Goal: Task Accomplishment & Management: Use online tool/utility

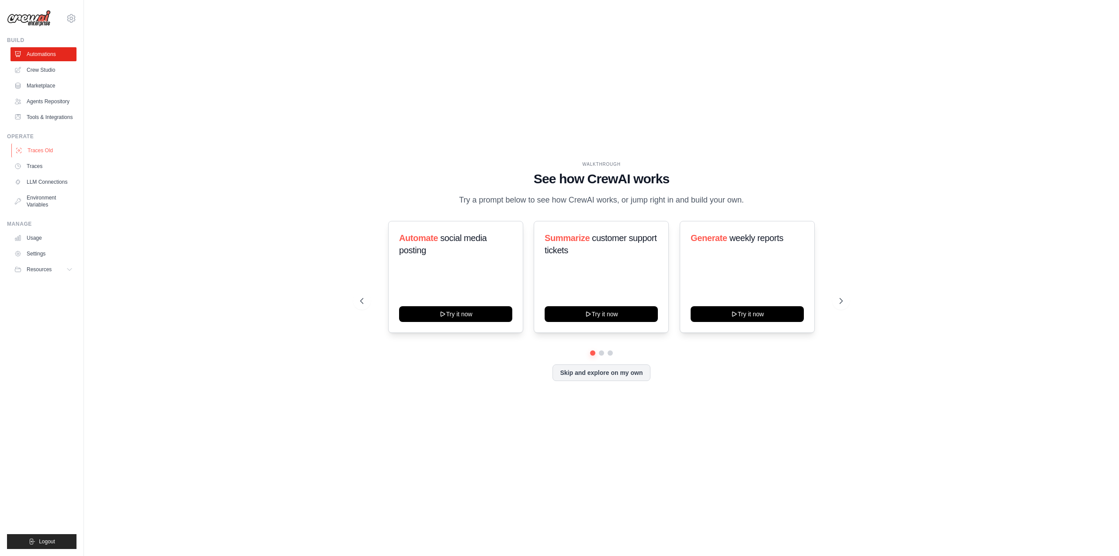
click at [40, 152] on link "Traces Old" at bounding box center [44, 150] width 66 height 14
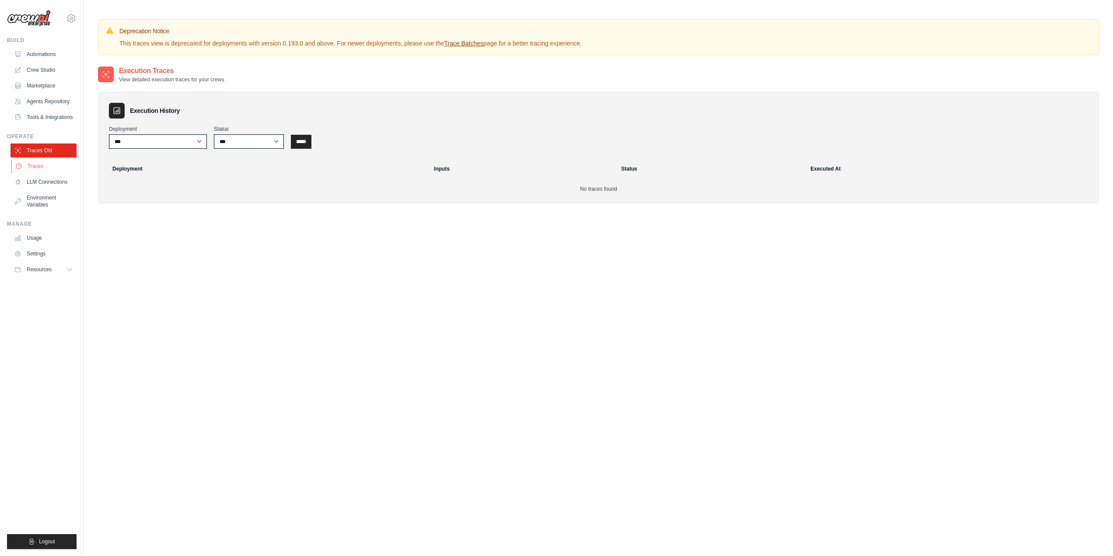
click at [39, 168] on link "Traces" at bounding box center [44, 166] width 66 height 14
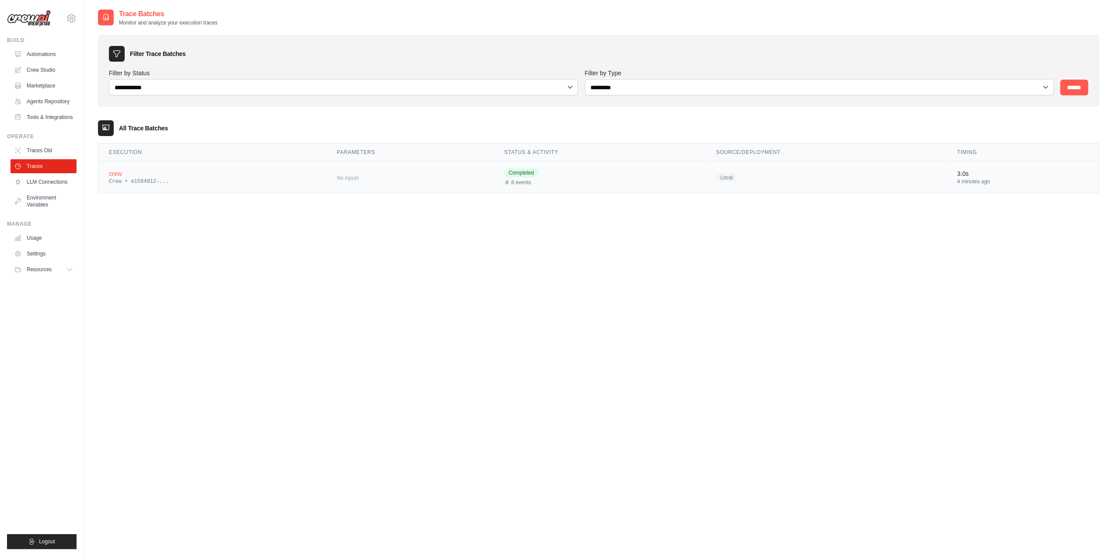
click at [220, 184] on div "Crew • e1584912-..." at bounding box center [212, 181] width 207 height 7
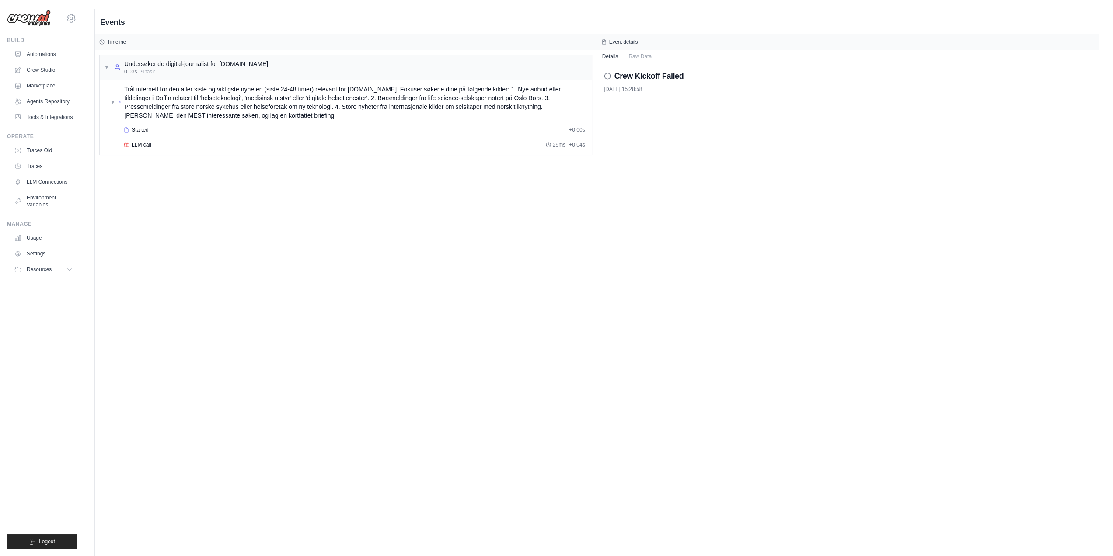
click at [626, 74] on h2 "Crew Kickoff Failed" at bounding box center [649, 76] width 70 height 12
click at [604, 77] on icon at bounding box center [607, 76] width 7 height 7
click at [604, 74] on circle at bounding box center [607, 76] width 6 height 6
click at [637, 56] on button "Raw Data" at bounding box center [640, 56] width 34 height 12
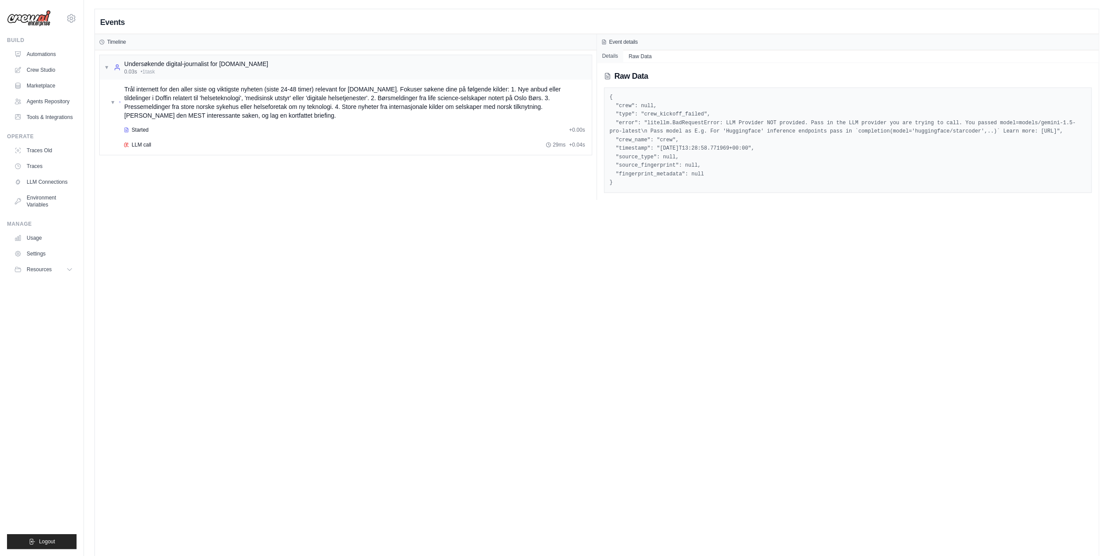
click at [610, 56] on button "Details" at bounding box center [610, 56] width 27 height 12
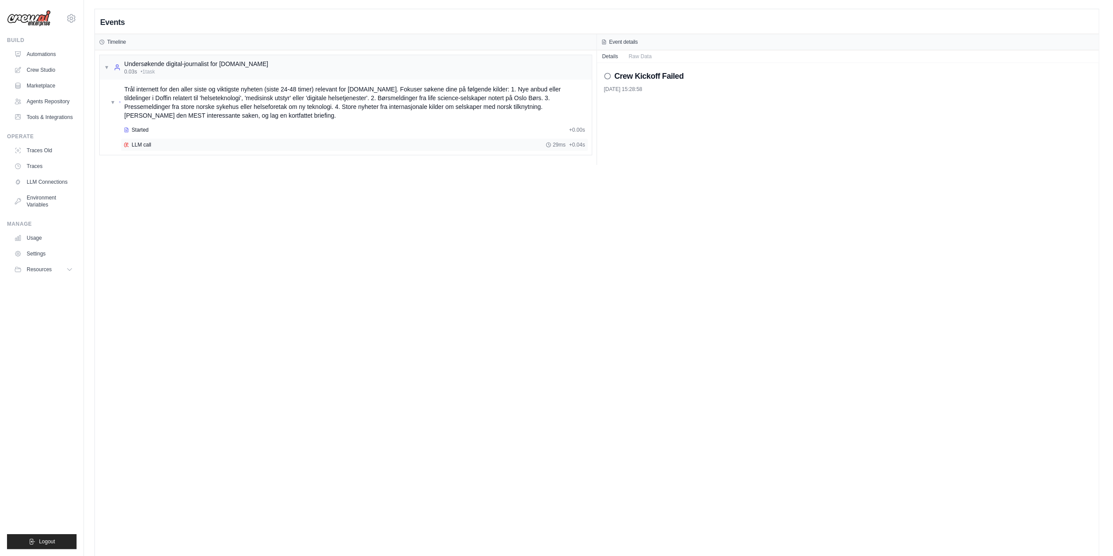
click at [139, 144] on span "LLM call" at bounding box center [142, 144] width 20 height 7
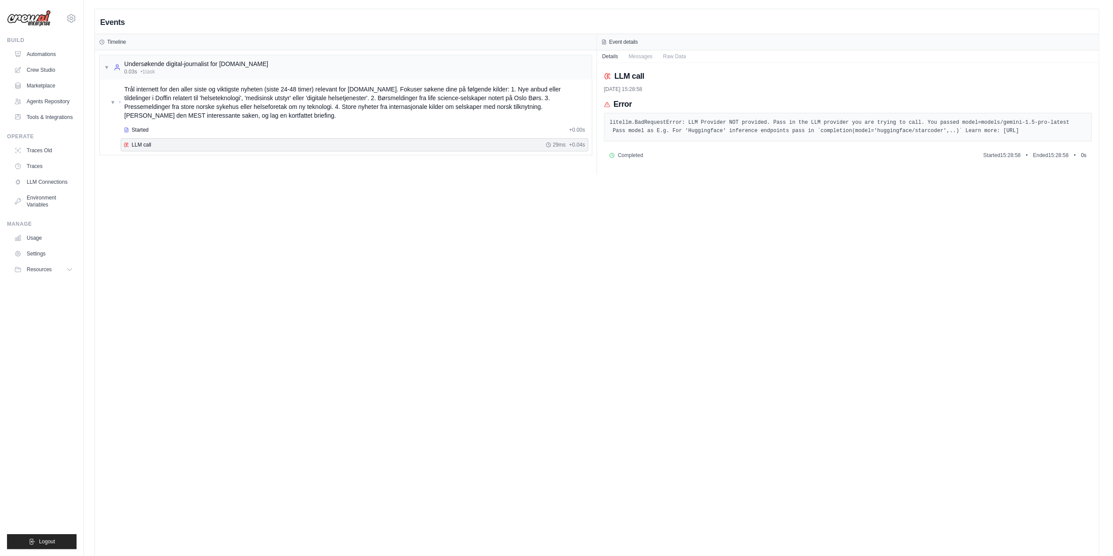
click at [859, 132] on pre "litellm.BadRequestError: LLM Provider NOT provided. Pass in the LLM provider yo…" at bounding box center [848, 126] width 477 height 17
click at [810, 133] on pre "litellm.BadRequestError: LLM Provider NOT provided. Pass in the LLM provider yo…" at bounding box center [848, 126] width 477 height 17
drag, startPoint x: 609, startPoint y: 123, endPoint x: 1105, endPoint y: 132, distance: 496.4
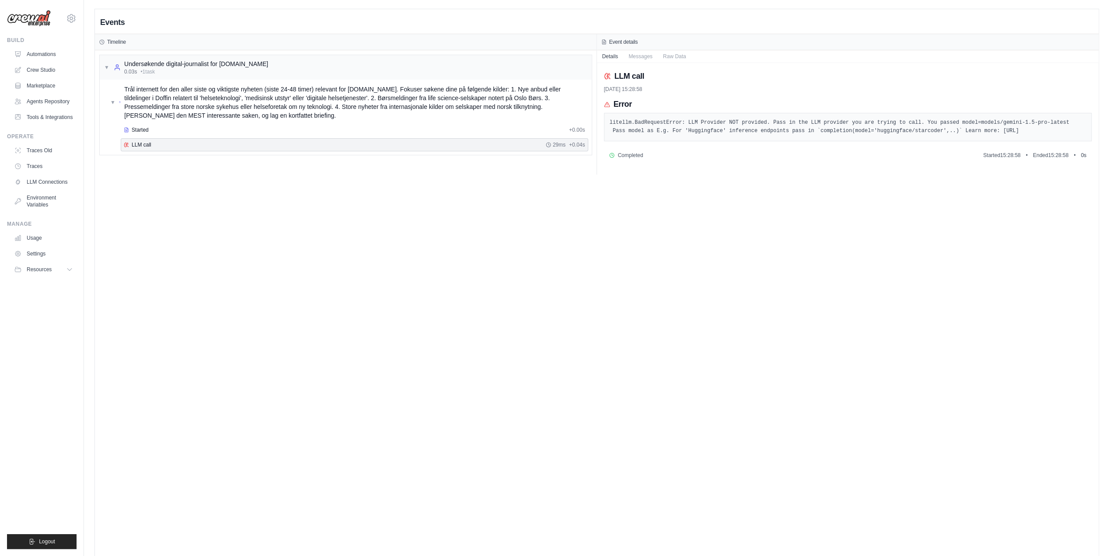
click at [1105, 132] on div "Events Timeline ▼ Undersøkende digital-journalist for [DOMAIN_NAME] 0.03s • 1 t…" at bounding box center [598, 287] width 1029 height 557
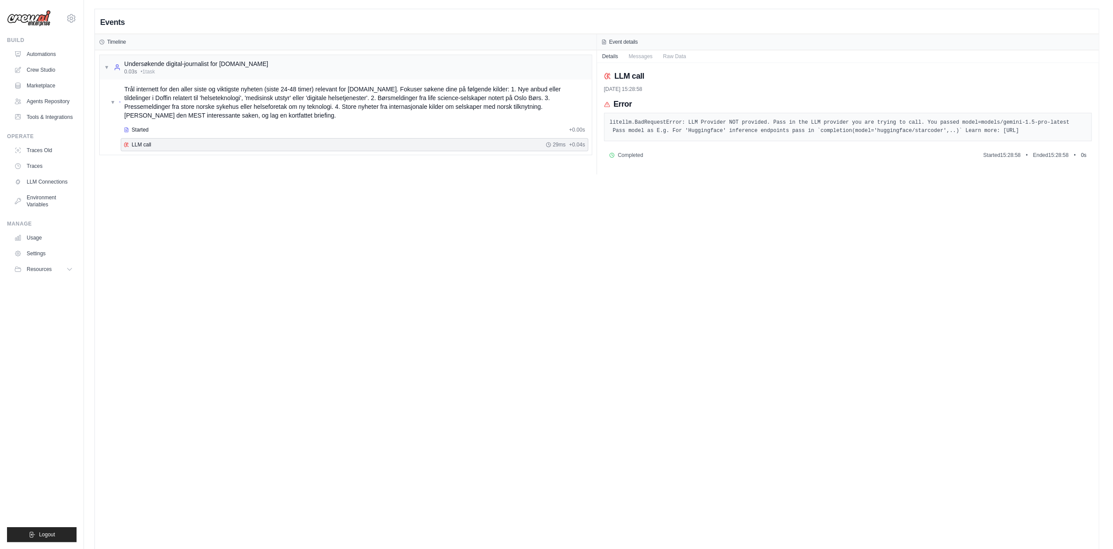
copy pre "litellm.BadRequestError: LLM Provider NOT provided. Pass in the LLM provider yo…"
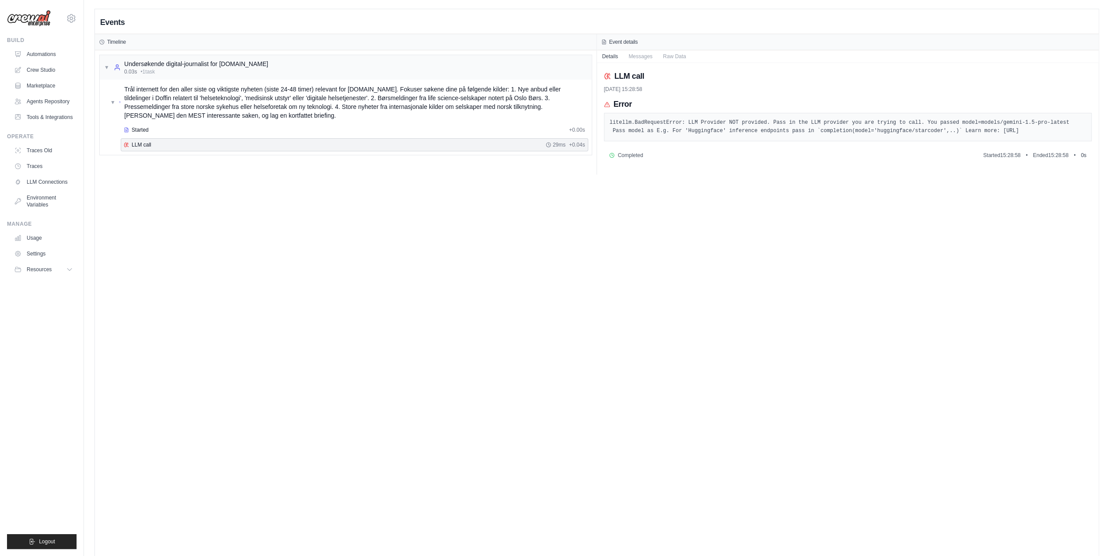
click at [512, 257] on div "Events Timeline ▼ Undersøkende digital-journalist for [DOMAIN_NAME] 0.03s • 1 t…" at bounding box center [597, 287] width 1004 height 556
click at [150, 42] on div "Timeline" at bounding box center [345, 41] width 493 height 7
click at [116, 73] on div "Undersøkende digital-journalist for [DOMAIN_NAME] 0.03s • 1 task" at bounding box center [191, 67] width 154 height 16
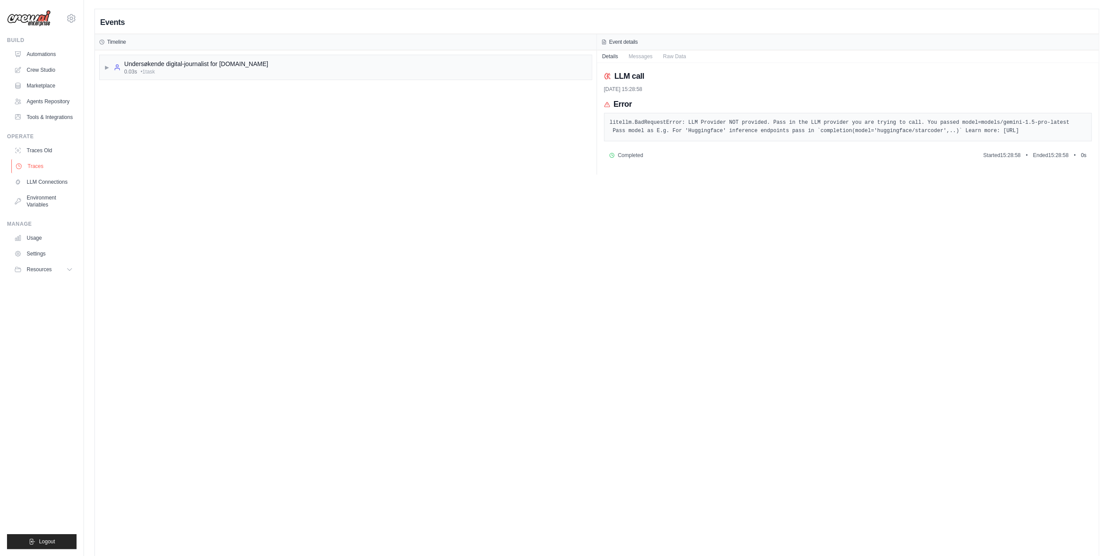
click at [63, 169] on link "Traces" at bounding box center [44, 166] width 66 height 14
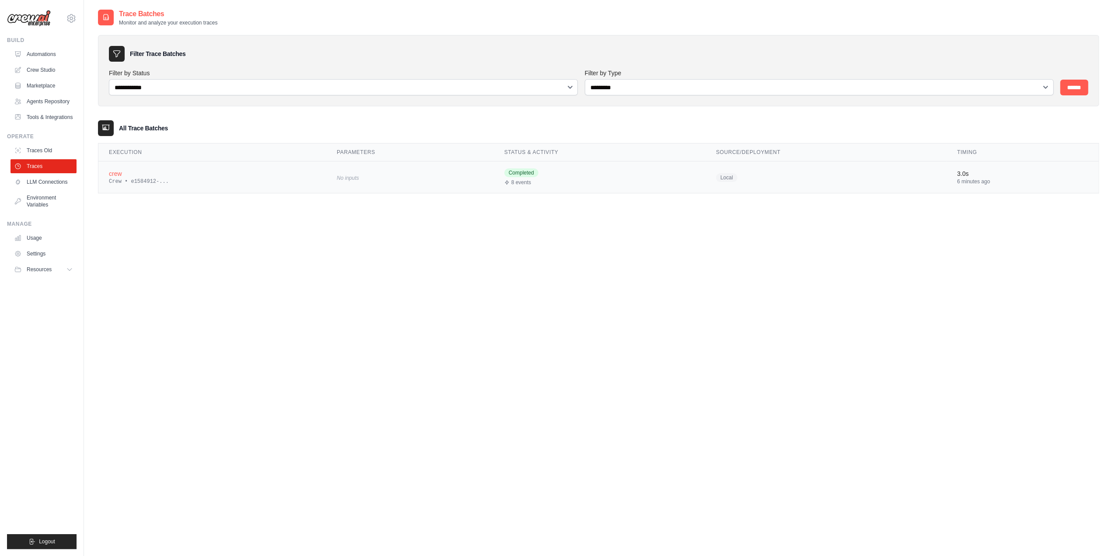
click at [188, 166] on td "crew Crew • e1584912-..." at bounding box center [212, 177] width 228 height 32
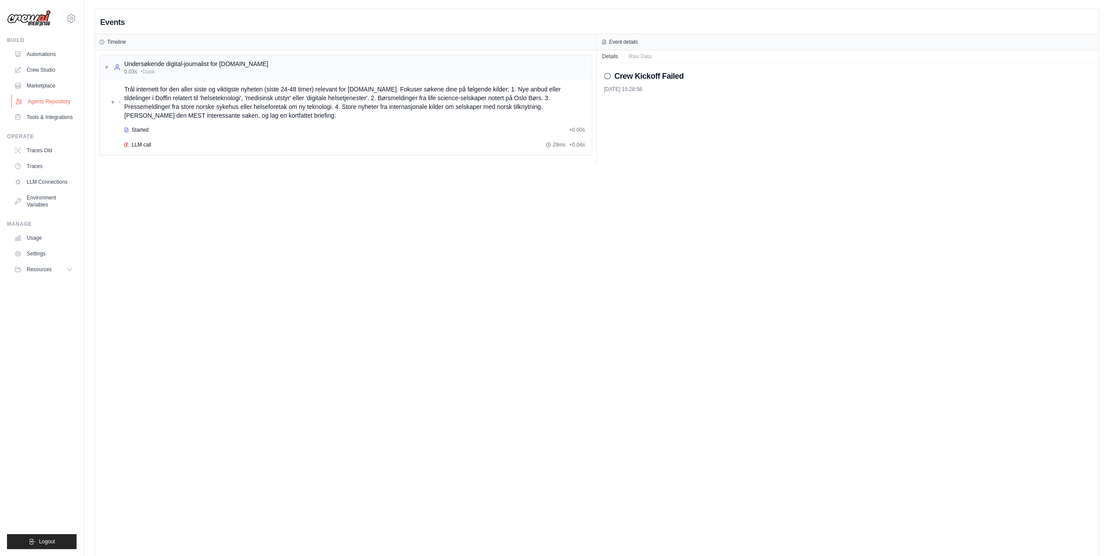
click at [49, 99] on link "Agents Repository" at bounding box center [44, 101] width 66 height 14
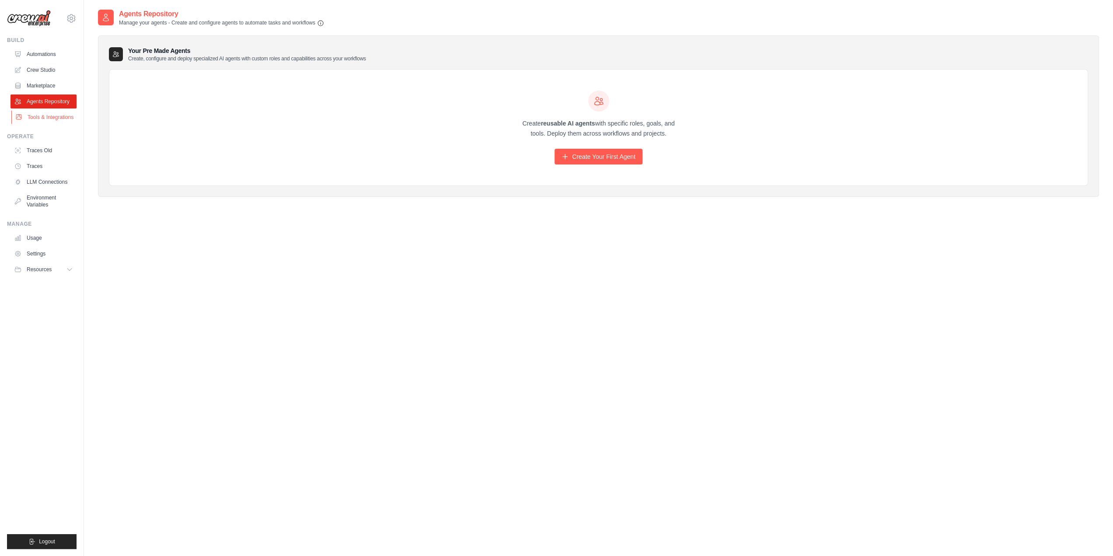
click at [41, 119] on link "Tools & Integrations" at bounding box center [44, 117] width 66 height 14
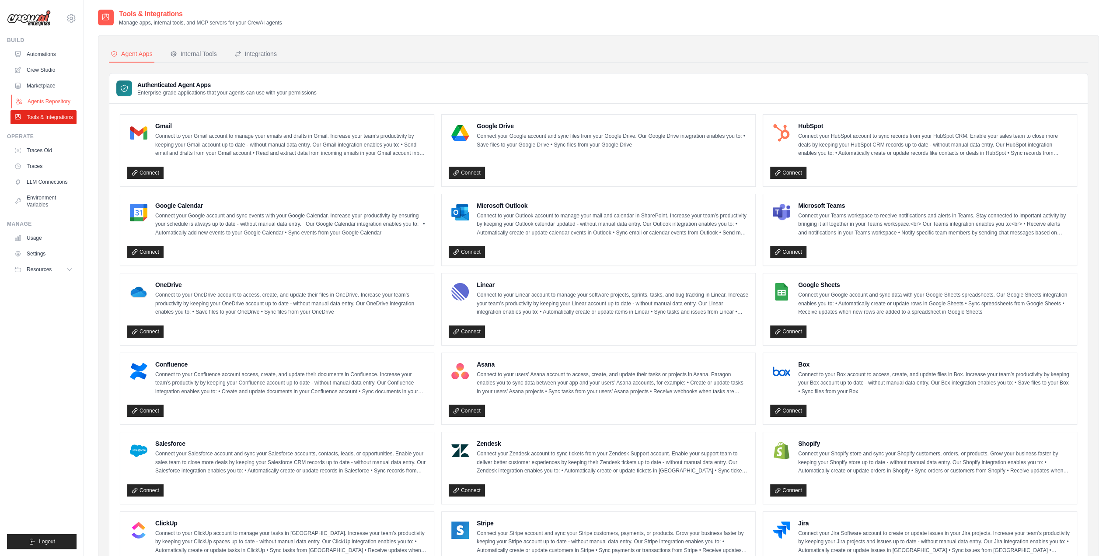
click at [53, 101] on link "Agents Repository" at bounding box center [44, 101] width 66 height 14
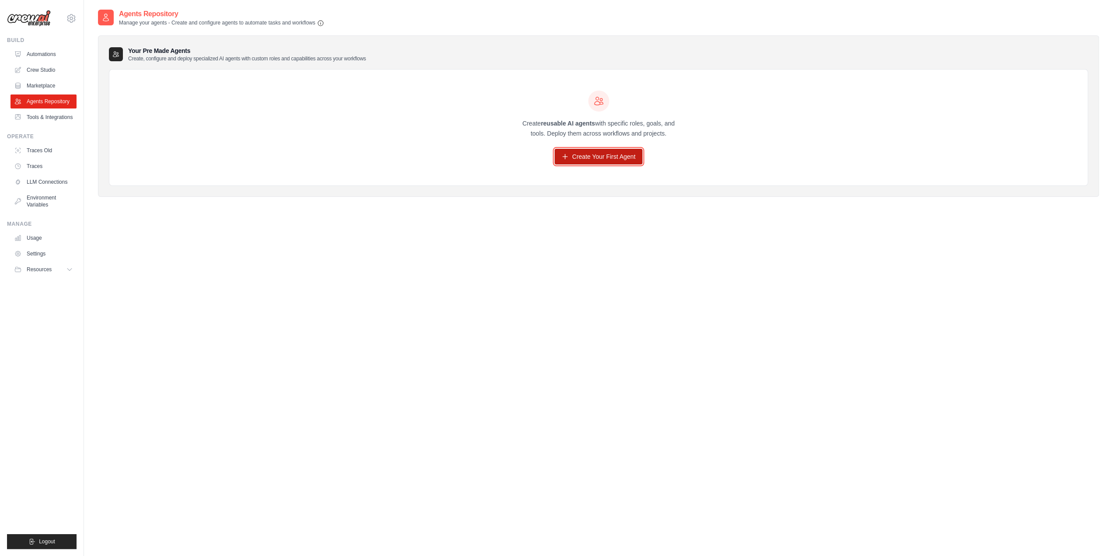
click at [582, 158] on link "Create Your First Agent" at bounding box center [598, 157] width 88 height 16
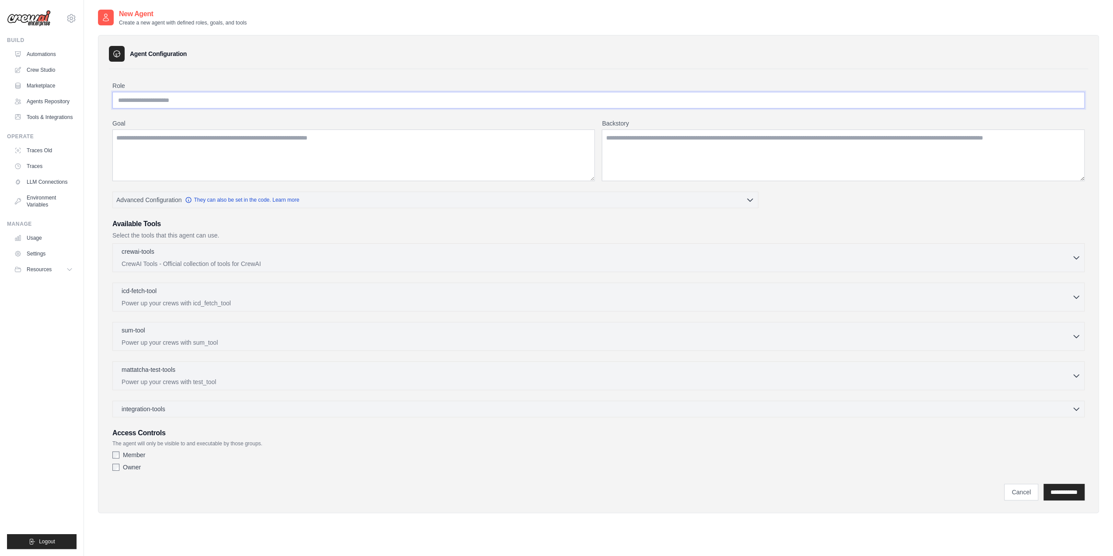
click at [188, 100] on input "Role" at bounding box center [598, 100] width 972 height 17
type input "*"
click at [382, 154] on textarea "Goal" at bounding box center [353, 155] width 482 height 52
drag, startPoint x: 247, startPoint y: 102, endPoint x: 20, endPoint y: 118, distance: 227.1
click at [28, 116] on div "mb@medwatch.no Settings Build Automations Blog" at bounding box center [556, 286] width 1113 height 573
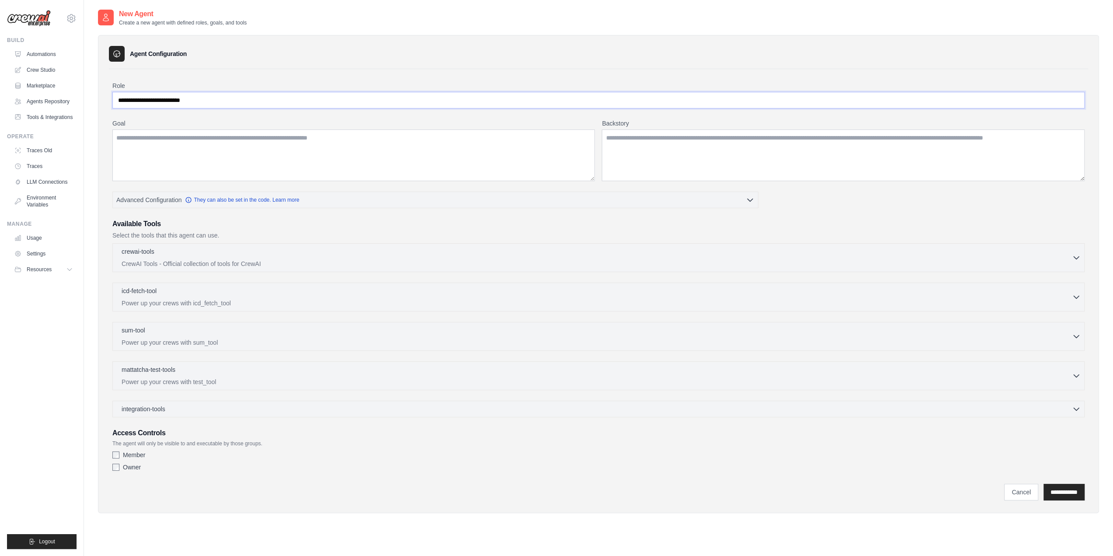
paste input "**********"
type input "**********"
click at [277, 158] on textarea "Goal" at bounding box center [353, 155] width 482 height 52
paste textarea "**********"
type textarea "**********"
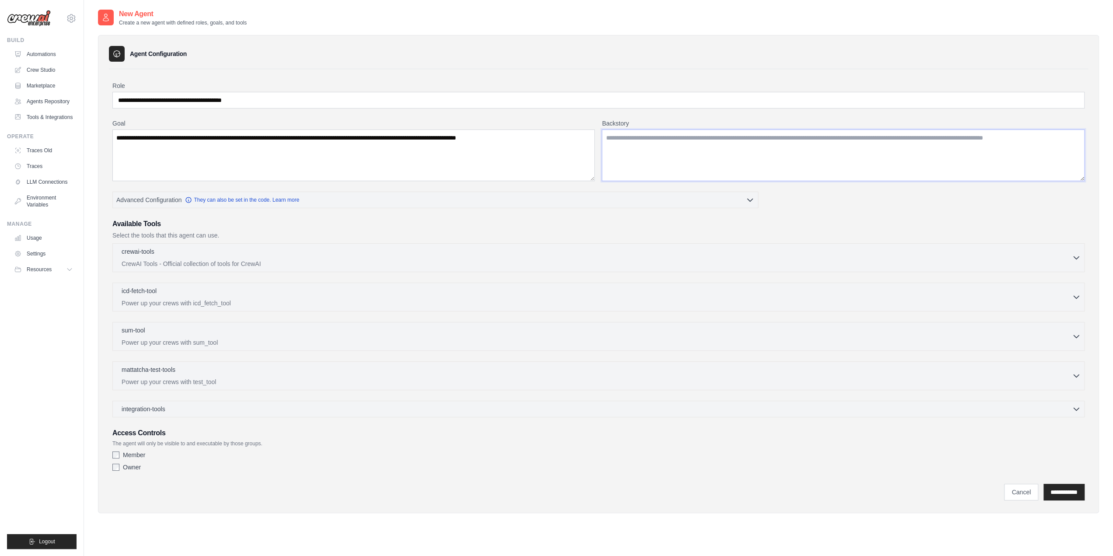
click at [675, 134] on textarea "Backstory" at bounding box center [843, 155] width 483 height 52
paste textarea "**********"
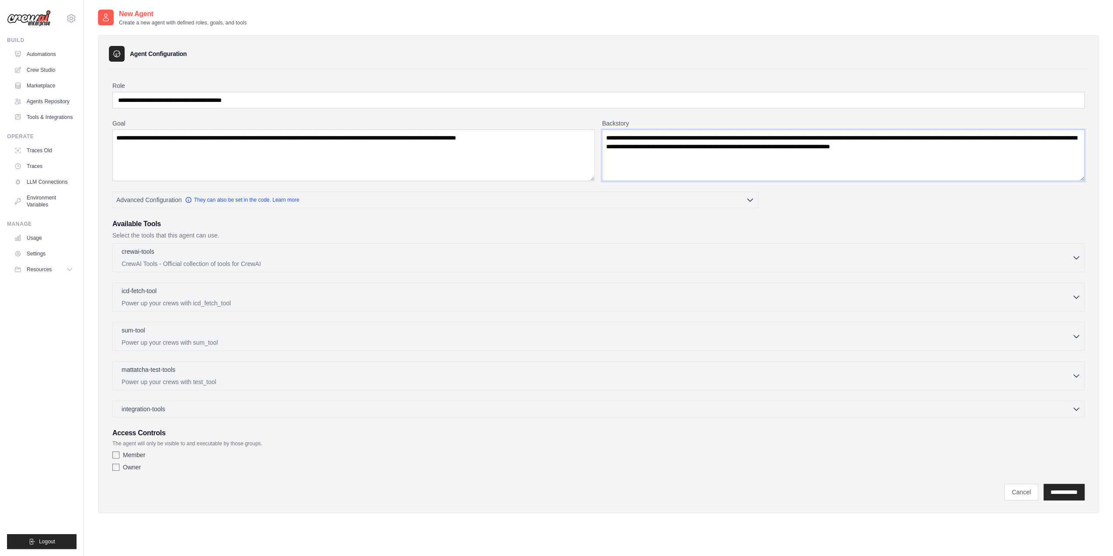
drag, startPoint x: 989, startPoint y: 139, endPoint x: 1000, endPoint y: 145, distance: 11.7
click at [989, 139] on textarea "**********" at bounding box center [843, 155] width 483 height 52
click at [1000, 145] on textarea "**********" at bounding box center [843, 155] width 483 height 52
type textarea "**********"
click at [253, 259] on p "CrewAI Tools - Official collection of tools for CrewAI" at bounding box center [597, 263] width 950 height 9
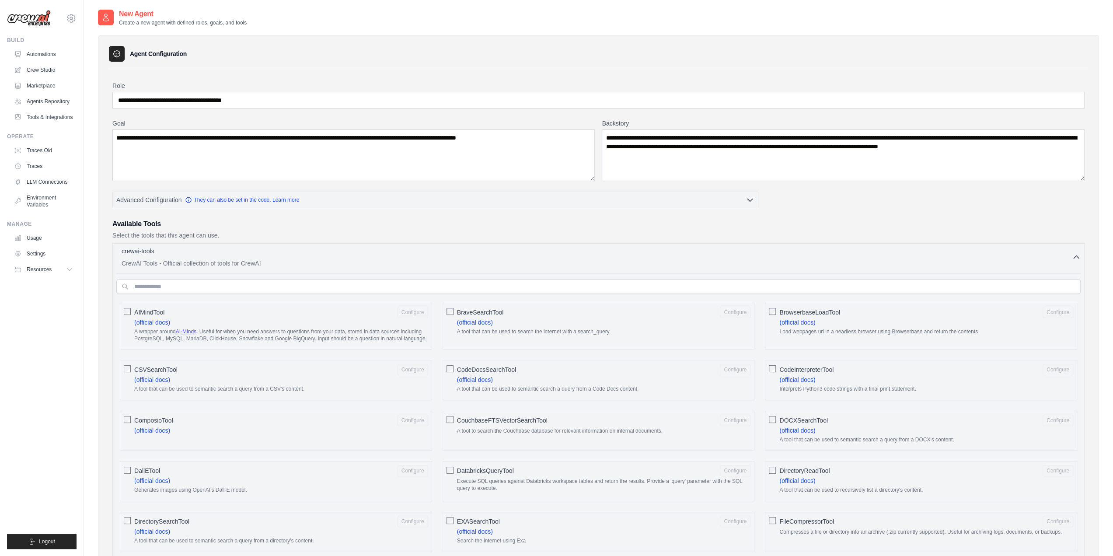
click at [287, 256] on div "crewai-tools 0 selected CrewAI Tools - Official collection of tools for CrewAI" at bounding box center [597, 257] width 950 height 21
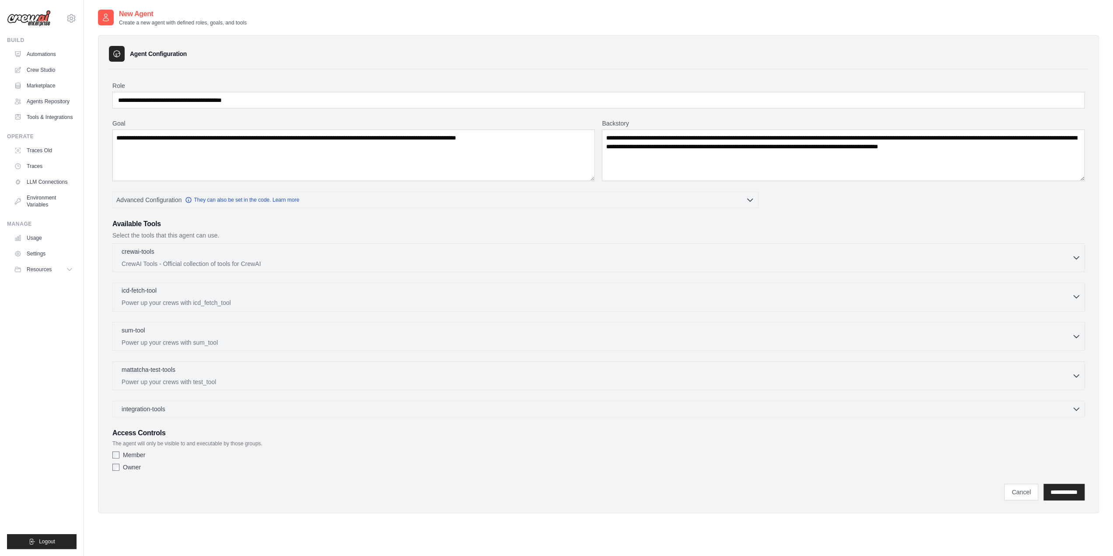
click at [156, 296] on div "icd-fetch-tool 0 selected Power up your crews with icd_fetch_tool" at bounding box center [597, 296] width 950 height 21
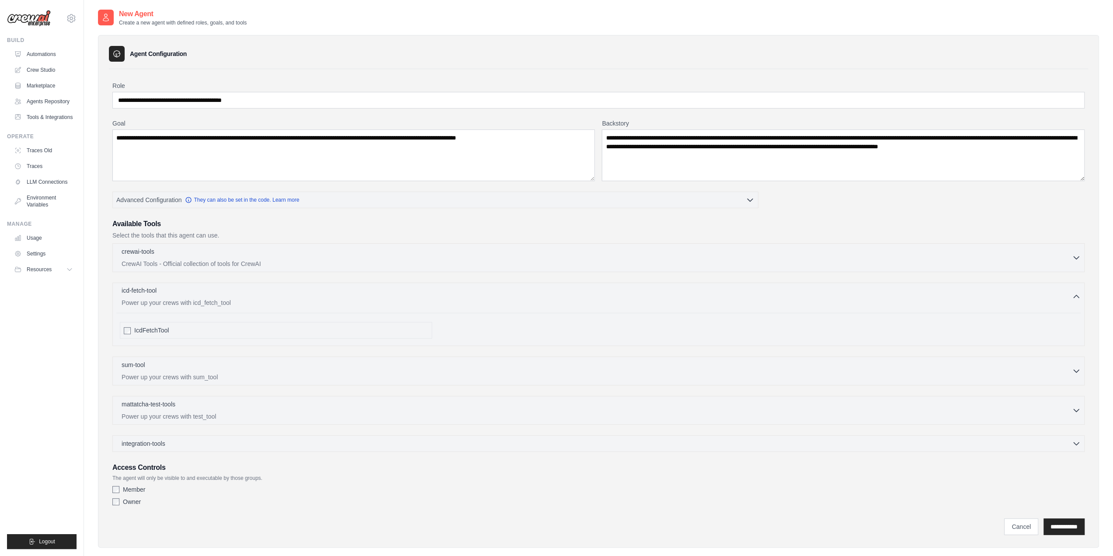
click at [156, 296] on div "icd-fetch-tool 0 selected Power up your crews with icd_fetch_tool" at bounding box center [597, 296] width 950 height 21
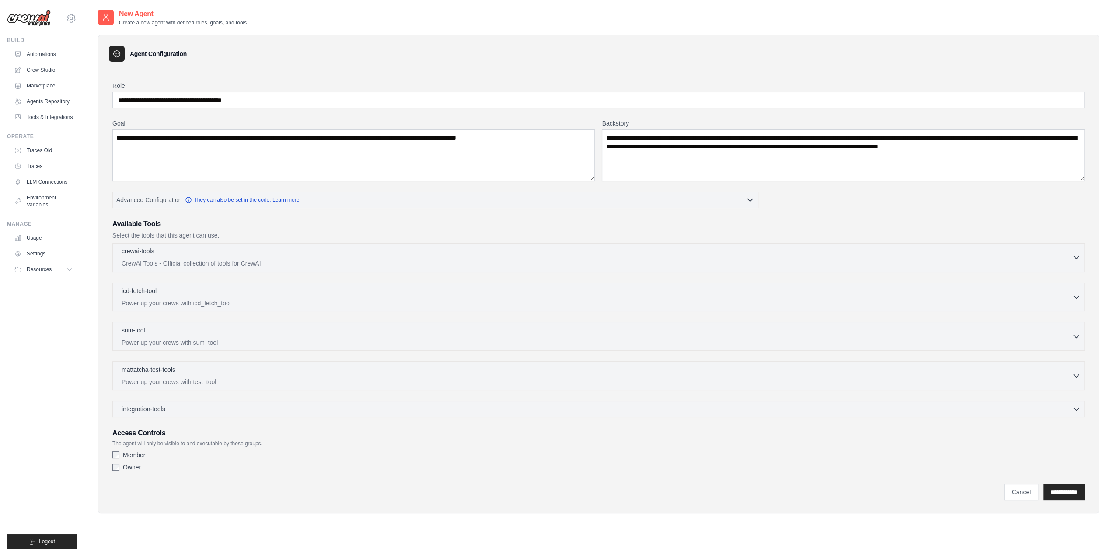
click at [215, 254] on div "crewai-tools 0 selected" at bounding box center [597, 252] width 950 height 10
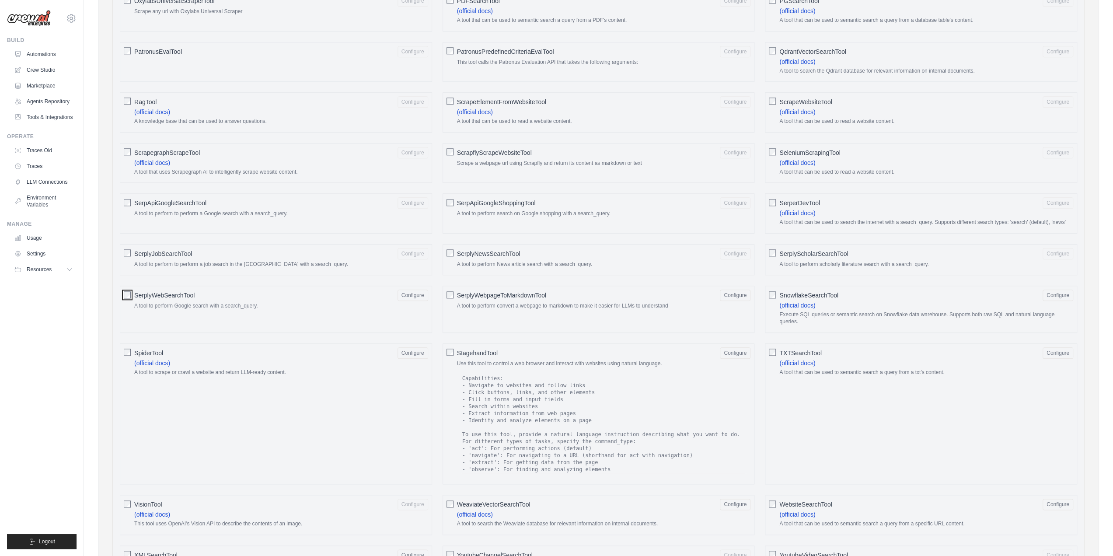
scroll to position [875, 0]
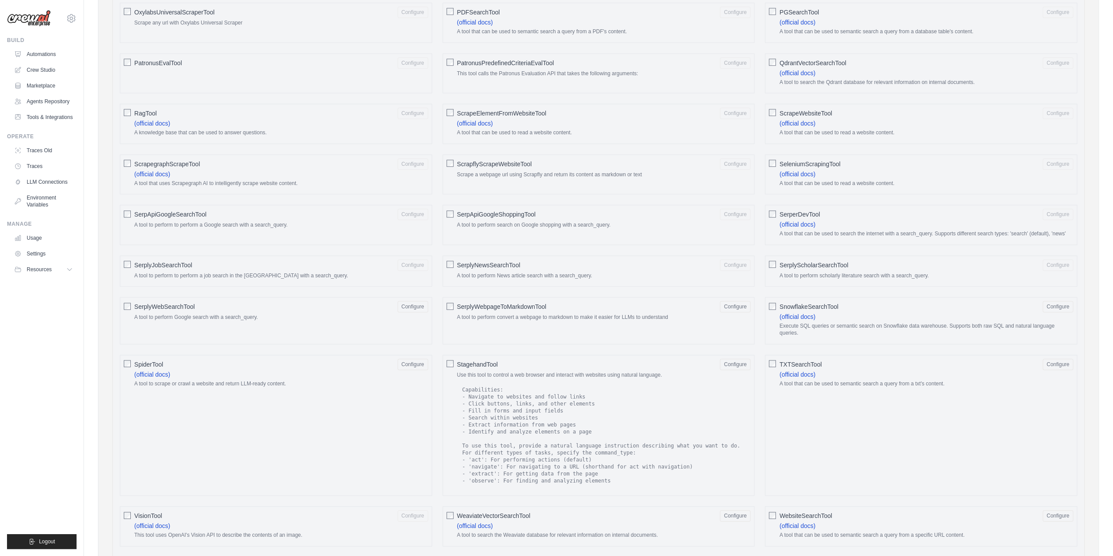
click at [453, 255] on div "SerplyNewsSearchTool Configure A tool to perform News article search with a sea…" at bounding box center [599, 270] width 312 height 31
click at [777, 205] on div "SerperDevTool Configure (official docs) A tool that can be used to search the i…" at bounding box center [921, 225] width 312 height 40
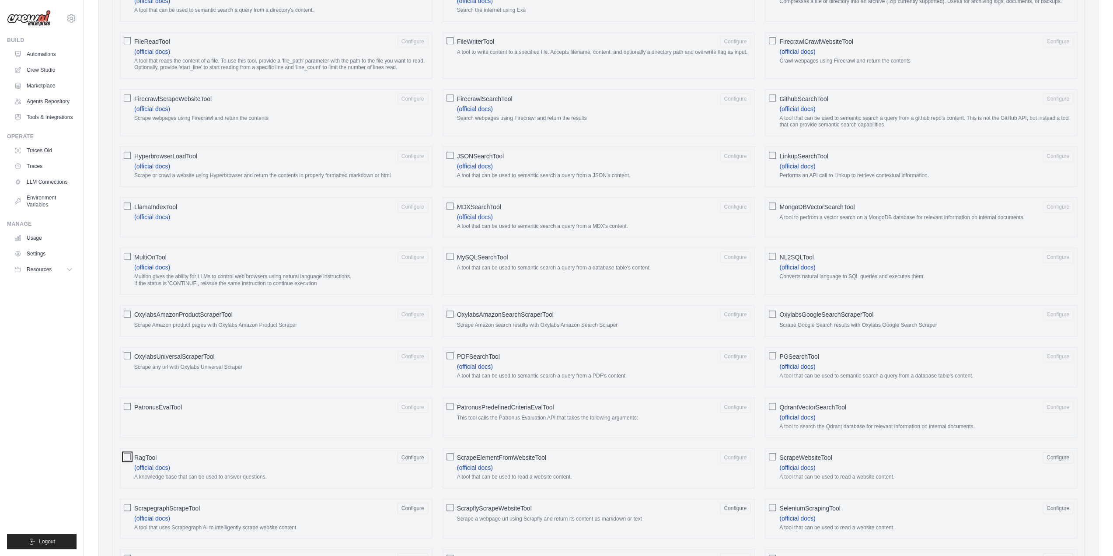
scroll to position [525, 0]
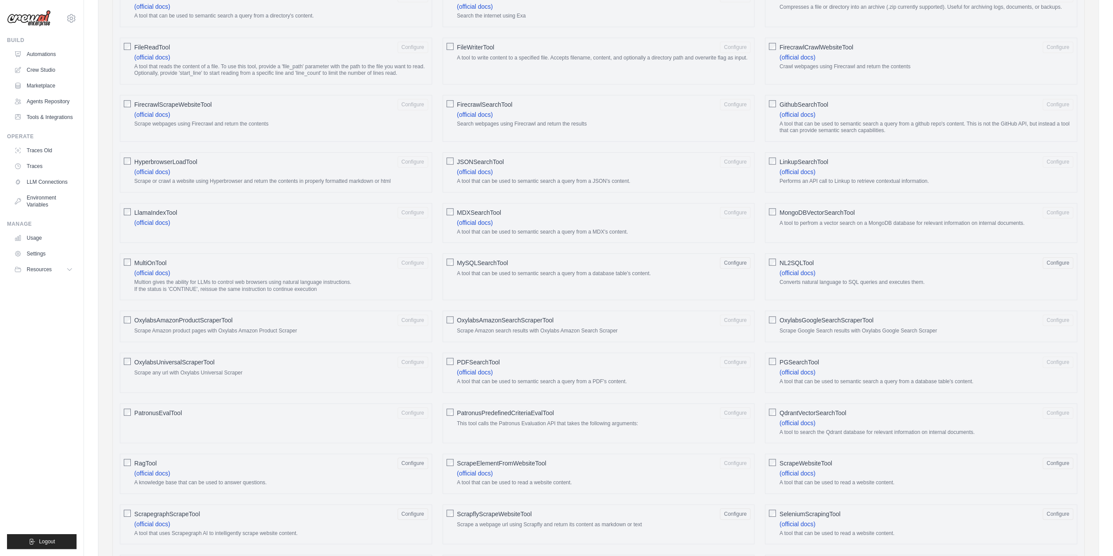
click at [130, 253] on div "MultiOnTool Configure (official docs) Multion gives the ability for LLMs to con…" at bounding box center [276, 276] width 312 height 47
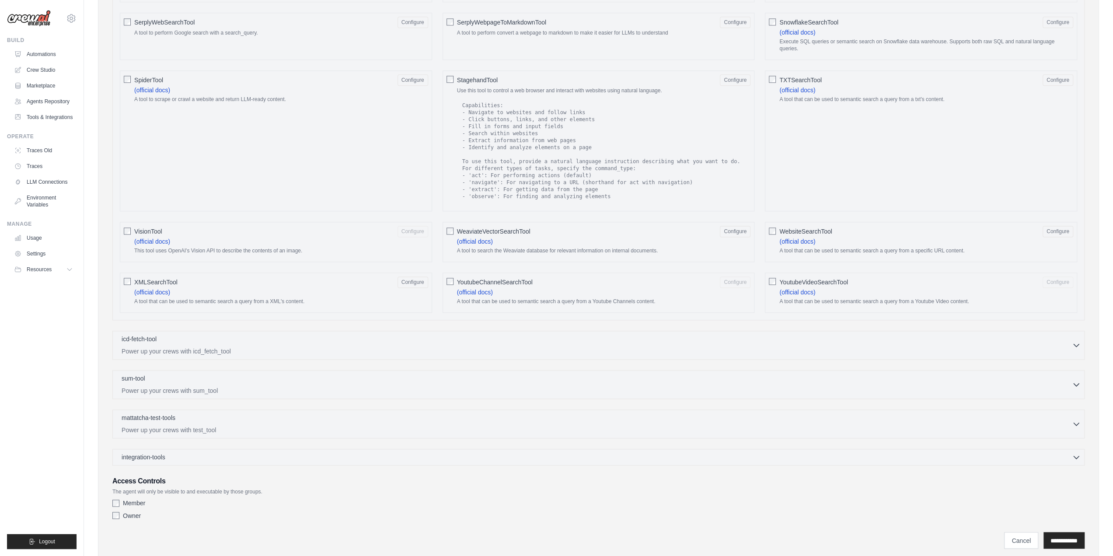
scroll to position [1171, 0]
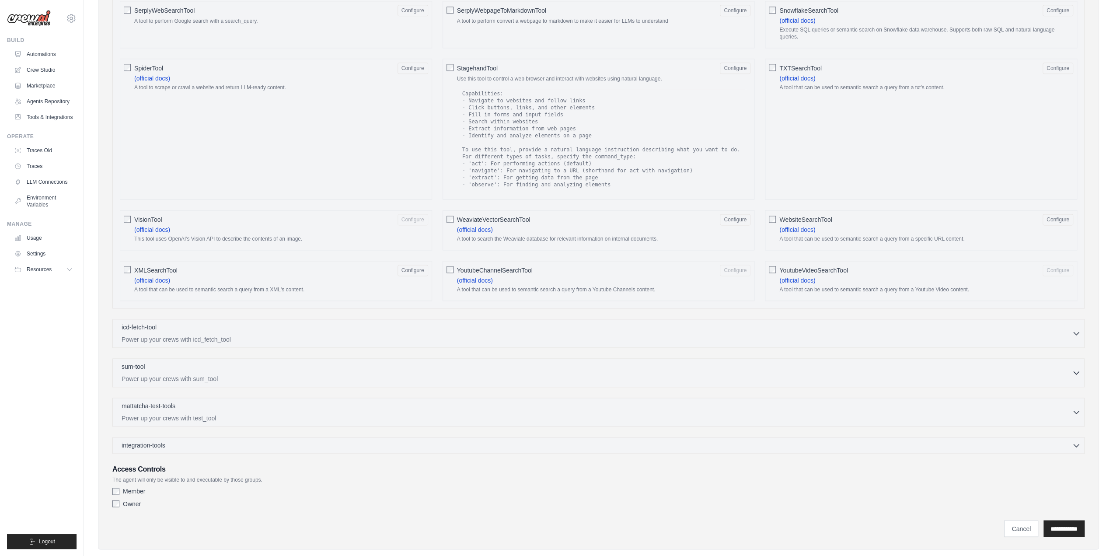
click at [124, 499] on label "Owner" at bounding box center [132, 503] width 18 height 9
click at [120, 487] on div "Member" at bounding box center [598, 491] width 972 height 9
click at [1056, 520] on input "**********" at bounding box center [1063, 528] width 41 height 17
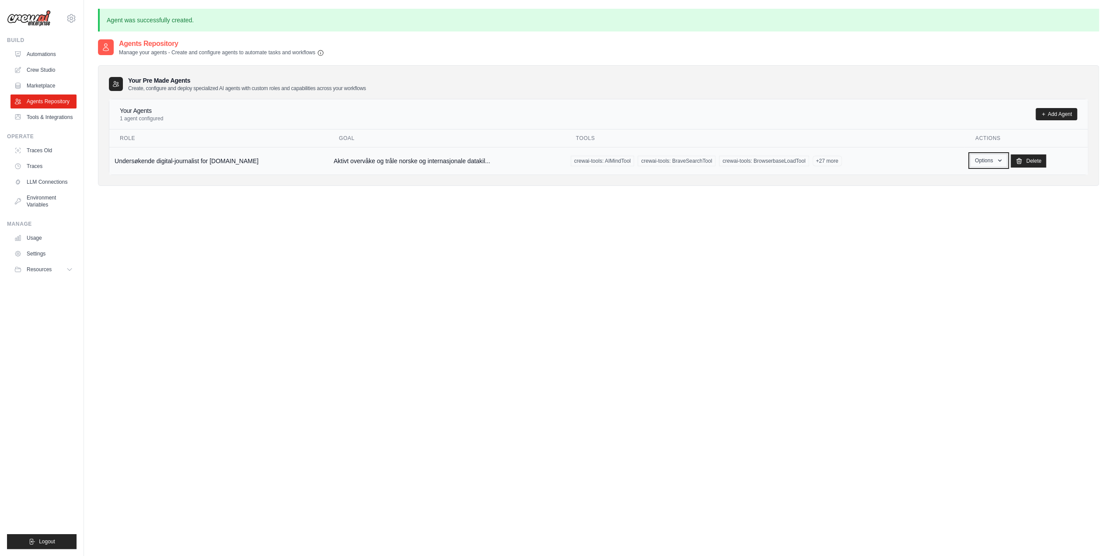
click at [983, 159] on button "Options" at bounding box center [988, 160] width 37 height 13
drag, startPoint x: 983, startPoint y: 162, endPoint x: 949, endPoint y: 185, distance: 40.4
click at [983, 162] on button "Options" at bounding box center [988, 160] width 37 height 13
click at [967, 179] on link "Show" at bounding box center [975, 181] width 63 height 16
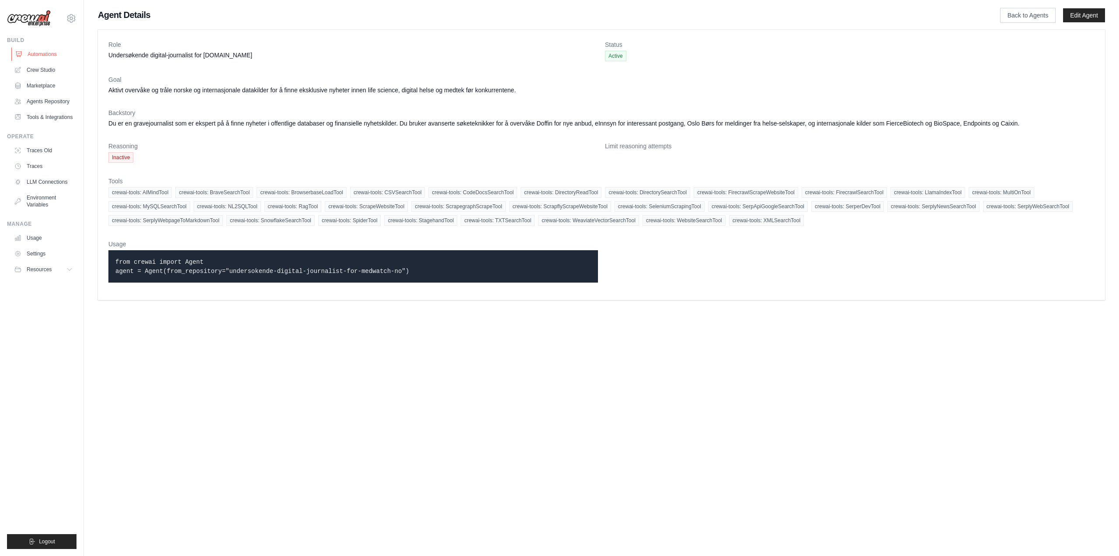
click at [40, 48] on link "Automations" at bounding box center [44, 54] width 66 height 14
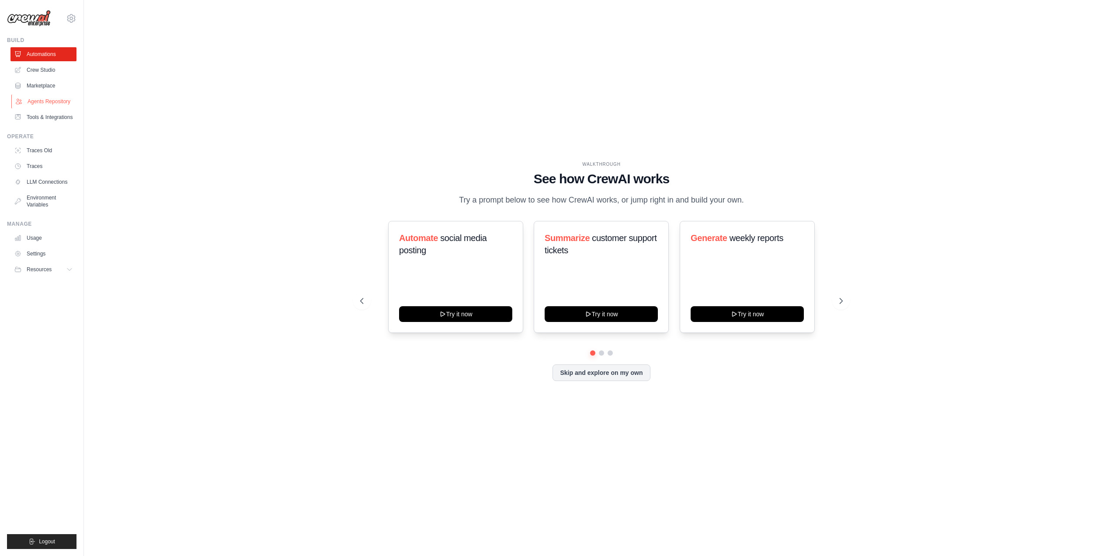
click at [31, 102] on link "Agents Repository" at bounding box center [44, 101] width 66 height 14
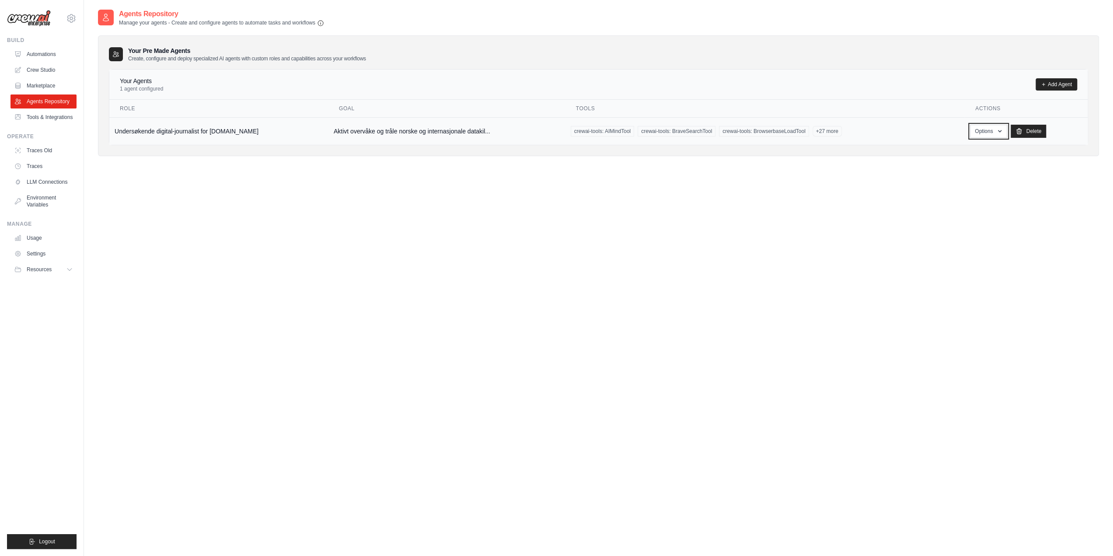
click at [986, 136] on div "Options Show Edit" at bounding box center [988, 131] width 37 height 13
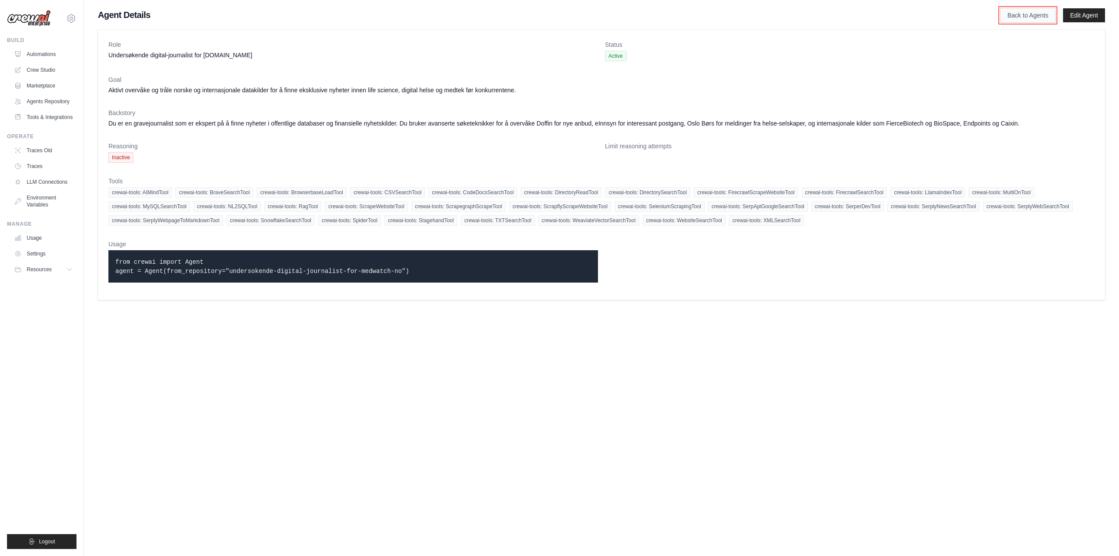
click at [1033, 18] on link "Back to Agents" at bounding box center [1028, 15] width 56 height 15
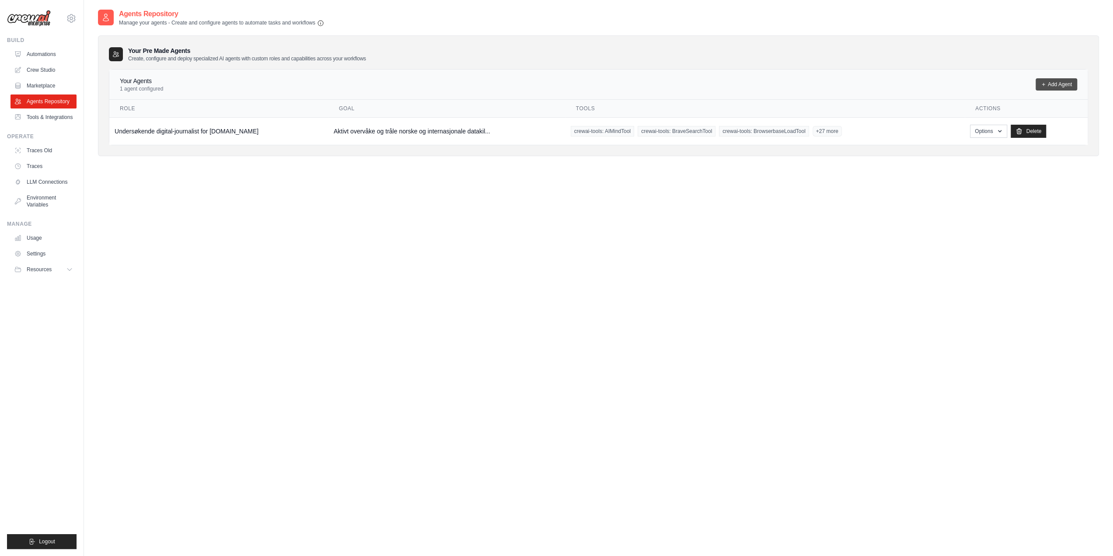
click at [1056, 79] on link "Add Agent" at bounding box center [1056, 84] width 42 height 12
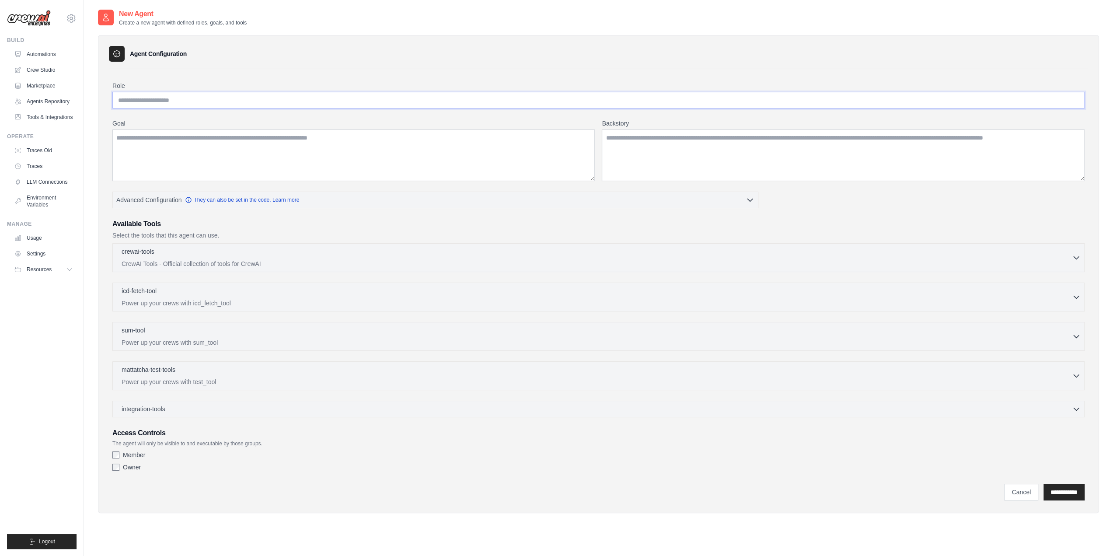
click at [363, 98] on input "Role" at bounding box center [598, 100] width 972 height 17
paste input "**********"
type input "**********"
drag, startPoint x: 356, startPoint y: 165, endPoint x: 349, endPoint y: 167, distance: 6.9
click at [349, 167] on textarea "Goal" at bounding box center [353, 155] width 482 height 52
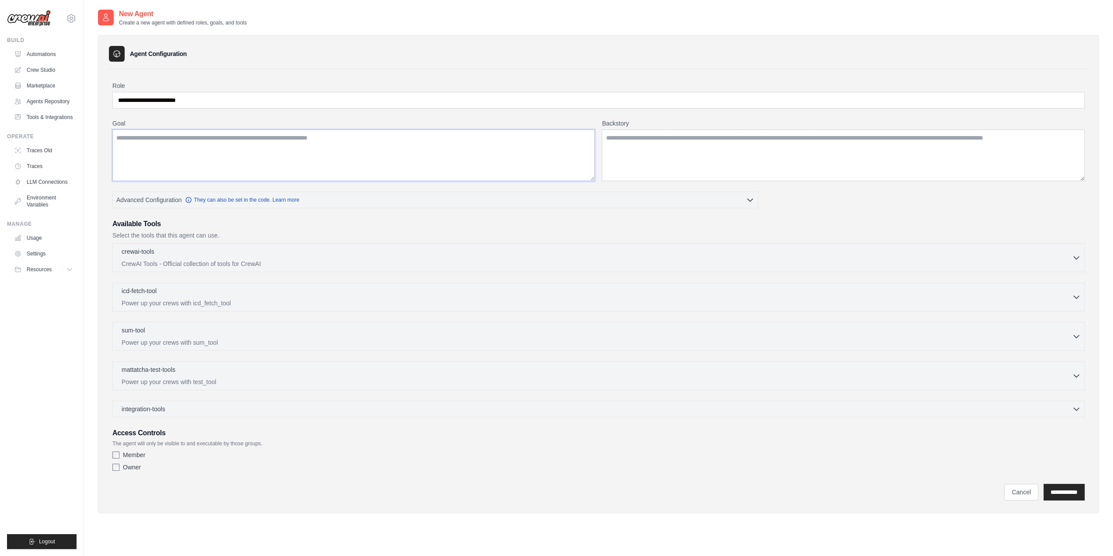
paste textarea "**********"
type textarea "**********"
click at [715, 145] on textarea "Backstory" at bounding box center [843, 155] width 483 height 52
paste textarea "**********"
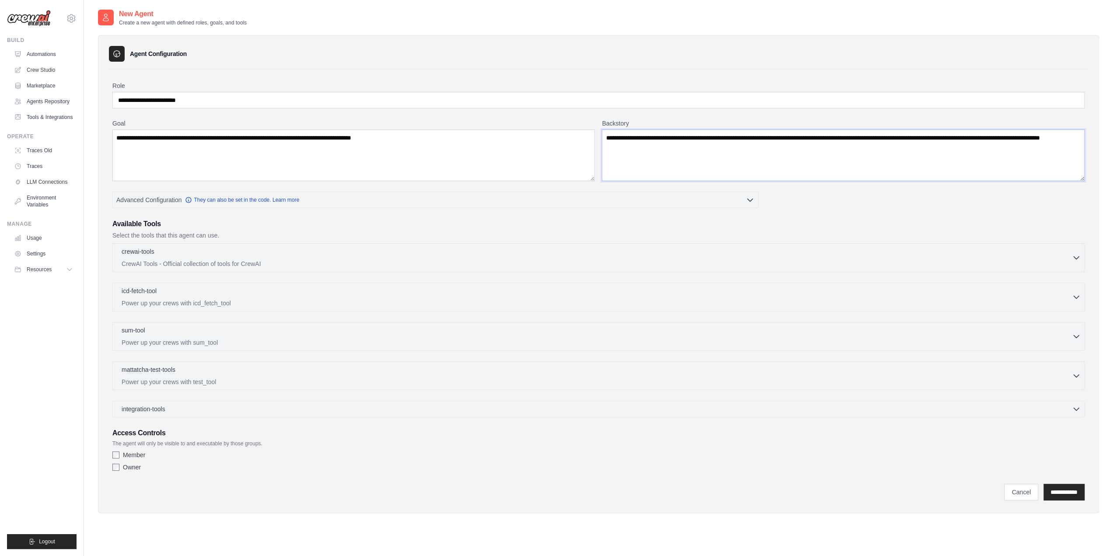
type textarea "**********"
drag, startPoint x: 135, startPoint y: 464, endPoint x: 139, endPoint y: 460, distance: 5.9
click at [136, 464] on label "Owner" at bounding box center [132, 467] width 18 height 9
click at [138, 452] on label "Member" at bounding box center [134, 454] width 22 height 9
click at [1054, 489] on input "**********" at bounding box center [1063, 492] width 41 height 17
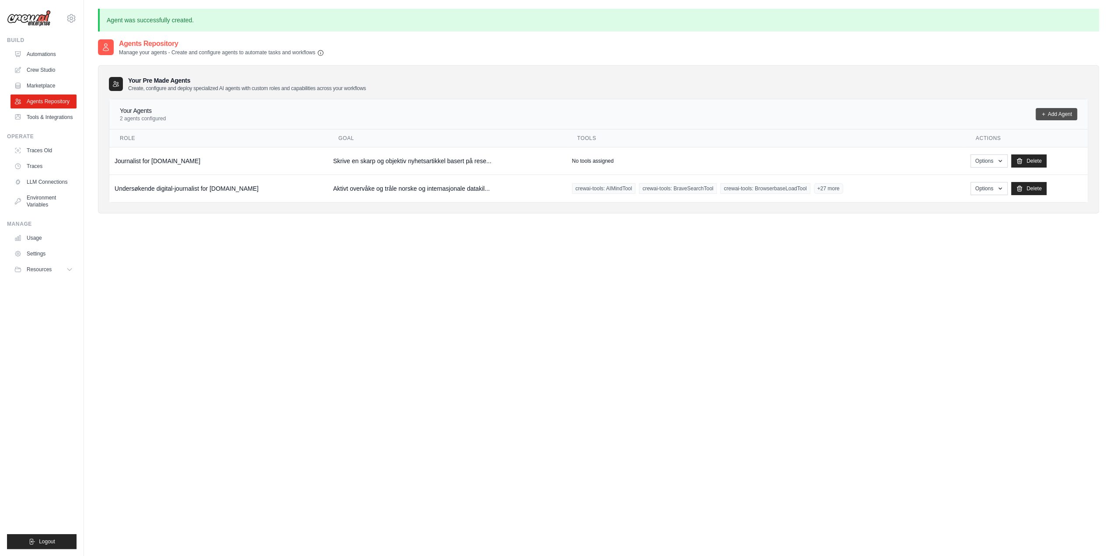
click at [1052, 115] on link "Add Agent" at bounding box center [1056, 114] width 42 height 12
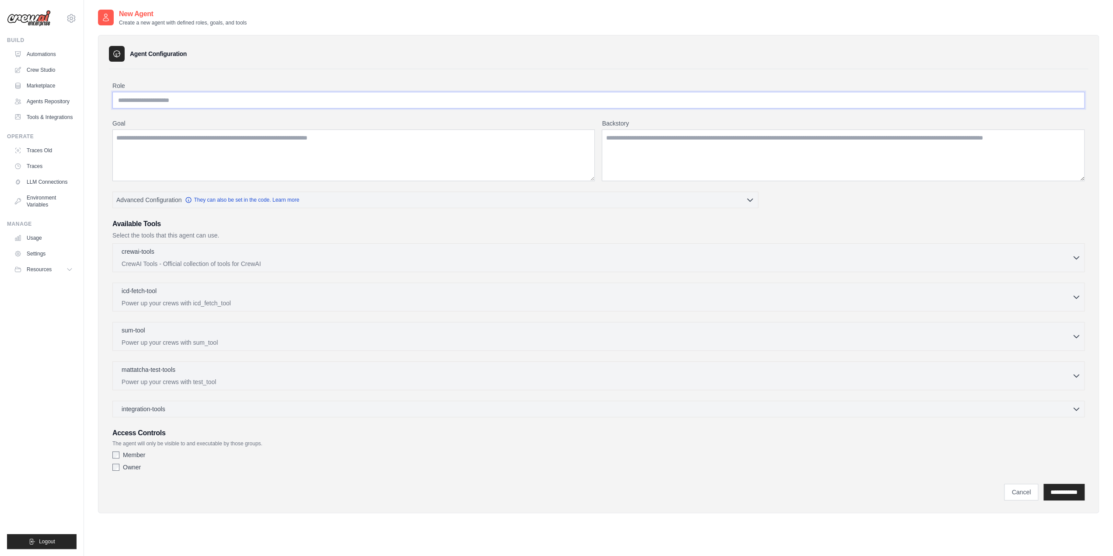
click at [306, 106] on input "Role" at bounding box center [598, 100] width 972 height 17
paste input "**********"
type input "**********"
click at [278, 150] on textarea "Goal" at bounding box center [353, 155] width 482 height 52
paste textarea "**********"
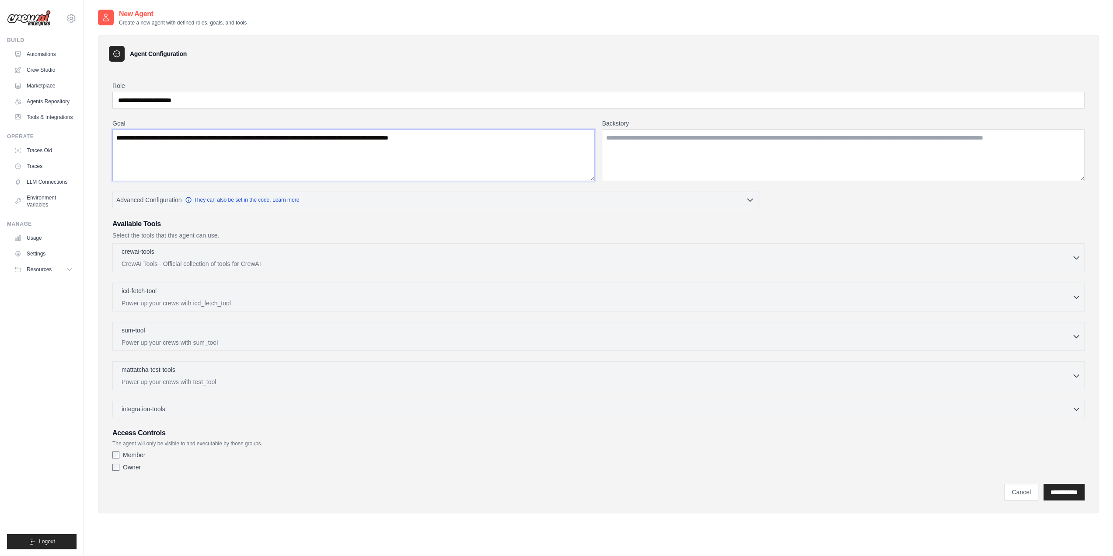
type textarea "**********"
click at [795, 143] on textarea "Backstory" at bounding box center [843, 155] width 483 height 52
paste textarea "**********"
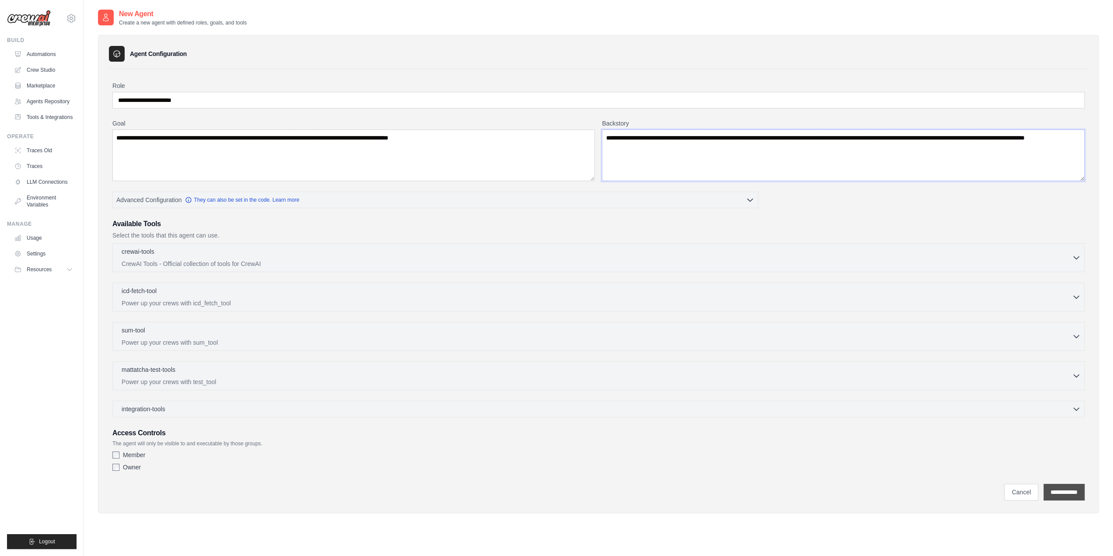
type textarea "**********"
click at [1050, 487] on input "**********" at bounding box center [1063, 492] width 41 height 17
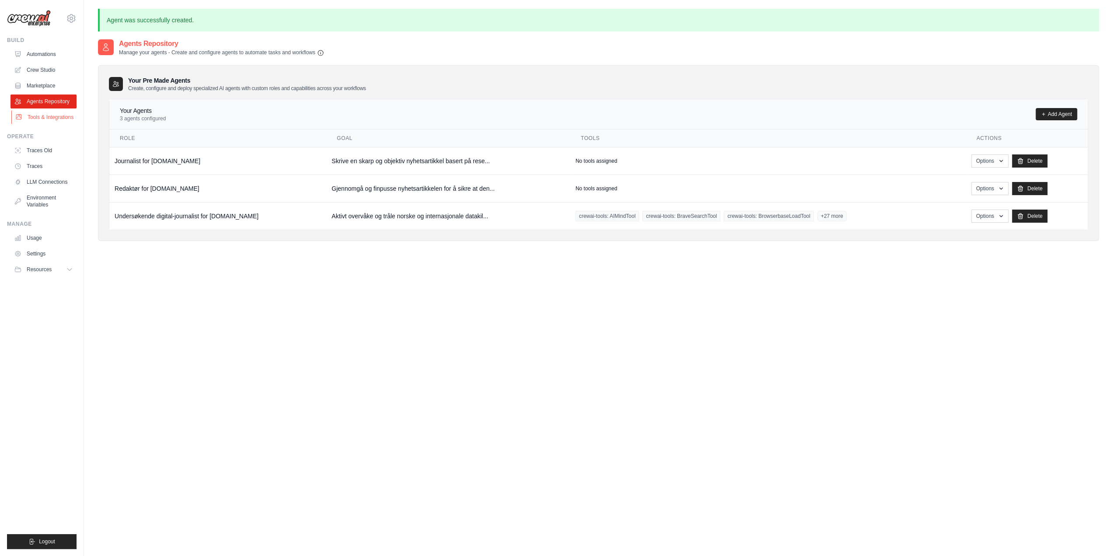
click at [31, 113] on link "Tools & Integrations" at bounding box center [44, 117] width 66 height 14
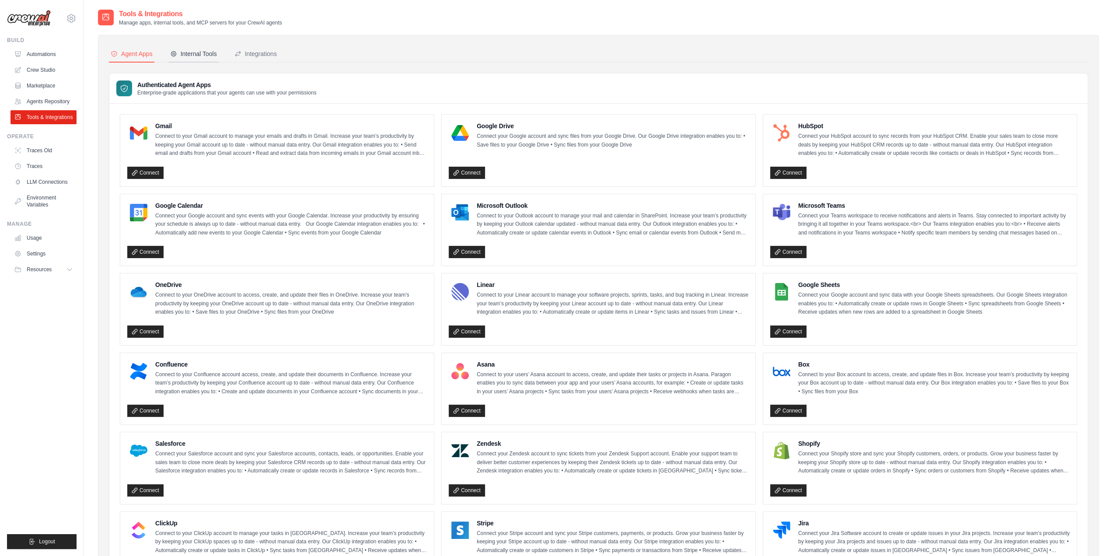
click at [200, 51] on div "Internal Tools" at bounding box center [193, 53] width 47 height 9
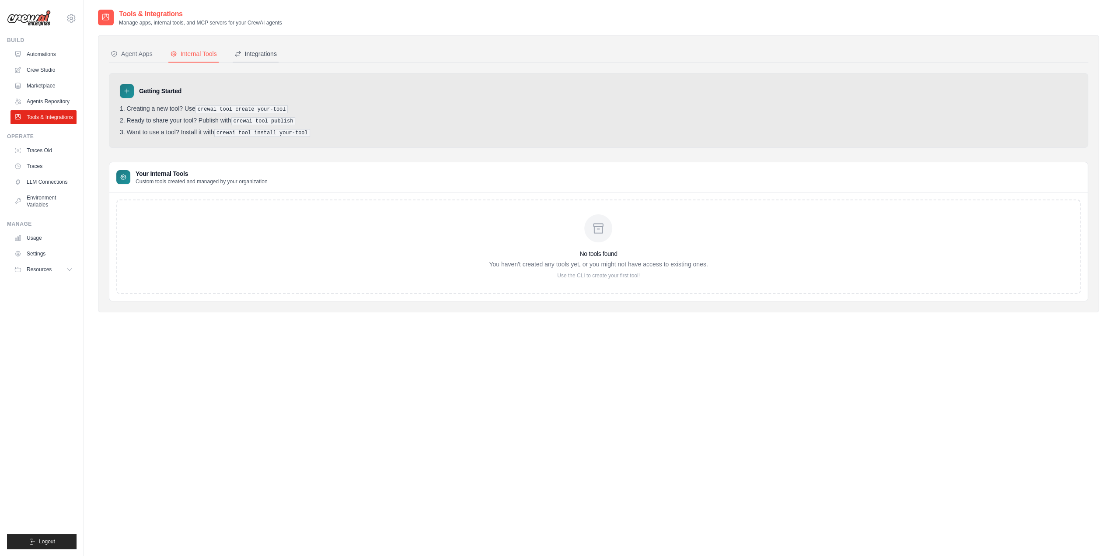
click at [249, 57] on div "Integrations" at bounding box center [255, 53] width 42 height 9
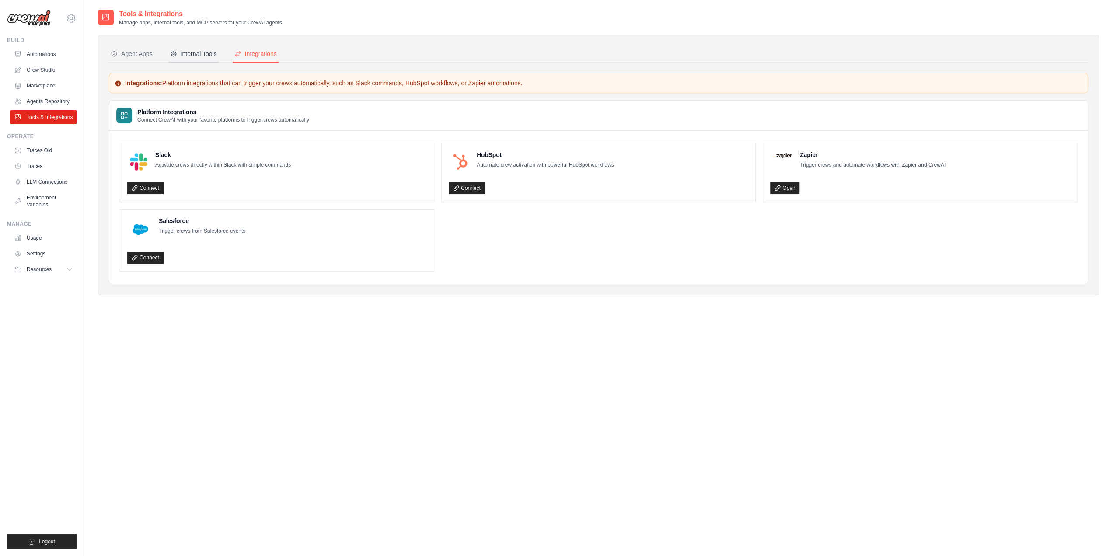
click at [196, 58] on button "Internal Tools" at bounding box center [193, 54] width 50 height 17
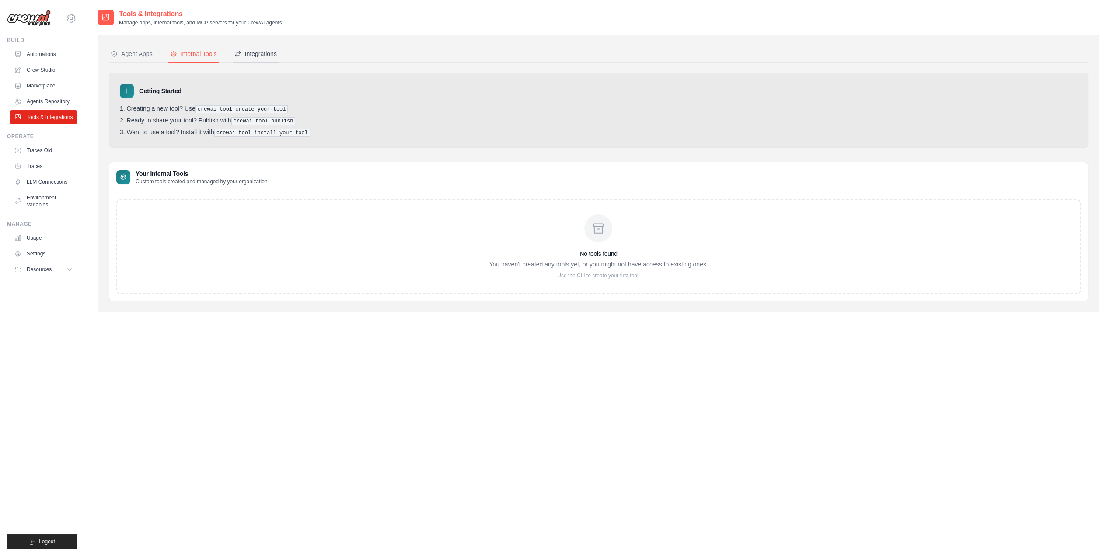
click at [254, 49] on div "Integrations" at bounding box center [255, 53] width 42 height 9
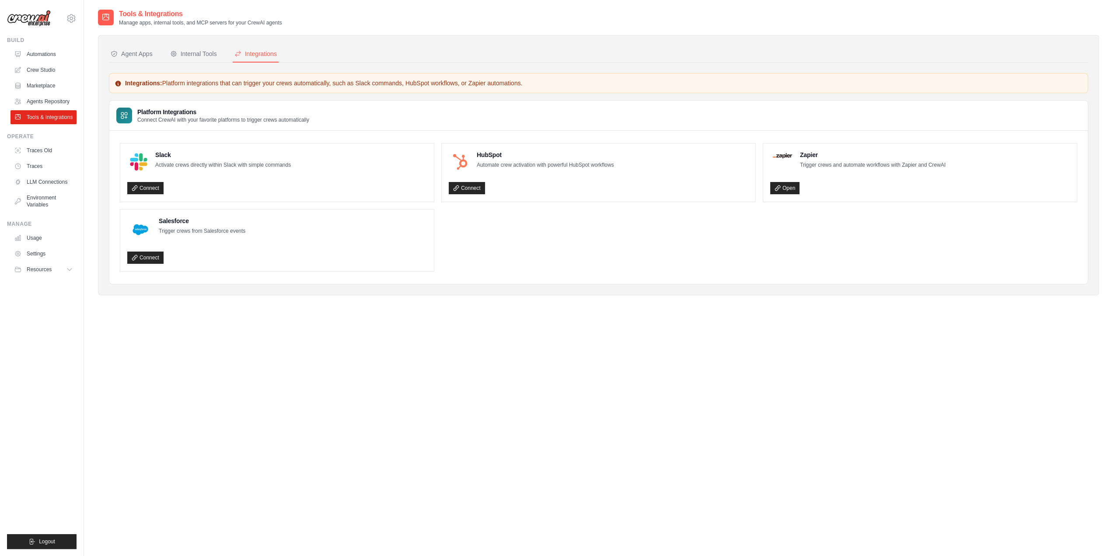
click at [196, 63] on div "Agent Apps Internal Tools Integrations Authenticated Agent Apps Enterprise-grad…" at bounding box center [598, 165] width 979 height 238
click at [188, 55] on div "Internal Tools" at bounding box center [193, 53] width 47 height 9
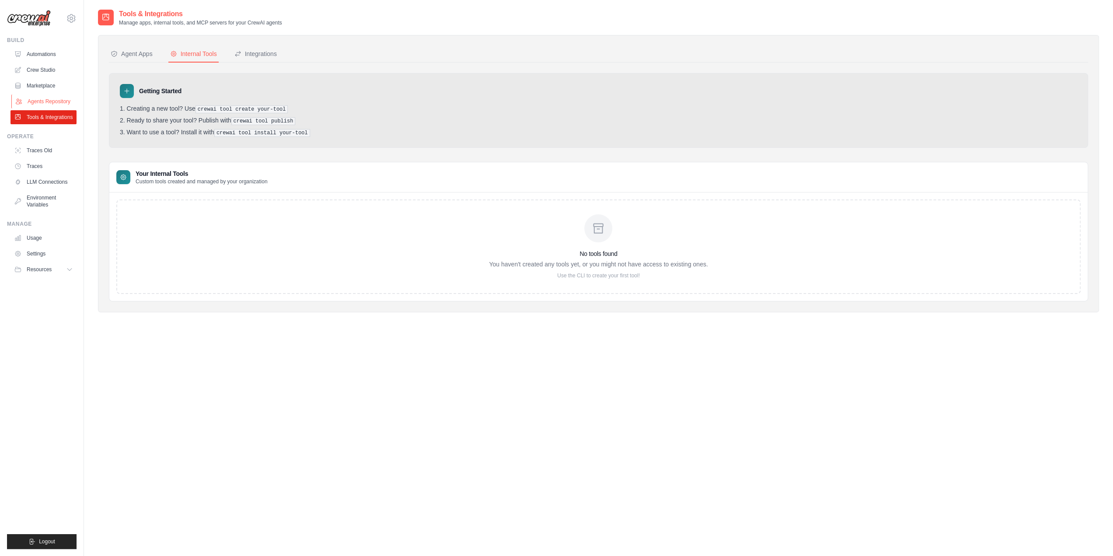
click at [19, 101] on icon at bounding box center [18, 101] width 7 height 7
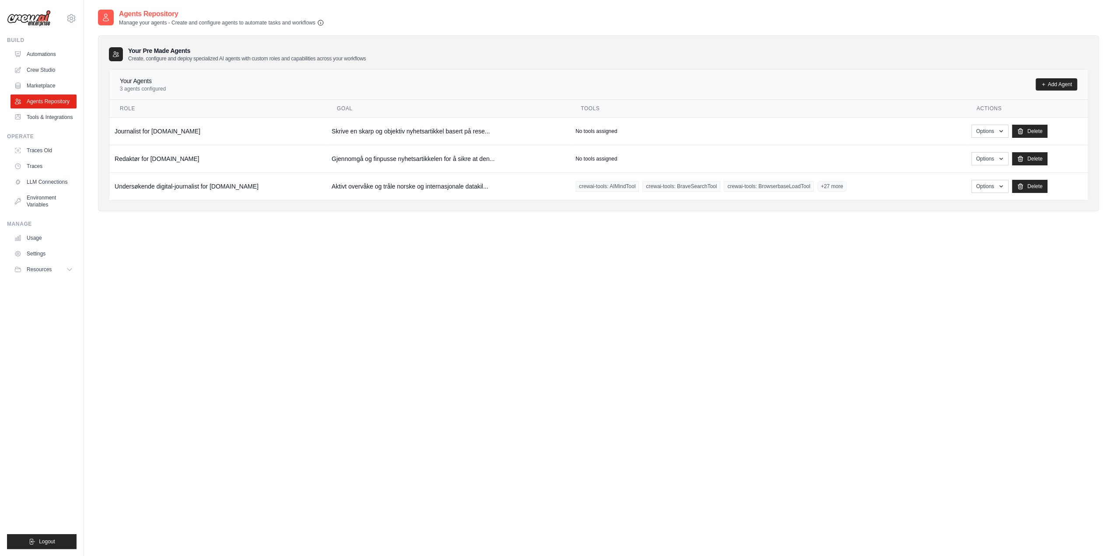
click at [323, 25] on icon "button" at bounding box center [320, 22] width 5 height 5
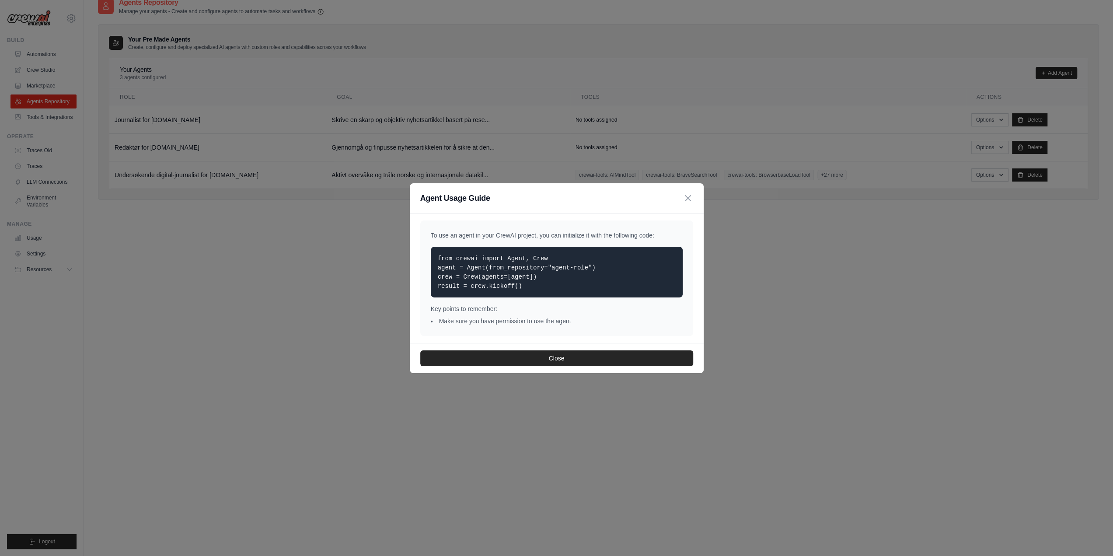
scroll to position [17, 0]
drag, startPoint x: 523, startPoint y: 284, endPoint x: 422, endPoint y: 258, distance: 105.1
click at [422, 258] on div "To use an agent in your CrewAI project, you can initialize it with the followin…" at bounding box center [556, 277] width 273 height 115
copy code "from crewai import Agent, Crew agent = Agent(from_repository="agent-role") crew…"
click at [564, 319] on li "Make sure you have permission to use the agent" at bounding box center [557, 321] width 252 height 9
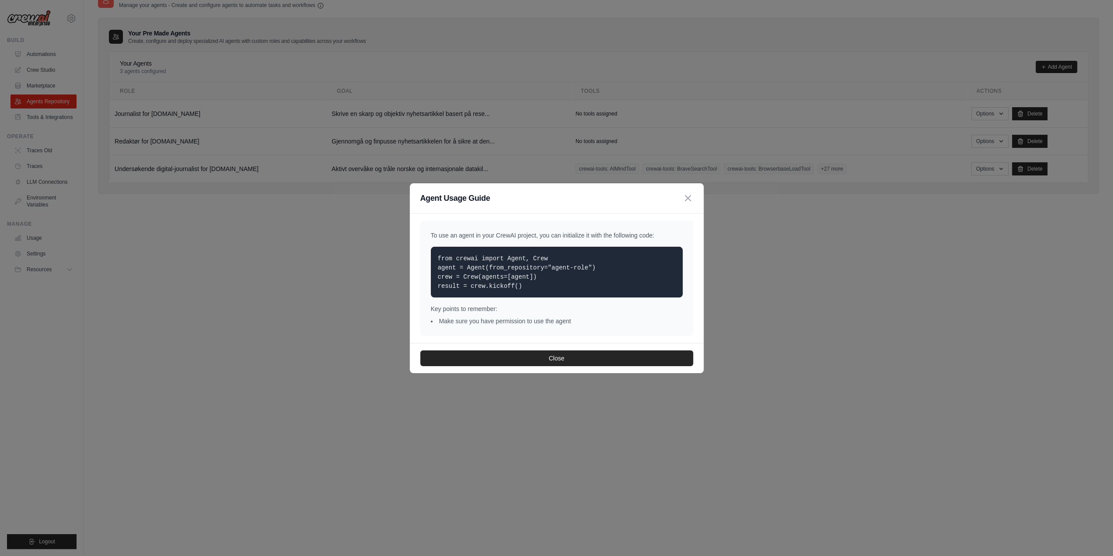
drag, startPoint x: 519, startPoint y: 286, endPoint x: 410, endPoint y: 262, distance: 111.0
click at [410, 262] on div "To use an agent in your CrewAI project, you can initialize it with the followin…" at bounding box center [557, 277] width 294 height 129
copy code "from crewai import Agent, Crew agent = Agent(from_repository="agent-role") crew…"
click at [614, 283] on p "from crewai import Agent, Crew agent = Agent(from_repository="agent-role") crew…" at bounding box center [557, 272] width 238 height 37
drag, startPoint x: 475, startPoint y: 277, endPoint x: 436, endPoint y: 259, distance: 43.1
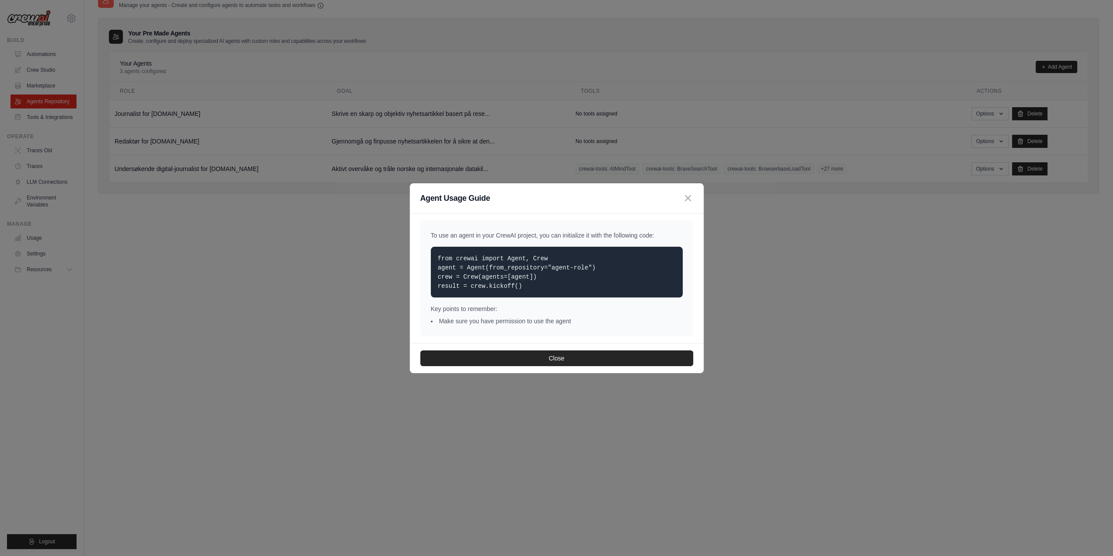
click at [436, 259] on div "from crewai import Agent, Crew agent = Agent(from_repository="agent-role") crew…" at bounding box center [557, 272] width 252 height 51
copy code "from crewai import Agent, Crew agent = Agent(from_repository="agent-role") crew…"
click at [559, 356] on button "Close" at bounding box center [556, 358] width 273 height 16
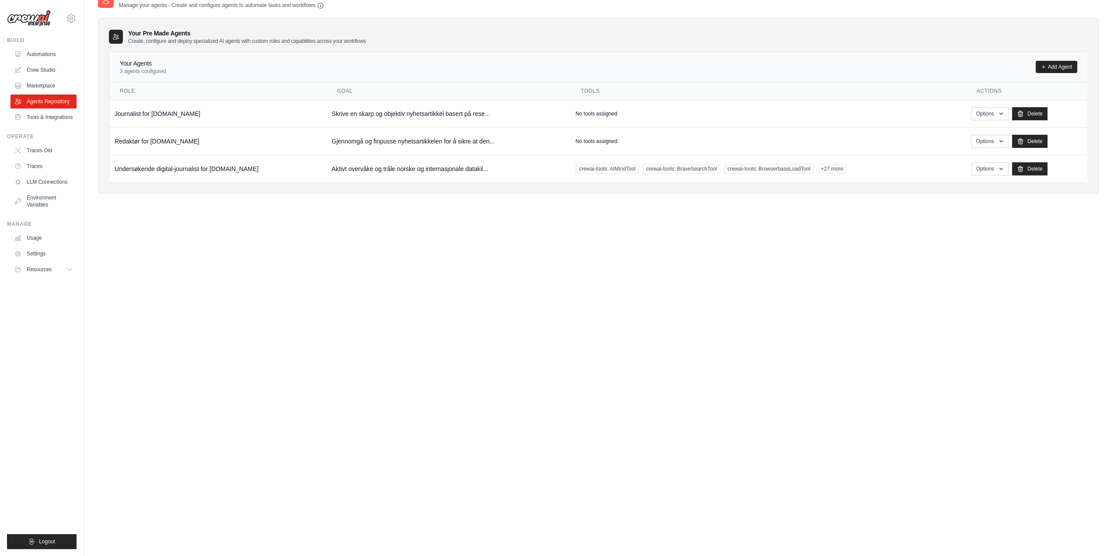
click at [699, 244] on div "Agents Repository Manage your agents - Create and configure agents to automate …" at bounding box center [598, 269] width 1001 height 556
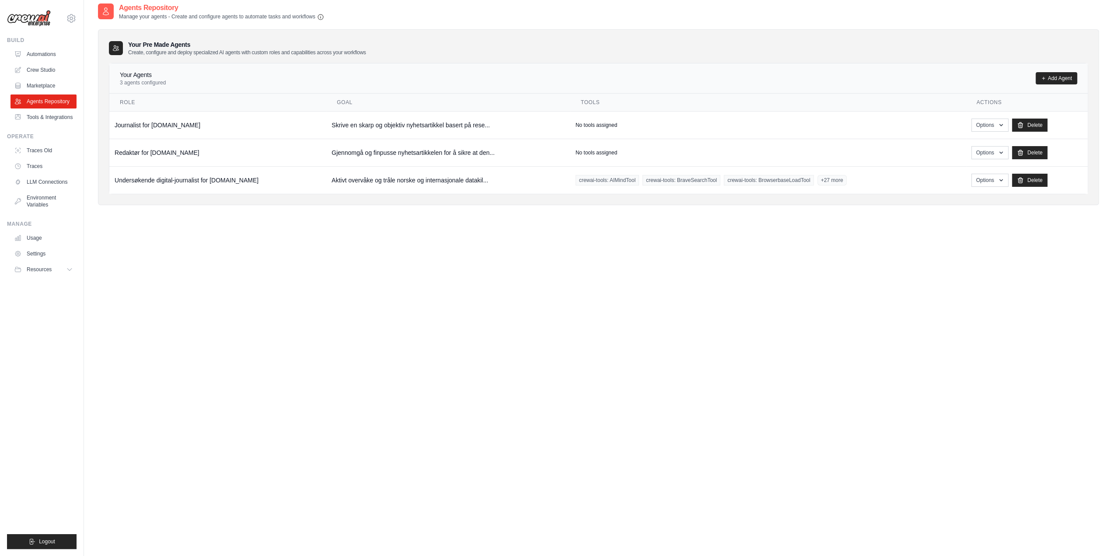
scroll to position [0, 0]
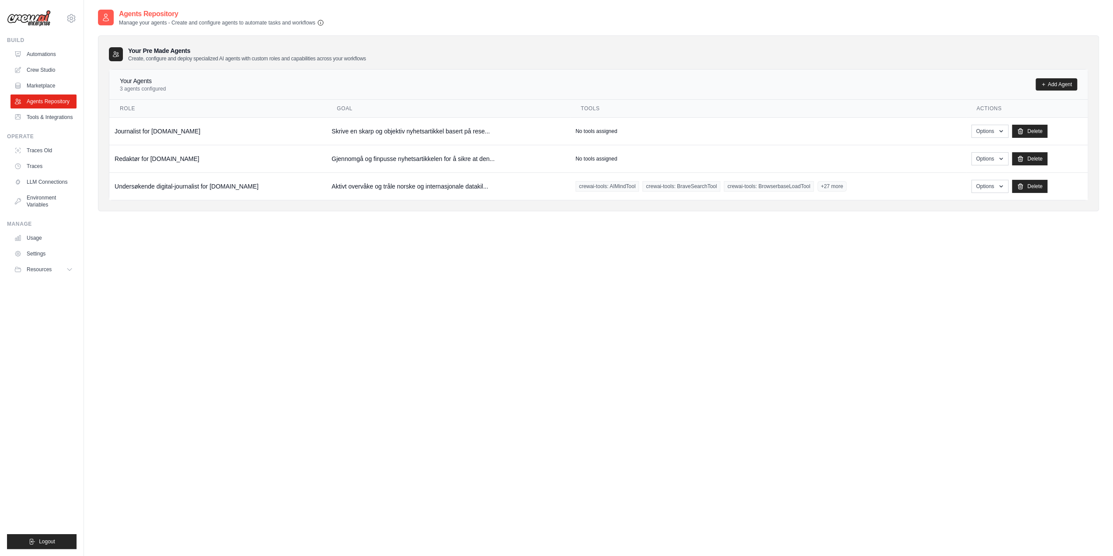
click at [322, 23] on icon "button" at bounding box center [320, 22] width 5 height 5
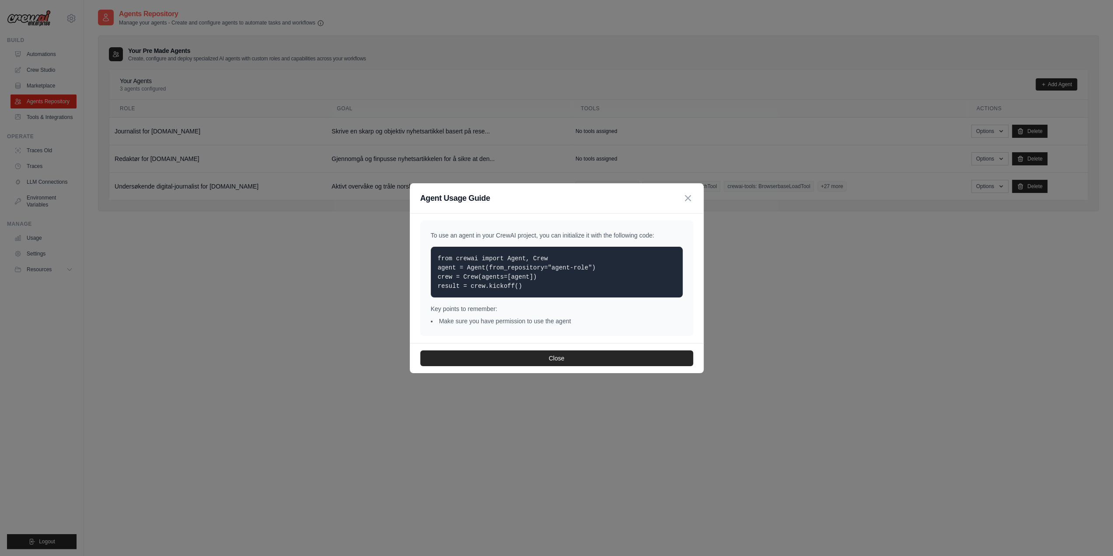
drag, startPoint x: 516, startPoint y: 285, endPoint x: 409, endPoint y: 258, distance: 110.5
click at [409, 258] on div "Agent Usage Guide To use an agent in your CrewAI project, you can initialize it…" at bounding box center [556, 278] width 1113 height 556
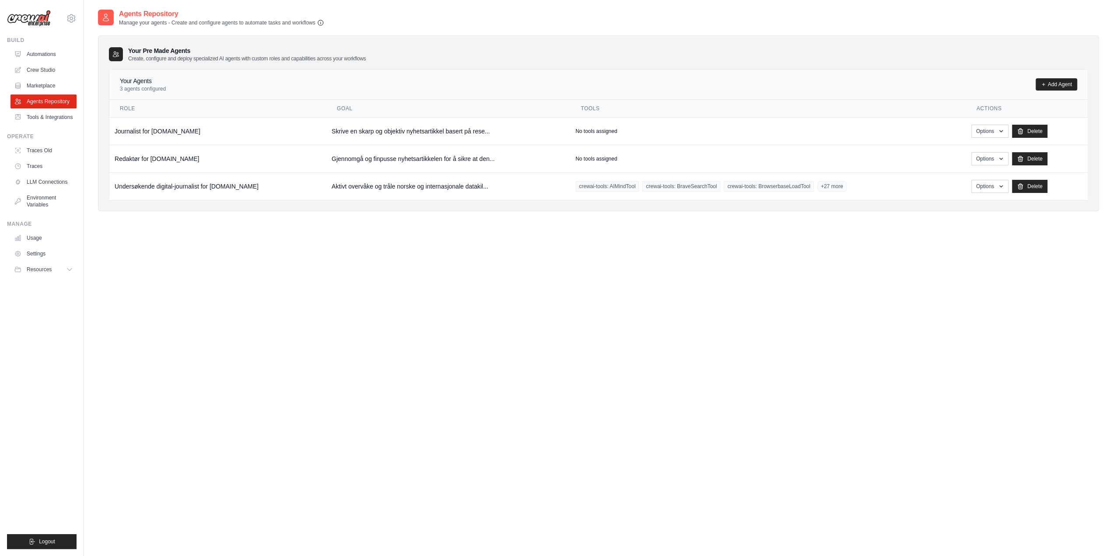
click at [320, 22] on icon "button" at bounding box center [320, 22] width 7 height 7
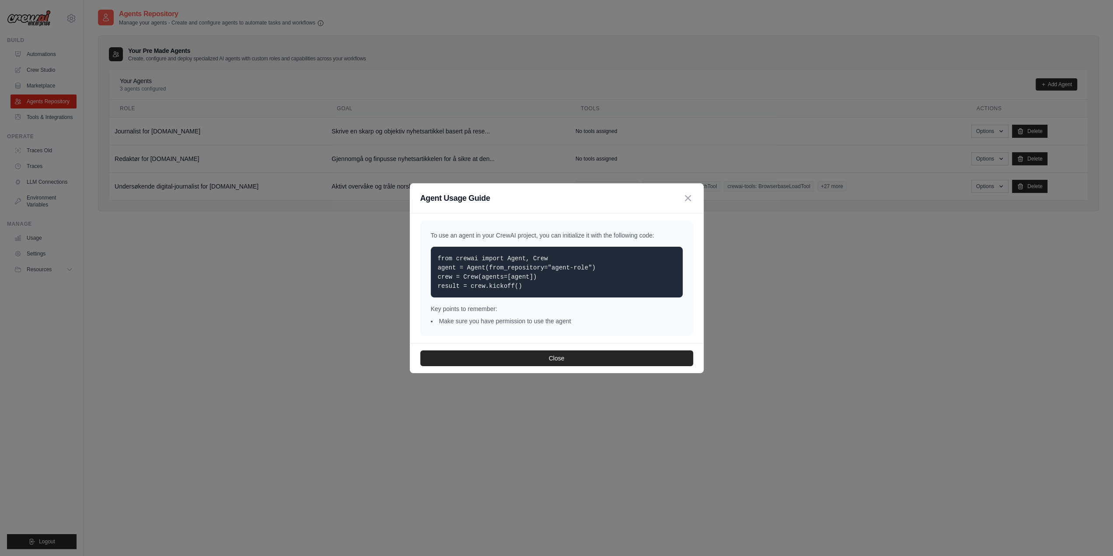
copy code "from crewai import Agent, Crew agent = Agent(from_repository="agent-role") crew…"
click at [474, 361] on button "Close" at bounding box center [556, 358] width 273 height 16
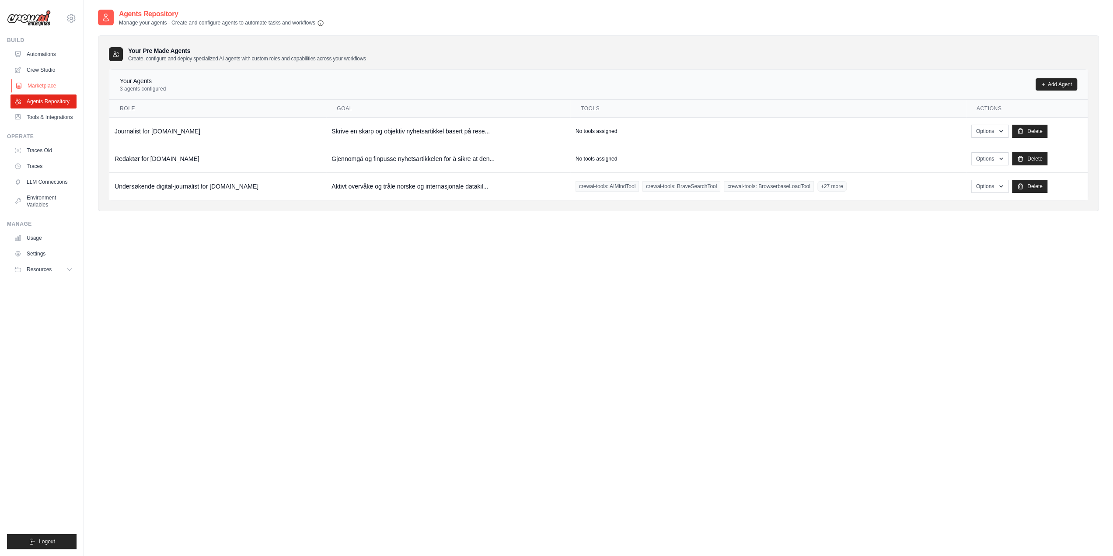
click at [37, 84] on link "Marketplace" at bounding box center [44, 86] width 66 height 14
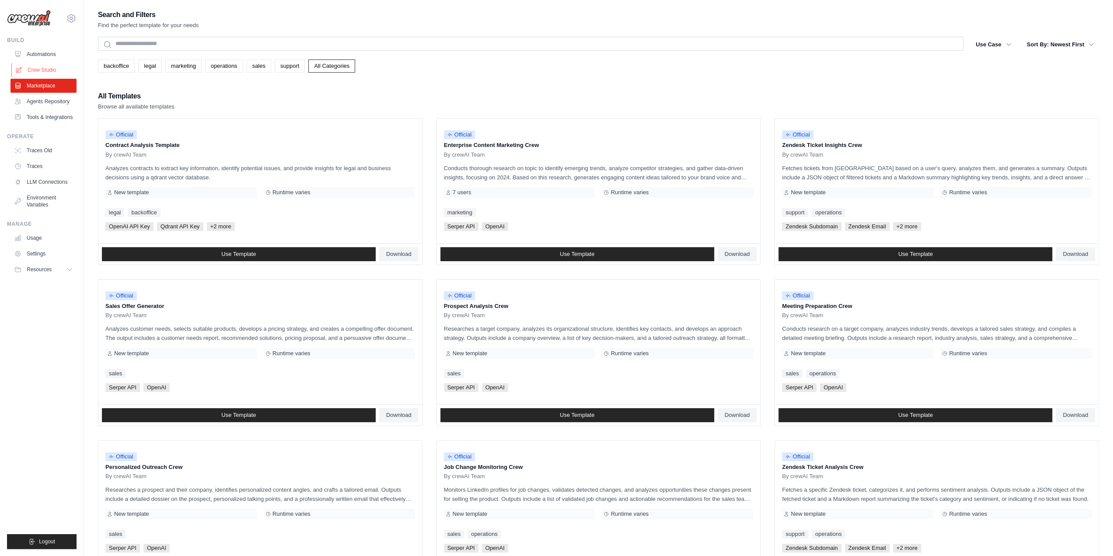
click at [49, 73] on link "Crew Studio" at bounding box center [44, 70] width 66 height 14
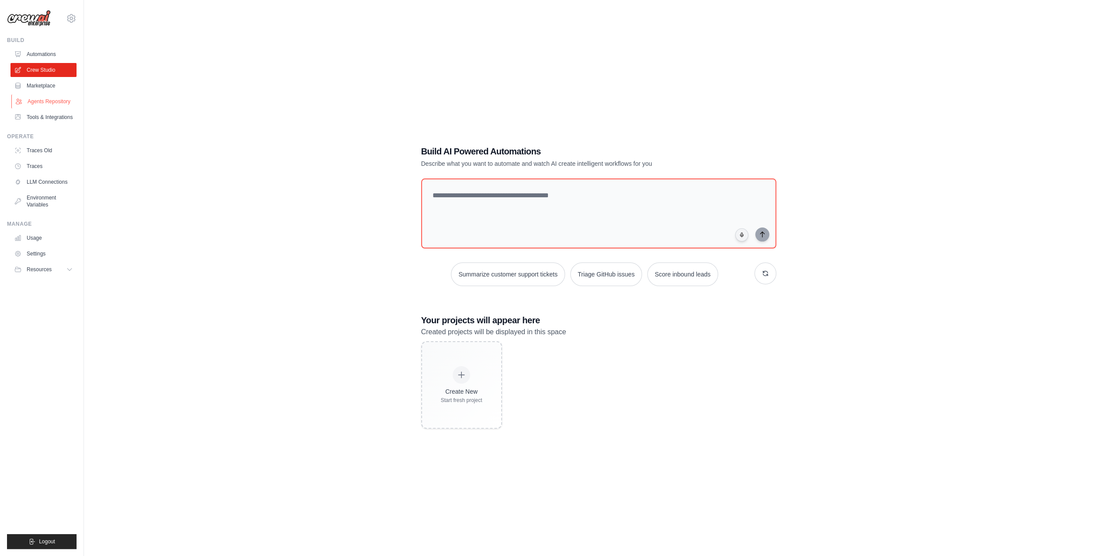
click at [45, 102] on link "Agents Repository" at bounding box center [44, 101] width 66 height 14
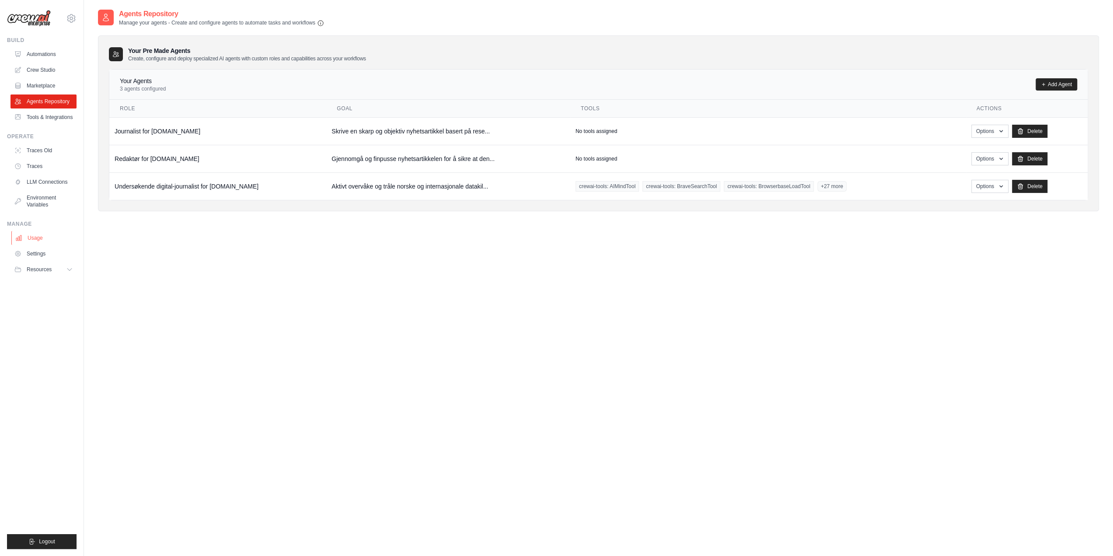
click at [47, 239] on link "Usage" at bounding box center [44, 238] width 66 height 14
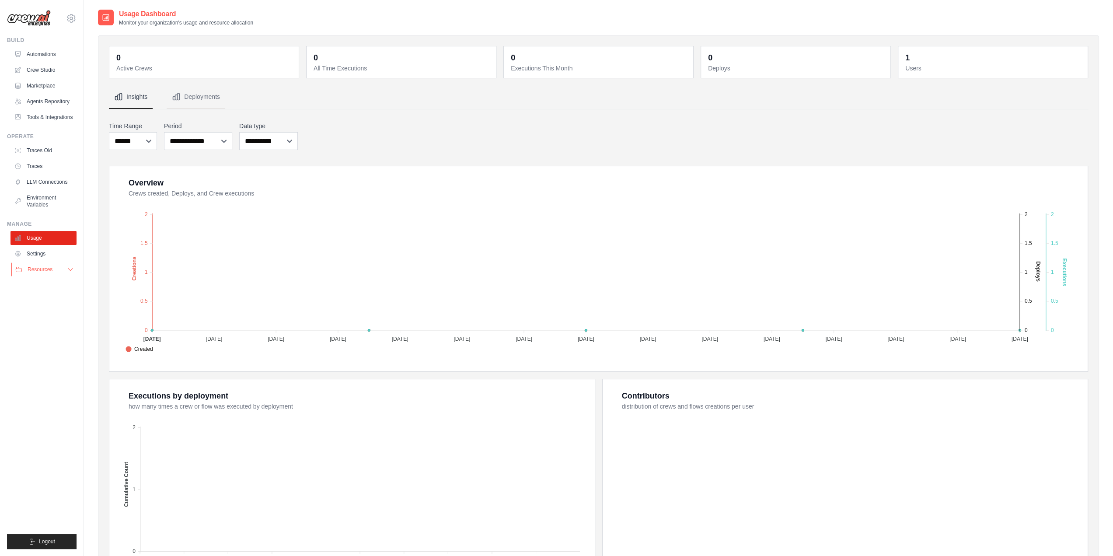
click at [52, 269] on span "Resources" at bounding box center [40, 269] width 25 height 7
click at [47, 258] on link "Settings" at bounding box center [44, 254] width 66 height 14
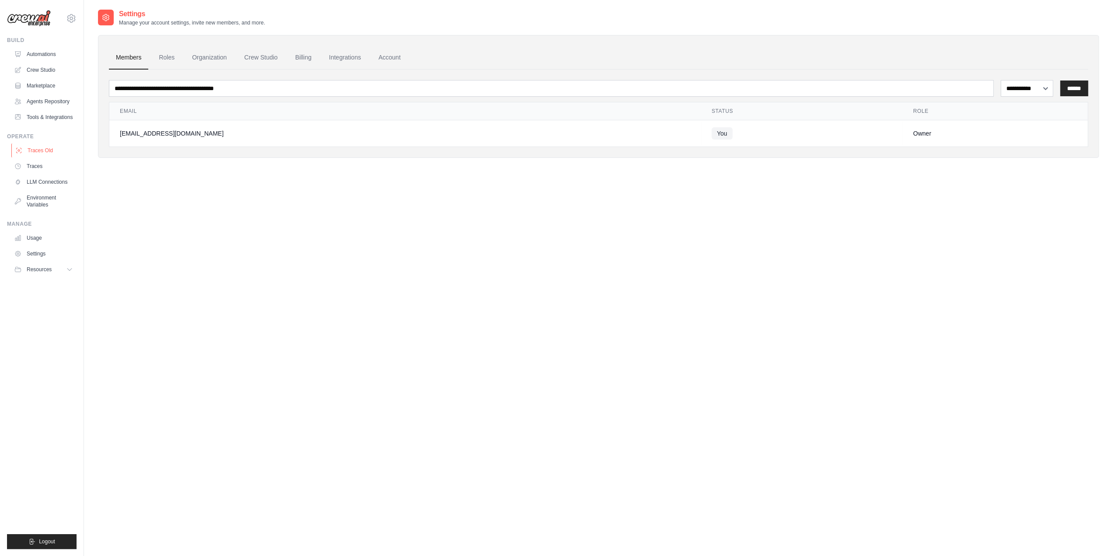
click at [42, 151] on link "Traces Old" at bounding box center [44, 150] width 66 height 14
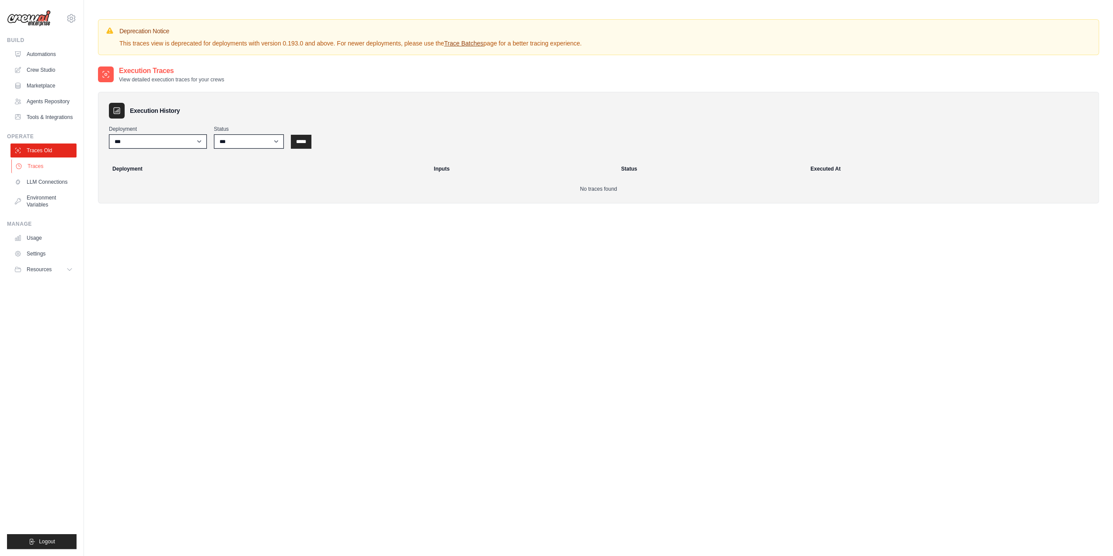
click at [42, 161] on link "Traces" at bounding box center [44, 166] width 66 height 14
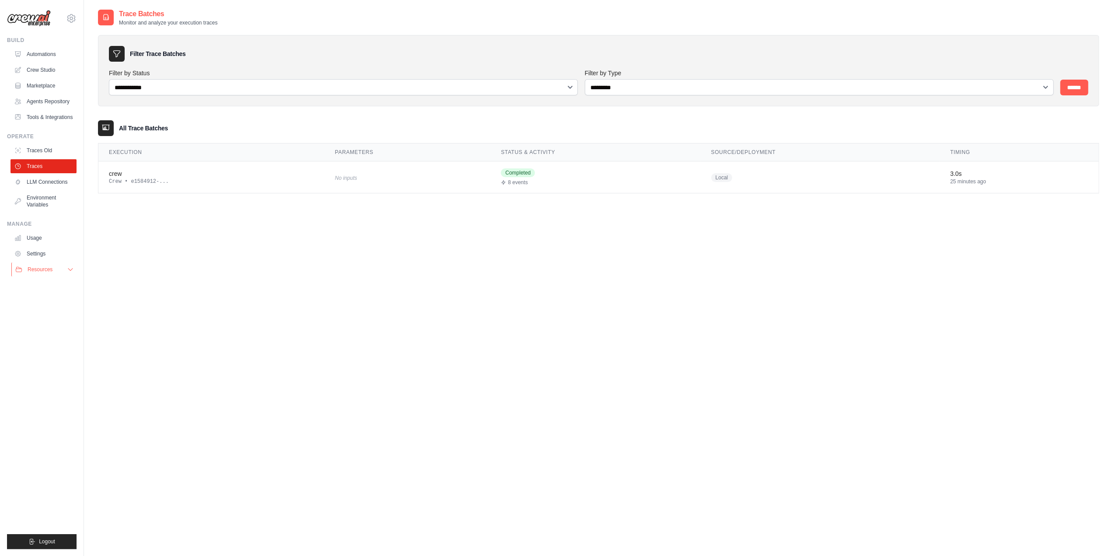
click at [46, 264] on button "Resources" at bounding box center [44, 269] width 66 height 14
click at [41, 324] on span "Video Tutorials" at bounding box center [48, 326] width 35 height 7
click at [38, 69] on link "Crew Studio" at bounding box center [44, 70] width 66 height 14
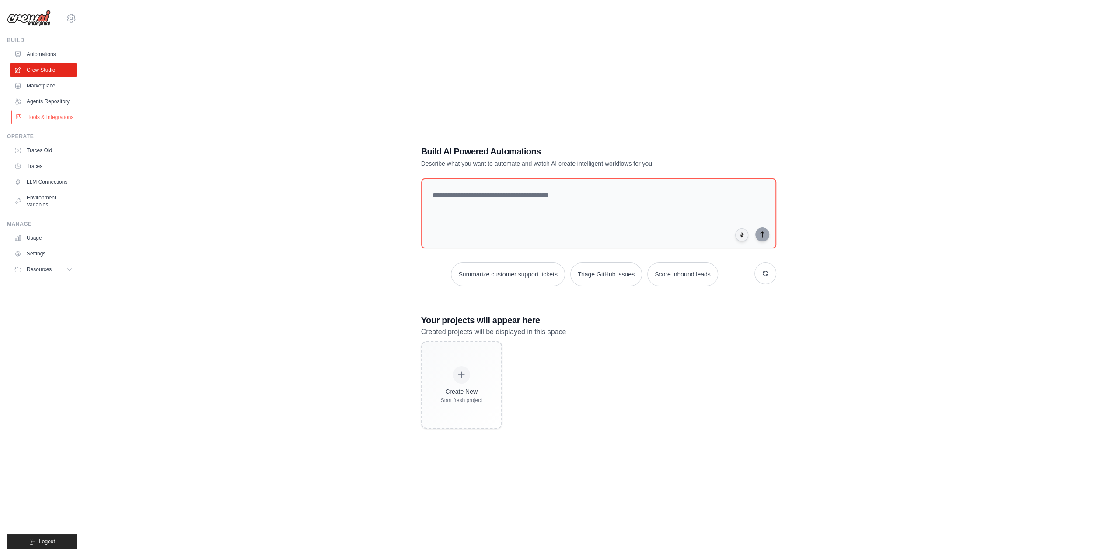
click at [45, 118] on link "Tools & Integrations" at bounding box center [44, 117] width 66 height 14
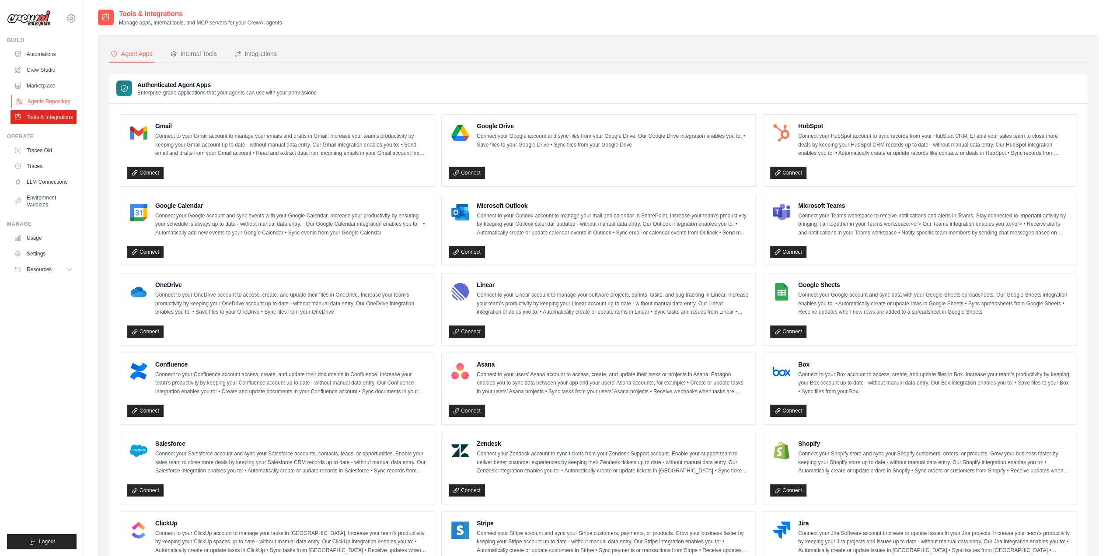
click at [51, 100] on link "Agents Repository" at bounding box center [44, 101] width 66 height 14
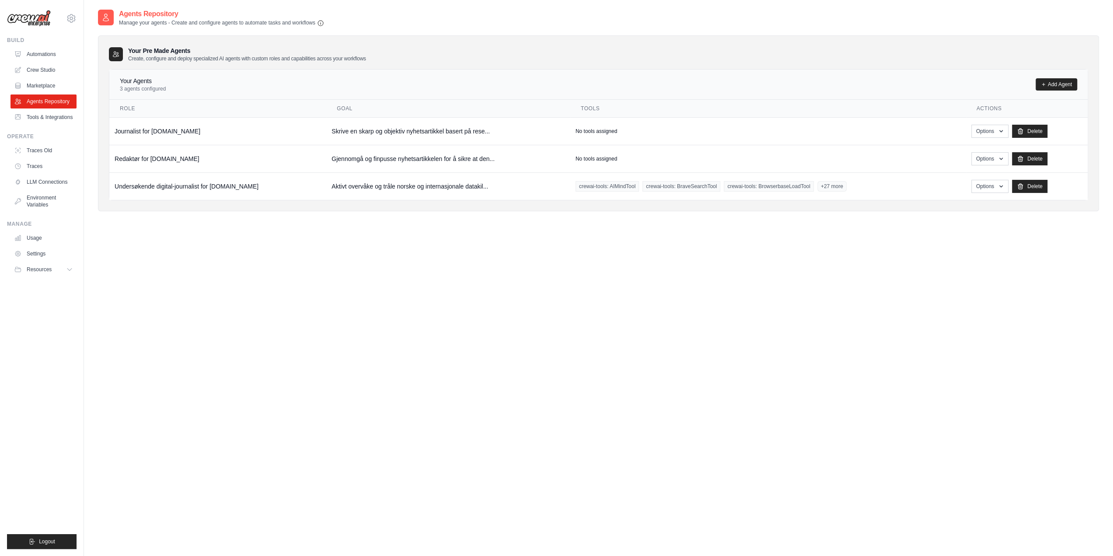
click at [118, 55] on icon at bounding box center [115, 54] width 7 height 7
click at [40, 64] on link "Crew Studio" at bounding box center [44, 70] width 66 height 14
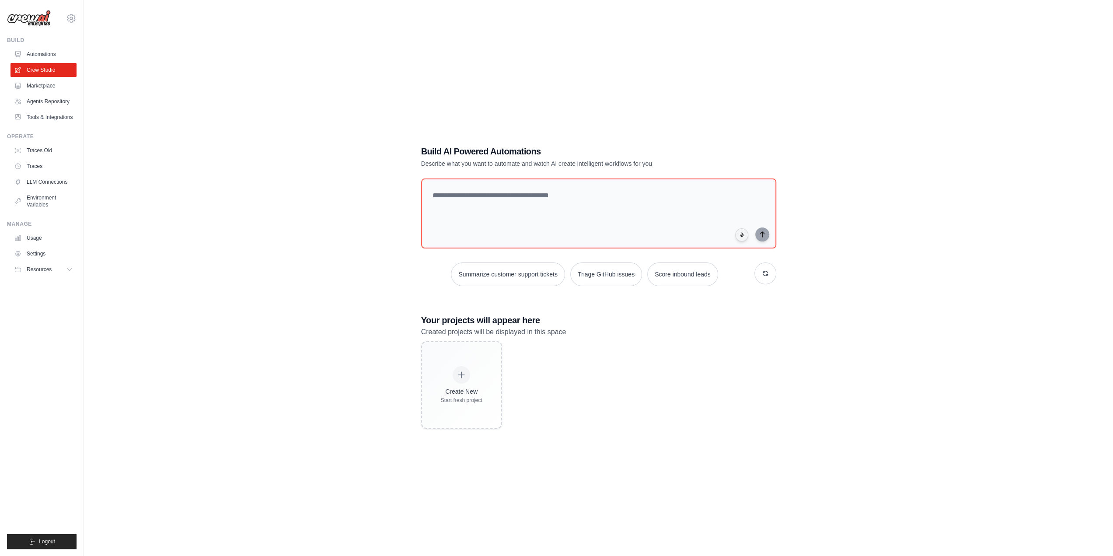
click at [480, 148] on h1 "Build AI Powered Automations" at bounding box center [568, 151] width 294 height 12
drag, startPoint x: 642, startPoint y: 167, endPoint x: 404, endPoint y: 150, distance: 238.9
click at [404, 150] on div "Build AI Powered Automations Describe what you want to automate and watch AI cr…" at bounding box center [598, 287] width 1001 height 556
copy div "Build AI Powered Automations Describe what you want to automate and watch AI cr…"
click at [520, 202] on textarea at bounding box center [598, 213] width 359 height 71
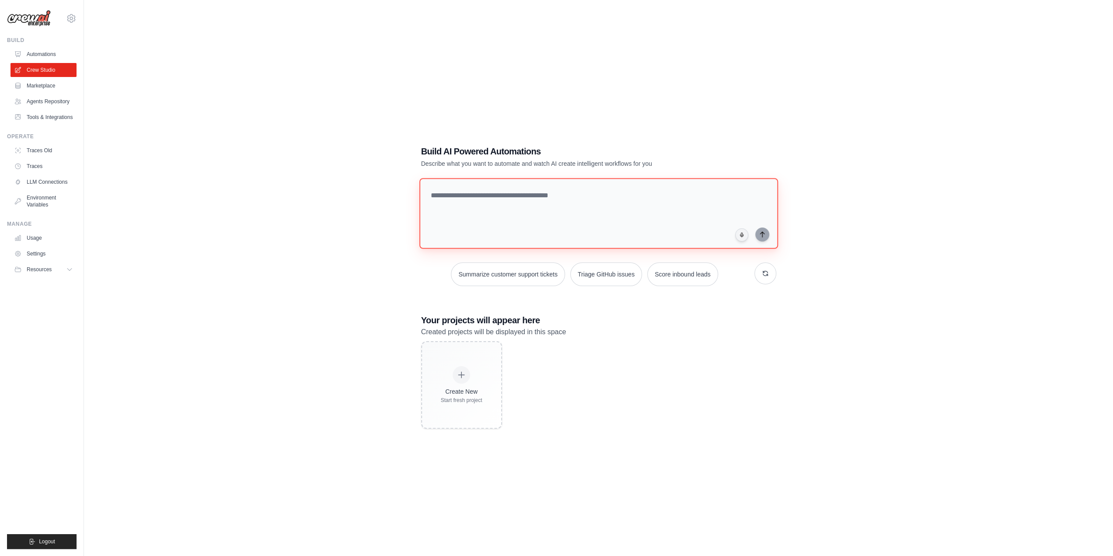
paste textarea "**********"
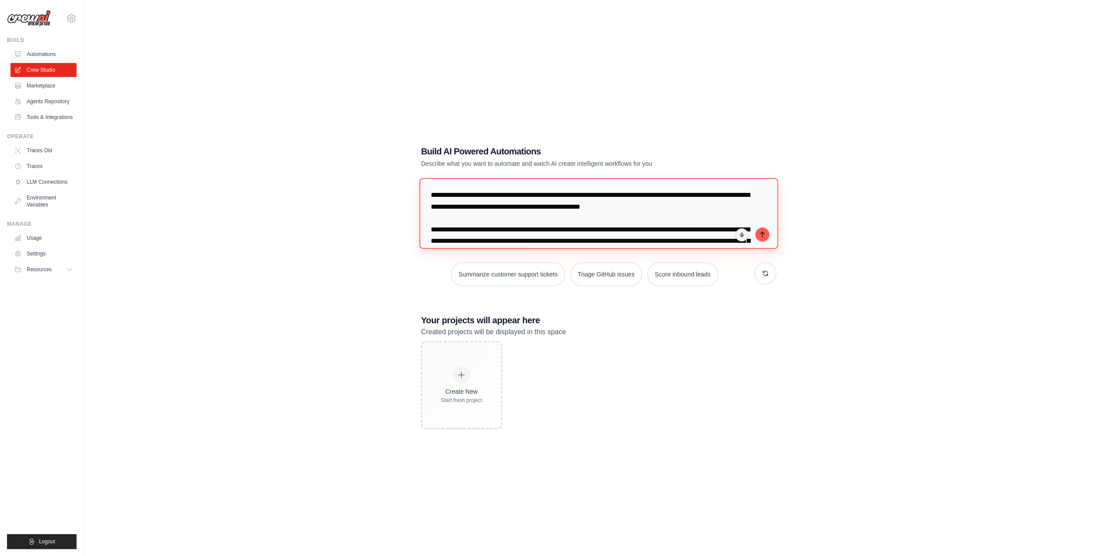
scroll to position [122, 0]
type textarea "**********"
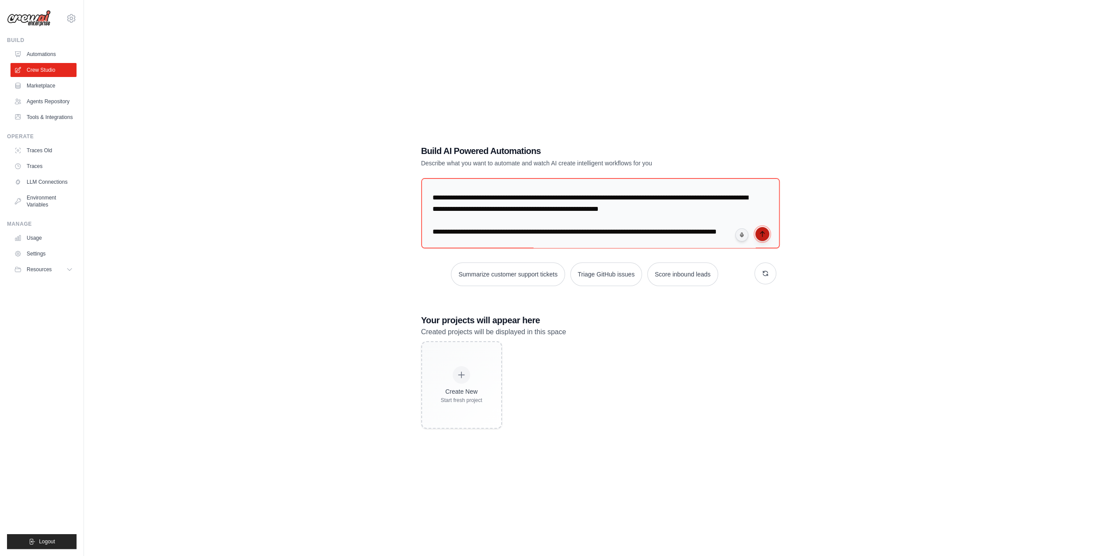
click at [767, 230] on button "submit" at bounding box center [762, 234] width 14 height 14
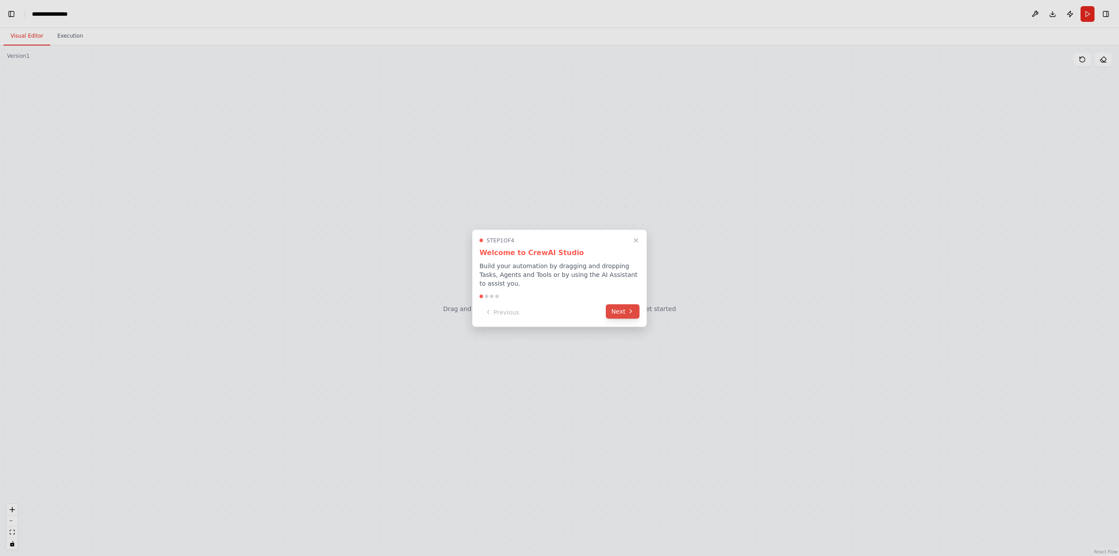
scroll to position [6434, 0]
click at [616, 310] on button "Next" at bounding box center [623, 311] width 34 height 14
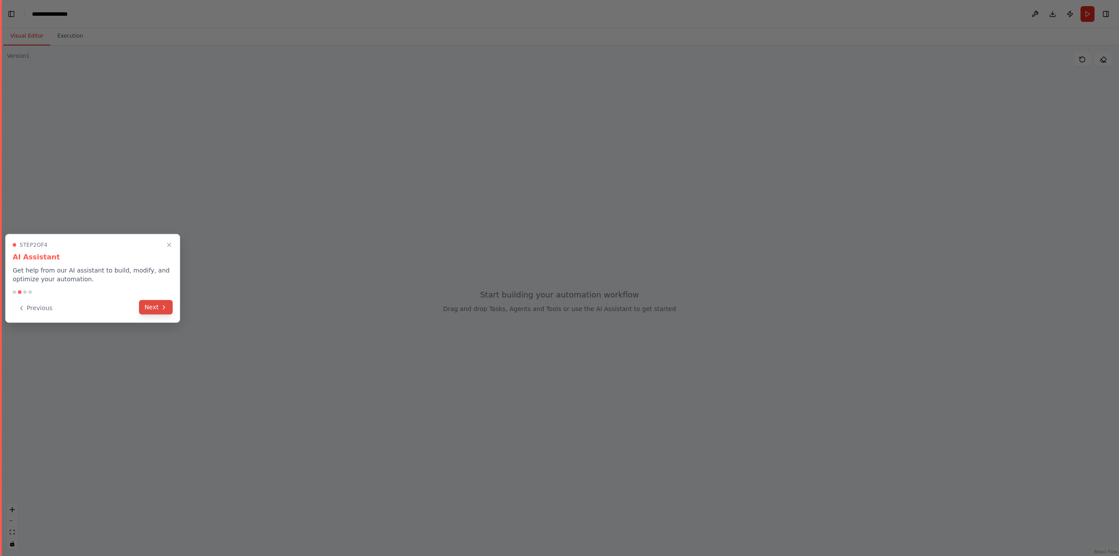
click at [160, 307] on button "Next" at bounding box center [156, 307] width 34 height 14
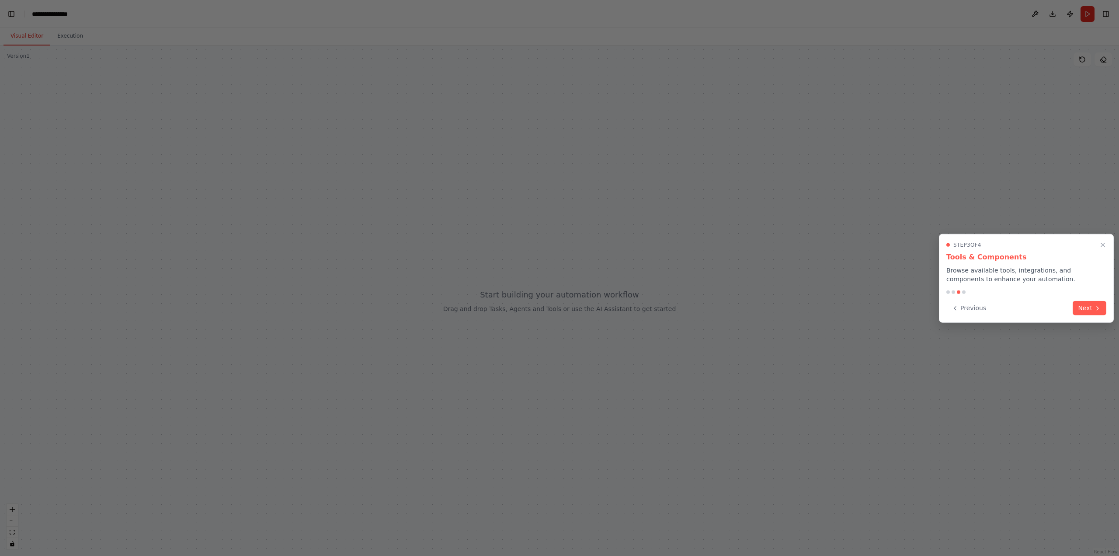
scroll to position [8141, 0]
click at [1077, 300] on button "Next" at bounding box center [1090, 307] width 34 height 14
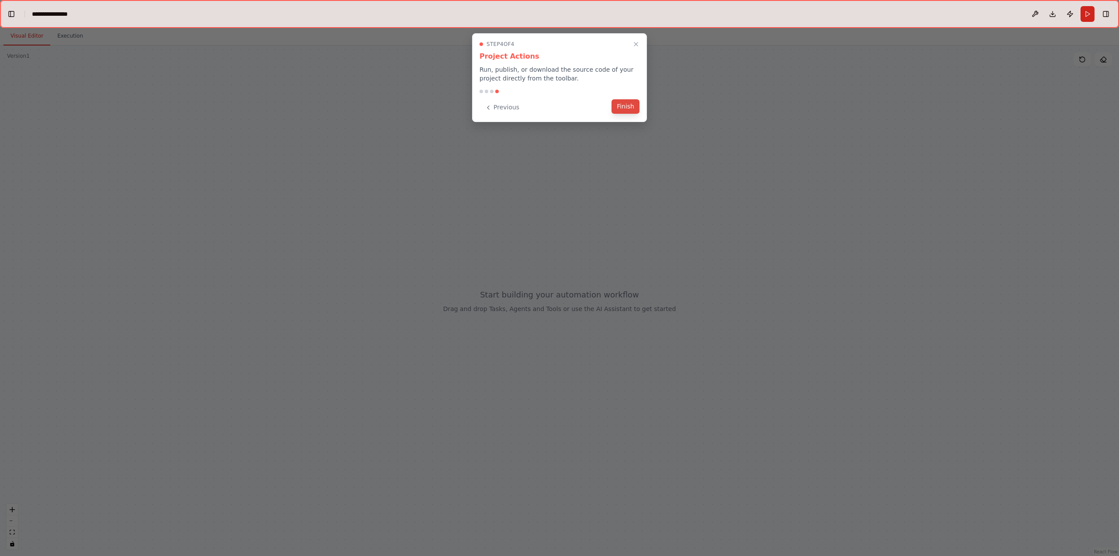
click at [630, 105] on button "Finish" at bounding box center [626, 106] width 28 height 14
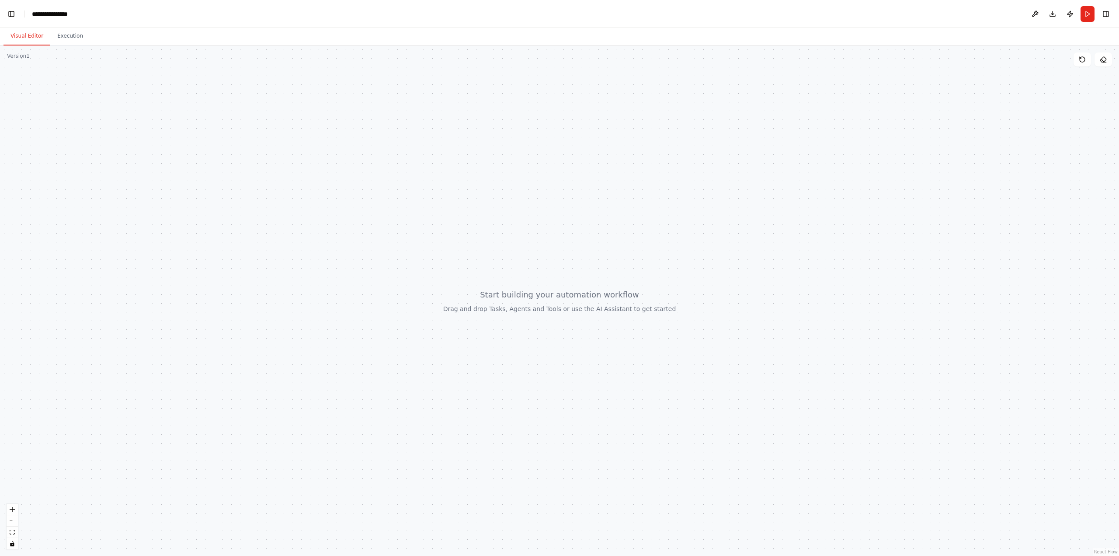
scroll to position [8784, 0]
click at [529, 306] on div at bounding box center [559, 300] width 1119 height 510
click at [17, 15] on button "Toggle Left Sidebar" at bounding box center [11, 14] width 12 height 12
click at [54, 36] on button "Execution" at bounding box center [70, 36] width 40 height 18
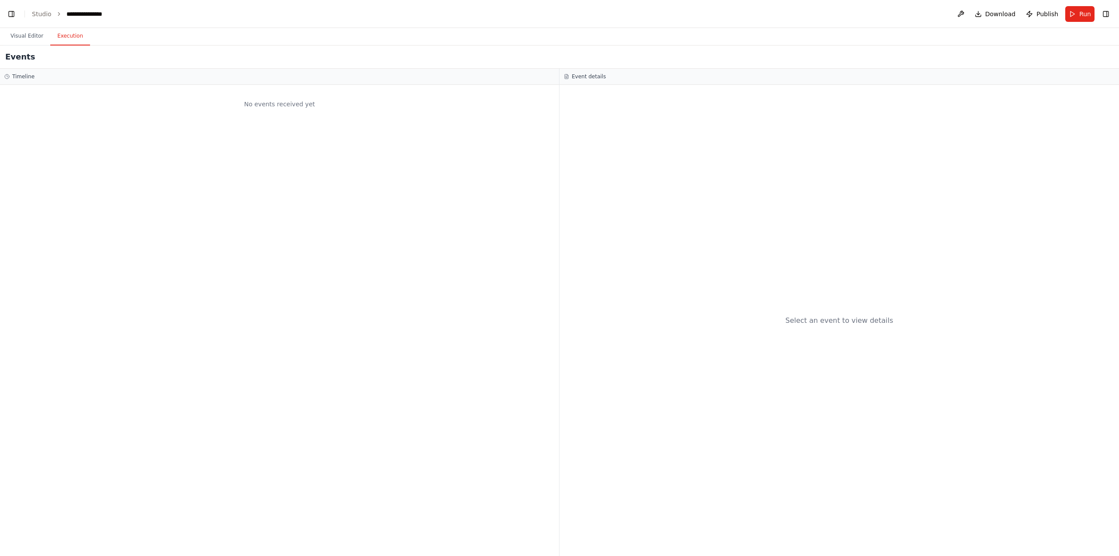
scroll to position [9206, 0]
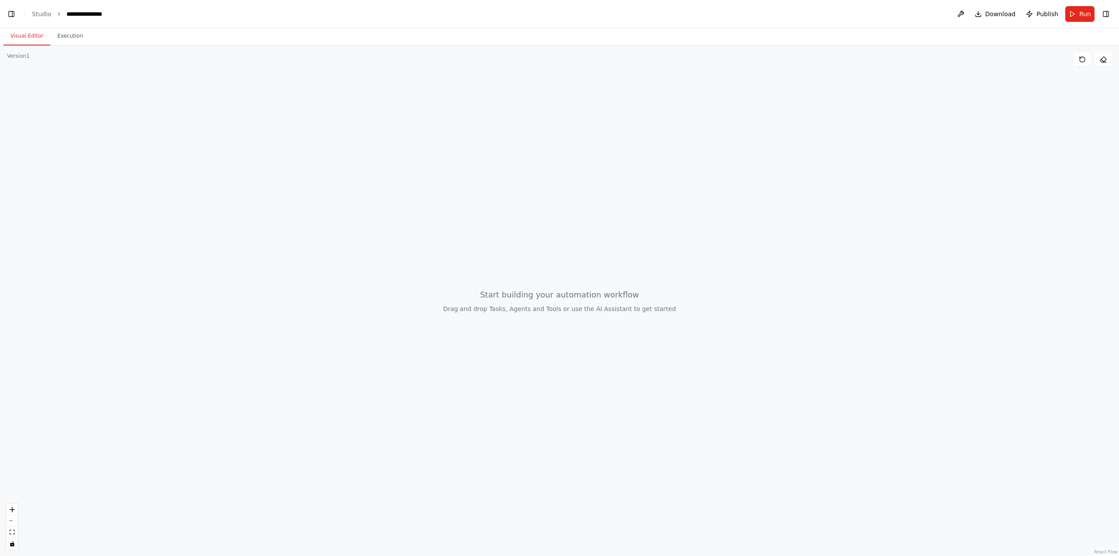
click at [18, 40] on button "Visual Editor" at bounding box center [26, 36] width 47 height 18
click at [78, 138] on span "gpt-4o-mini" at bounding box center [76, 135] width 31 height 7
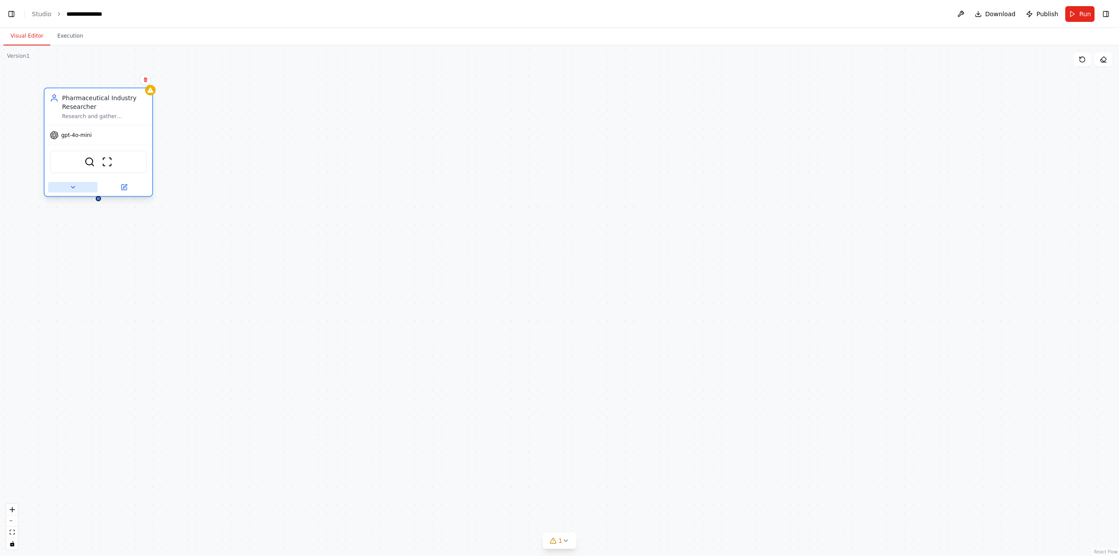
scroll to position [10897, 0]
click at [81, 188] on button at bounding box center [72, 187] width 49 height 10
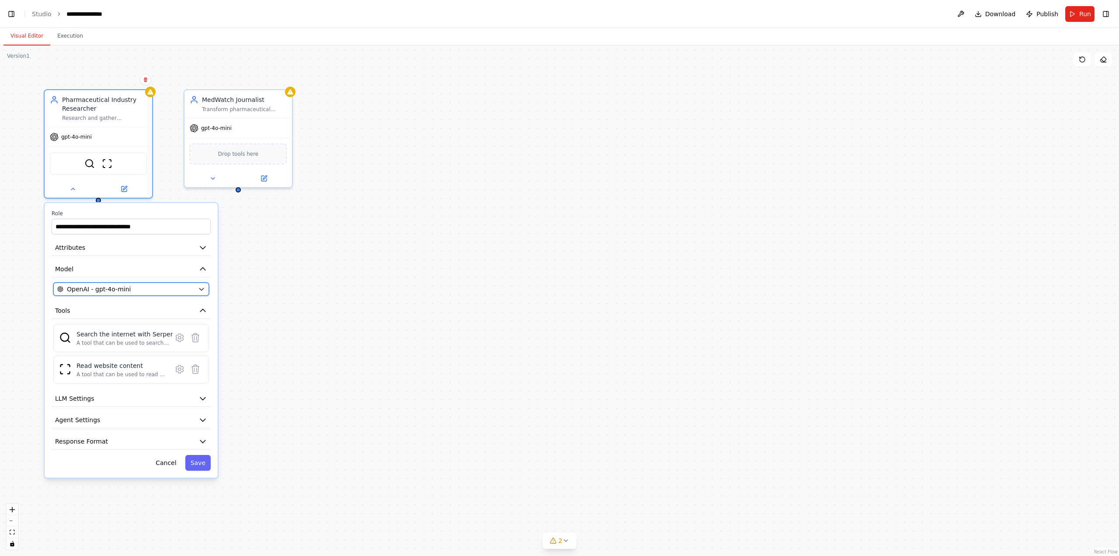
click at [108, 282] on button "OpenAI - gpt-4o-mini" at bounding box center [131, 288] width 156 height 13
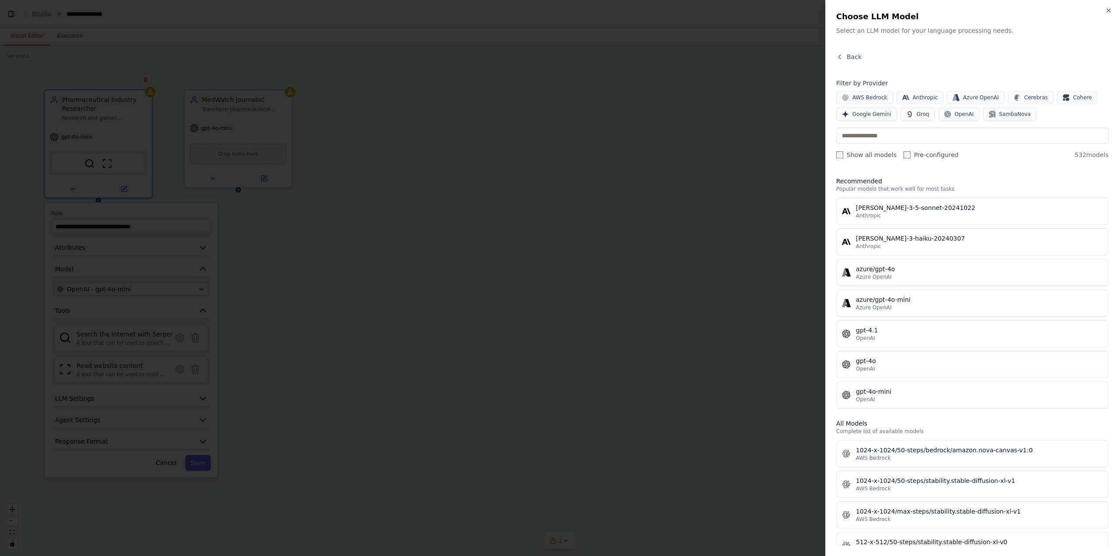
scroll to position [11162, 0]
click at [872, 112] on span "Google Gemini" at bounding box center [872, 114] width 39 height 7
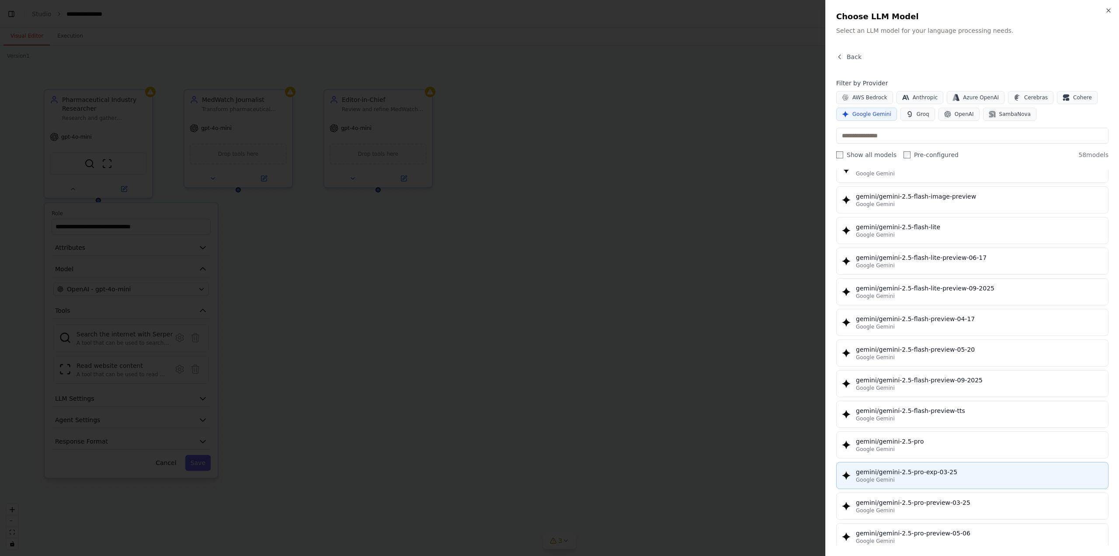
scroll to position [787, 0]
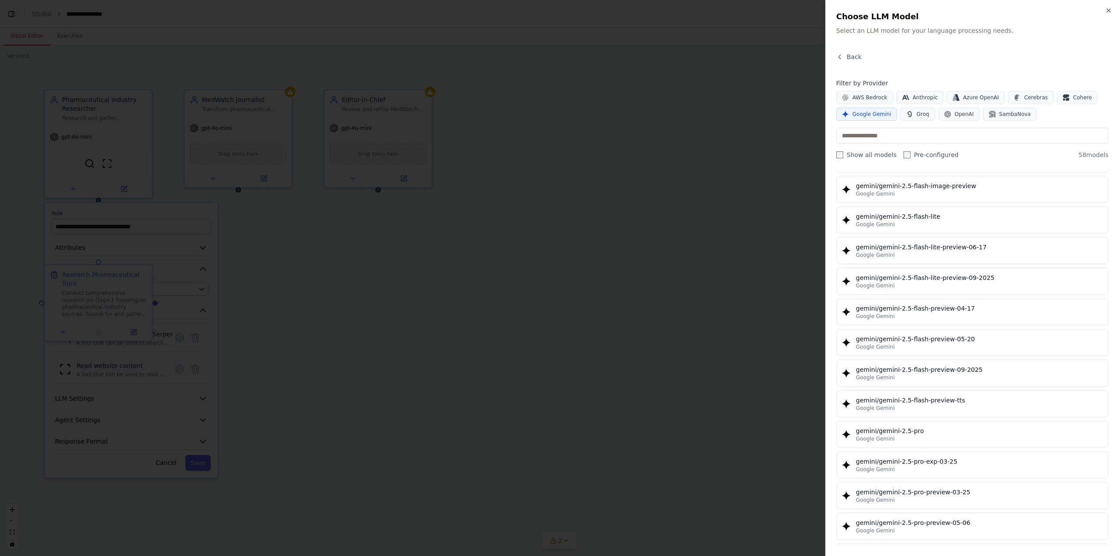
click at [909, 435] on div "Google Gemini" at bounding box center [979, 438] width 247 height 7
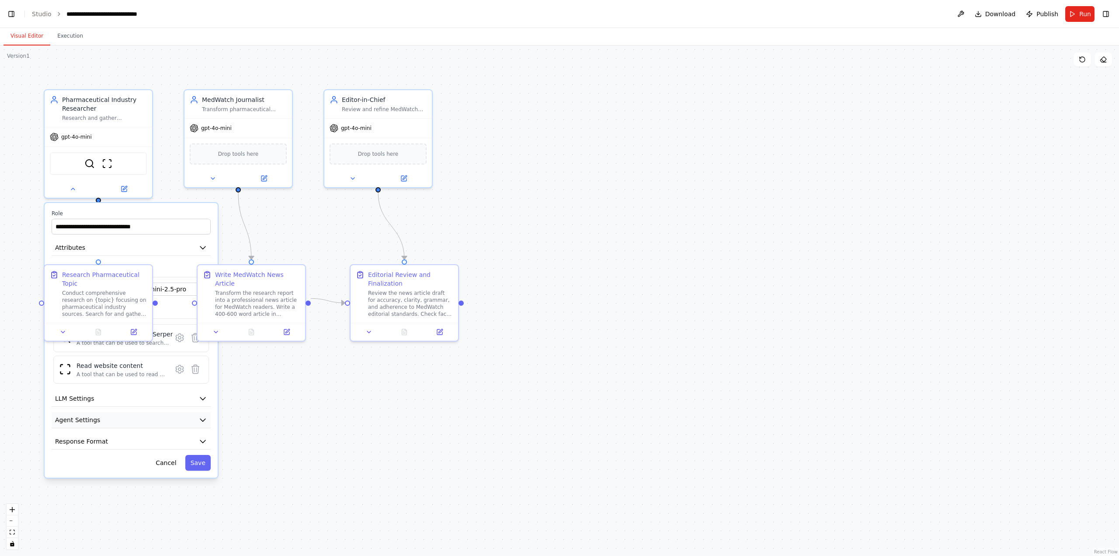
scroll to position [12723, 0]
click at [172, 397] on button "LLM Settings" at bounding box center [131, 398] width 159 height 16
click at [188, 484] on button "Agent Settings" at bounding box center [131, 481] width 159 height 16
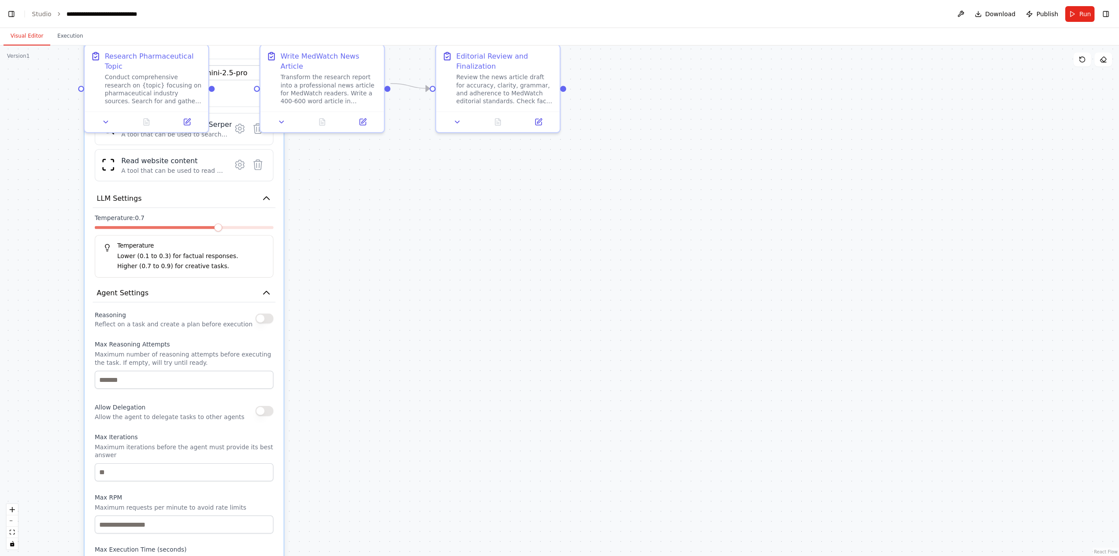
drag, startPoint x: 291, startPoint y: 520, endPoint x: 352, endPoint y: 336, distance: 194.0
click at [352, 336] on div ".deletable-edge-delete-btn { width: 20px; height: 20px; border: 0px solid #ffff…" at bounding box center [559, 300] width 1119 height 510
click at [262, 322] on div "Reasoning Reflect on a task and create a plan before execution" at bounding box center [184, 318] width 179 height 20
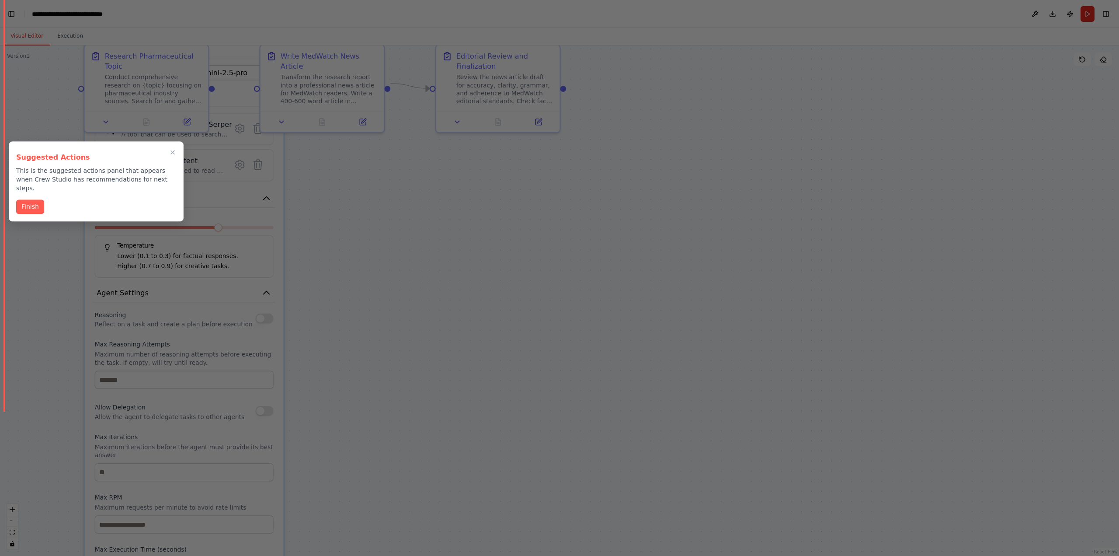
scroll to position [0, 10]
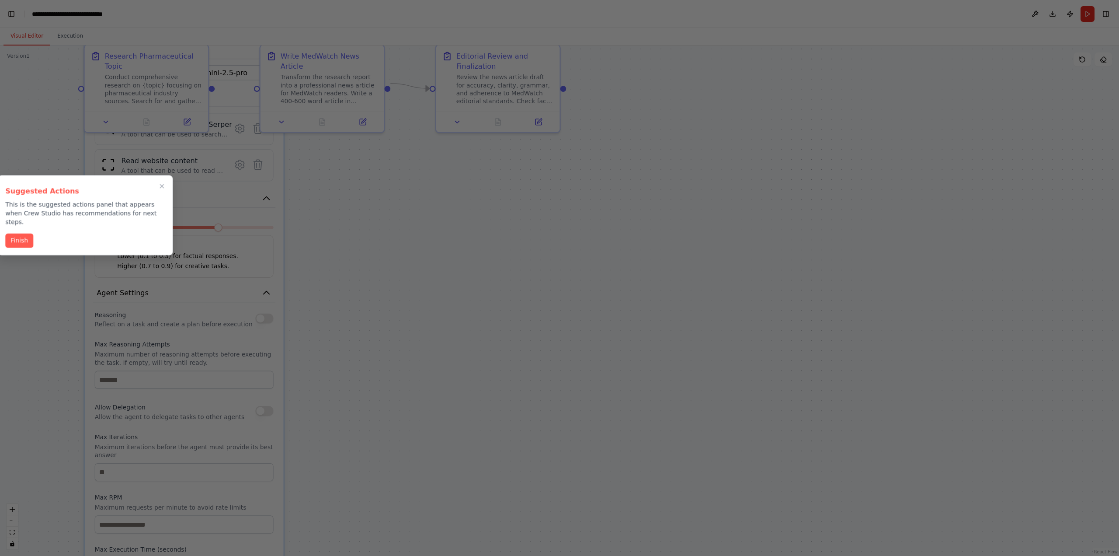
click at [22, 289] on div "BETA «Når jeg gir deg et emne, som for eksempel "Resultater fra Novo Nordisks s…" at bounding box center [559, 278] width 1119 height 556
click at [24, 269] on div at bounding box center [559, 278] width 1119 height 556
click at [162, 188] on icon "Close walkthrough" at bounding box center [162, 186] width 8 height 8
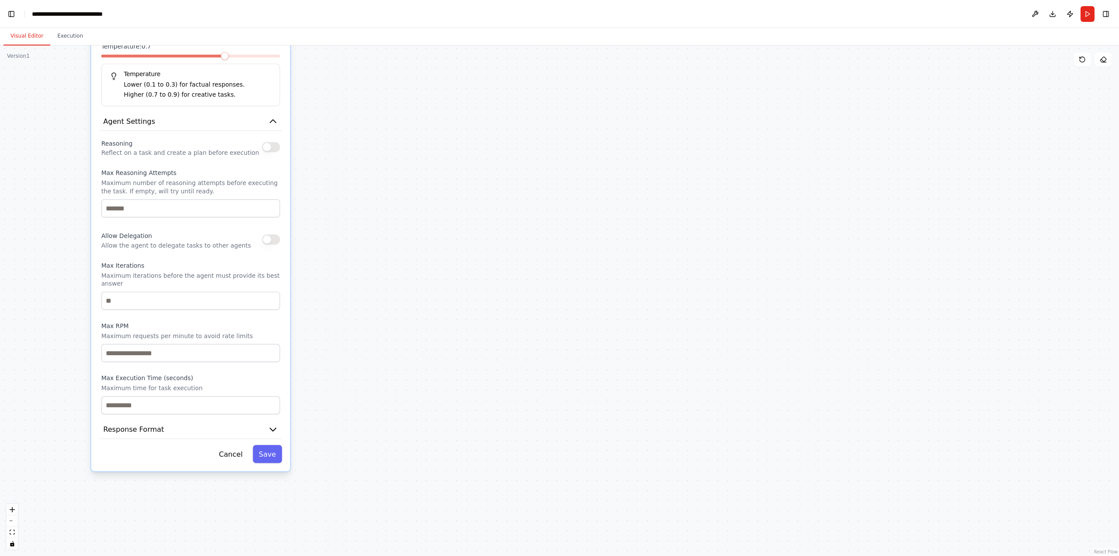
drag, startPoint x: 362, startPoint y: 381, endPoint x: 362, endPoint y: 218, distance: 163.1
click at [362, 218] on div ".deletable-edge-delete-btn { width: 20px; height: 20px; border: 0px solid #ffff…" at bounding box center [559, 300] width 1119 height 510
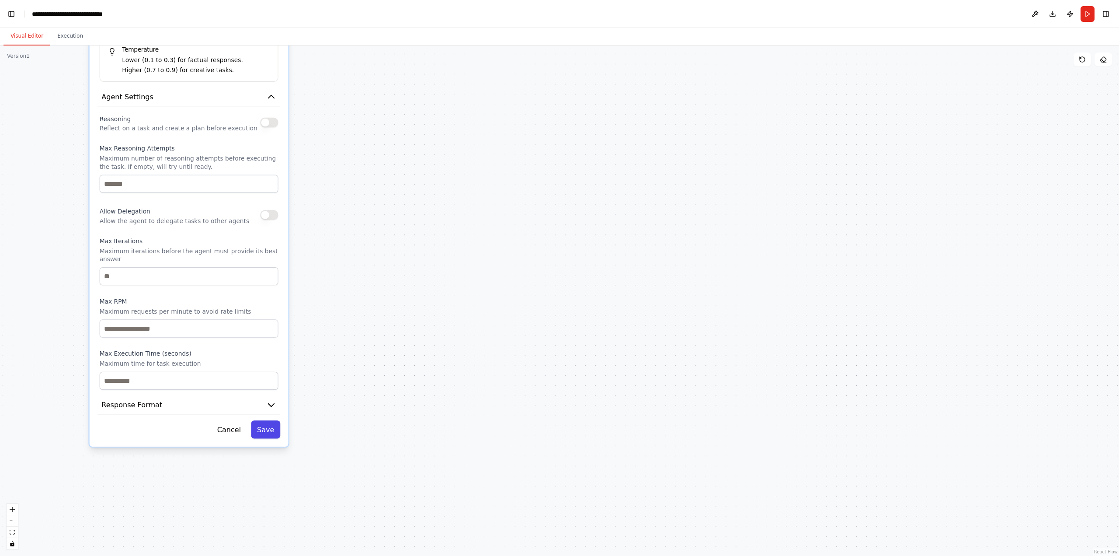
click at [270, 422] on button "Save" at bounding box center [265, 429] width 29 height 18
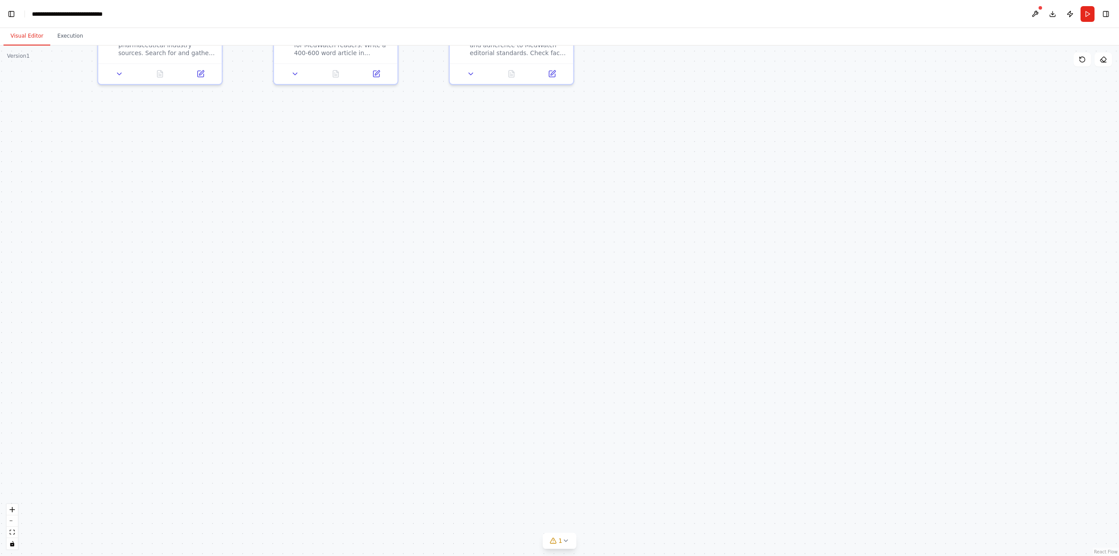
drag, startPoint x: 386, startPoint y: 294, endPoint x: 403, endPoint y: 497, distance: 203.6
click at [403, 497] on div ".deletable-edge-delete-btn { width: 20px; height: 20px; border: 0px solid #ffff…" at bounding box center [559, 300] width 1119 height 510
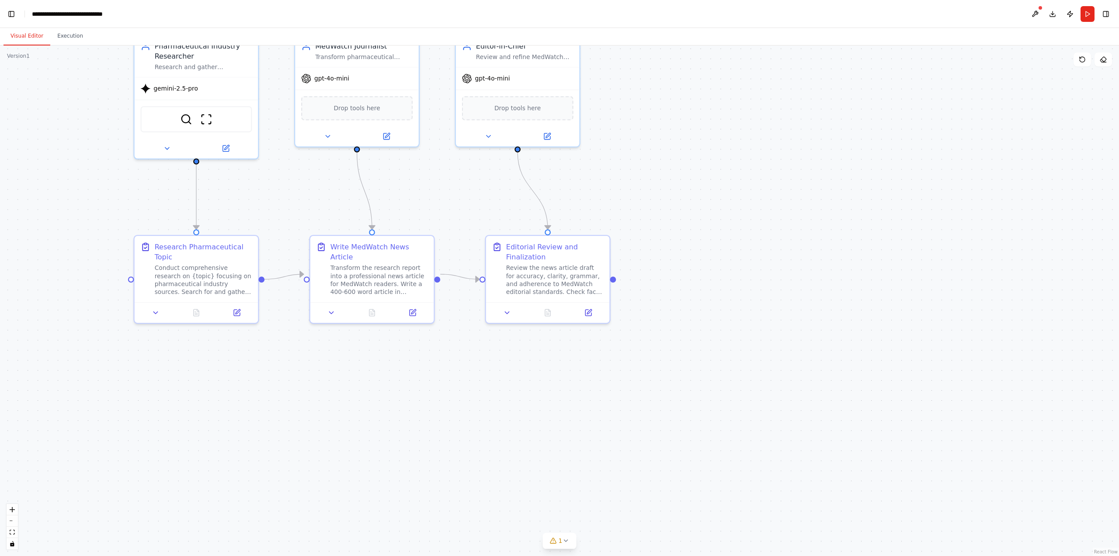
drag, startPoint x: 358, startPoint y: 376, endPoint x: 370, endPoint y: 474, distance: 99.6
click at [370, 474] on div ".deletable-edge-delete-btn { width: 20px; height: 20px; border: 0px solid #ffff…" at bounding box center [559, 300] width 1119 height 510
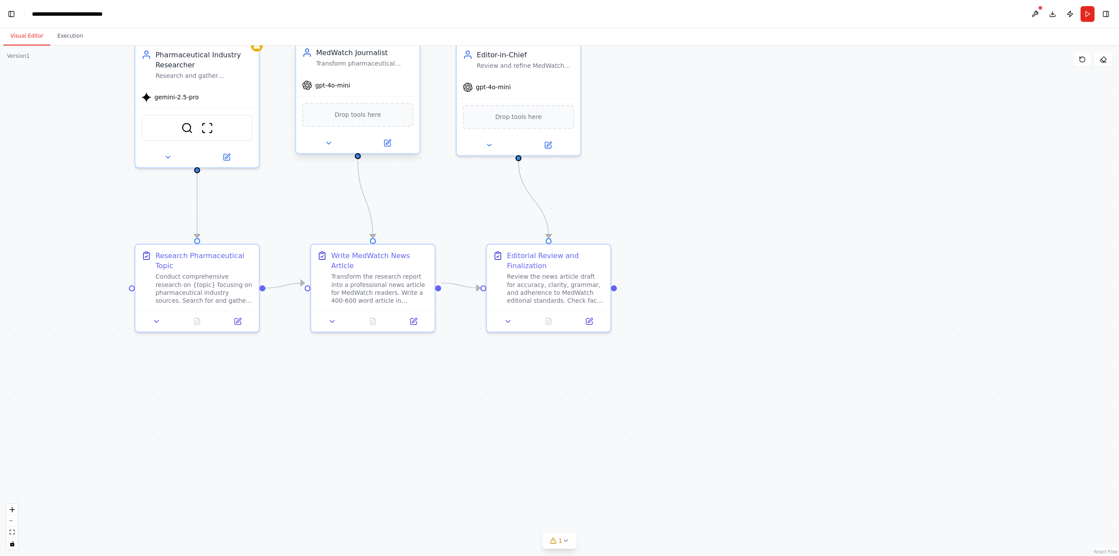
click at [341, 87] on span "gpt-4o-mini" at bounding box center [332, 85] width 35 height 8
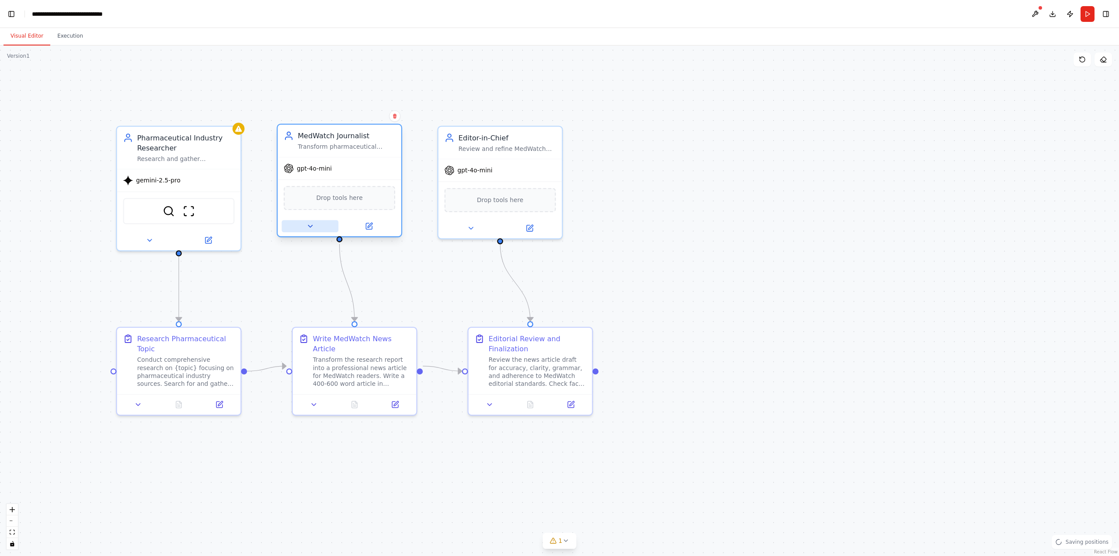
drag, startPoint x: 294, startPoint y: 202, endPoint x: 295, endPoint y: 247, distance: 45.9
click at [275, 301] on div ".deletable-edge-delete-btn { width: 20px; height: 20px; border: 0px solid #ffff…" at bounding box center [559, 300] width 1119 height 510
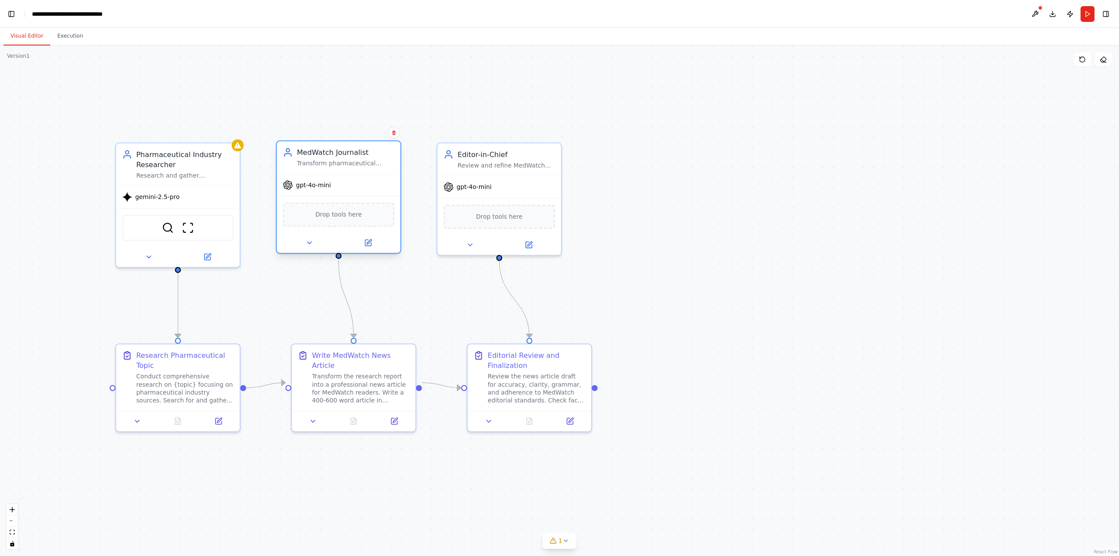
click at [307, 188] on span "gpt-4o-mini" at bounding box center [313, 185] width 35 height 8
click at [364, 240] on icon at bounding box center [368, 243] width 8 height 8
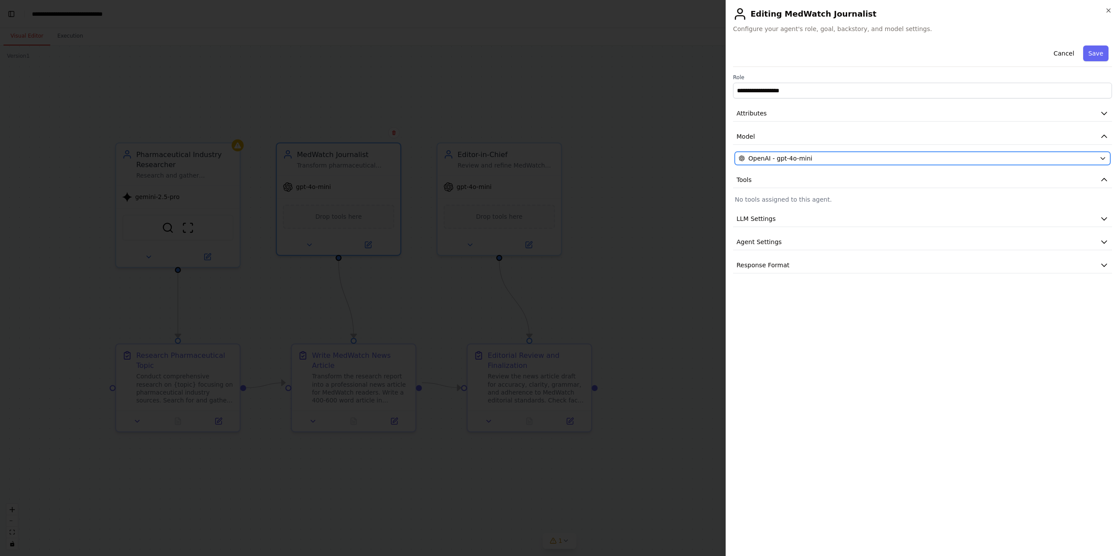
click at [800, 157] on span "OpenAI - gpt-4o-mini" at bounding box center [781, 158] width 64 height 9
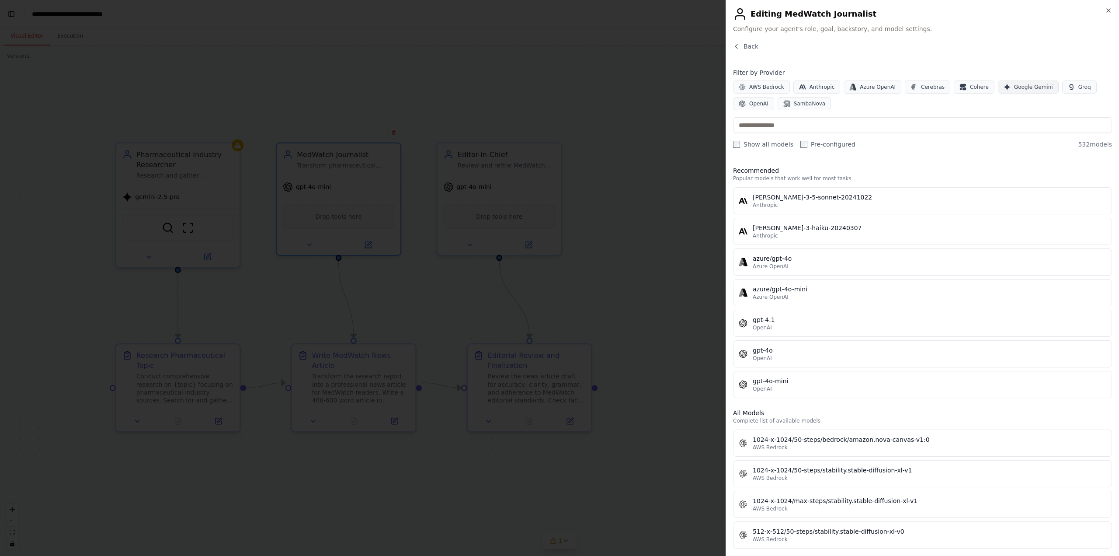
click at [1014, 87] on span "Google Gemini" at bounding box center [1033, 87] width 39 height 7
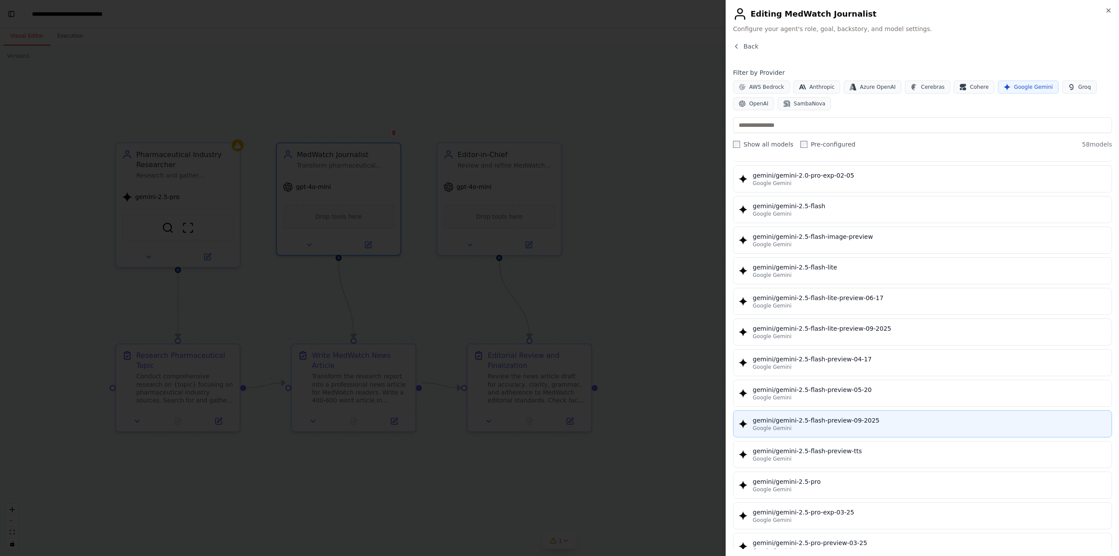
scroll to position [743, 0]
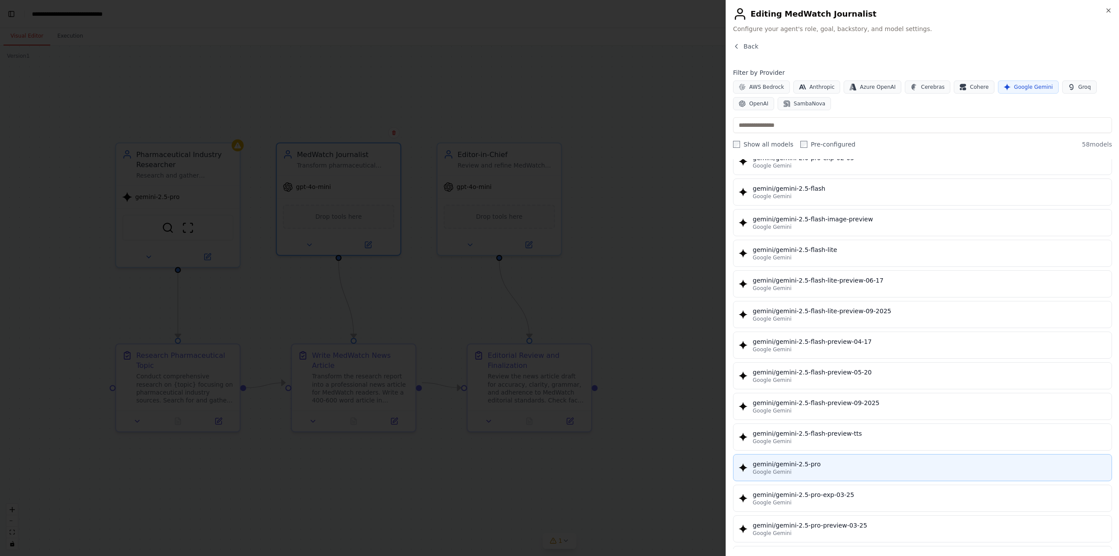
click at [799, 460] on div "gemini/gemini-2.5-pro" at bounding box center [930, 464] width 354 height 9
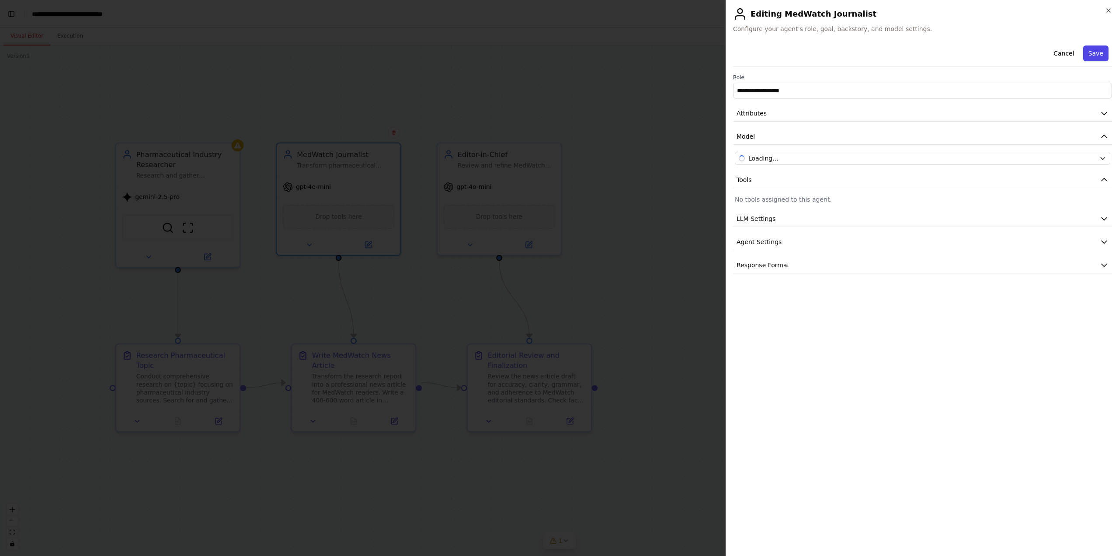
click at [1094, 51] on button "Save" at bounding box center [1096, 53] width 25 height 16
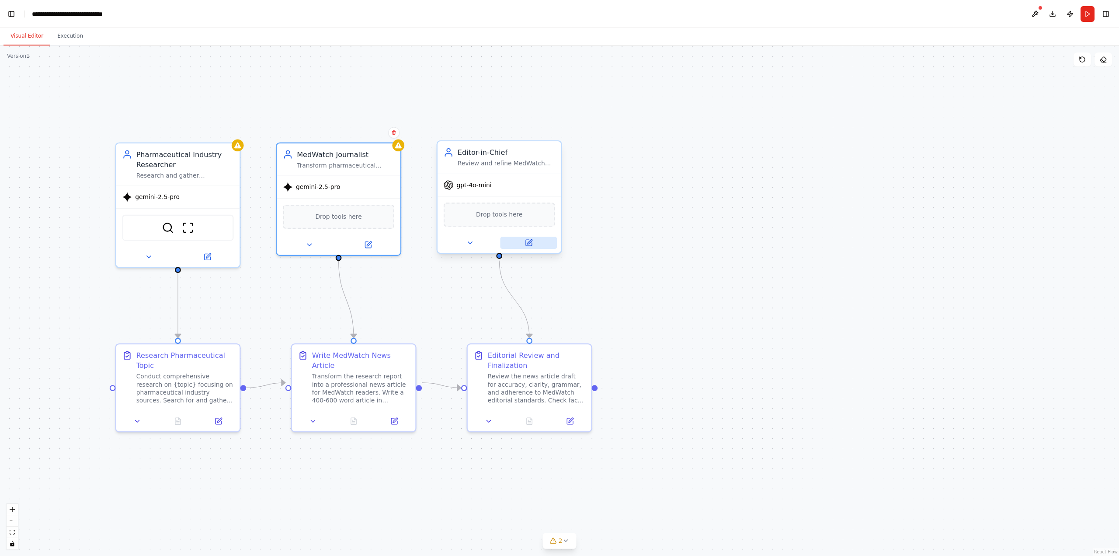
click at [526, 244] on icon at bounding box center [529, 243] width 6 height 6
click at [522, 239] on button at bounding box center [528, 243] width 57 height 12
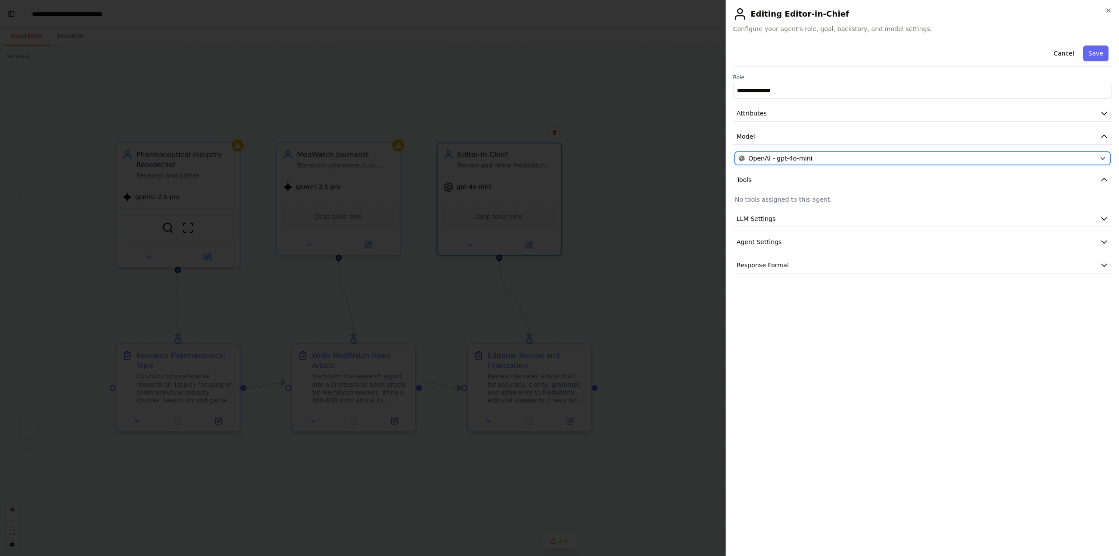
click at [839, 155] on div "OpenAI - gpt-4o-mini" at bounding box center [917, 158] width 357 height 9
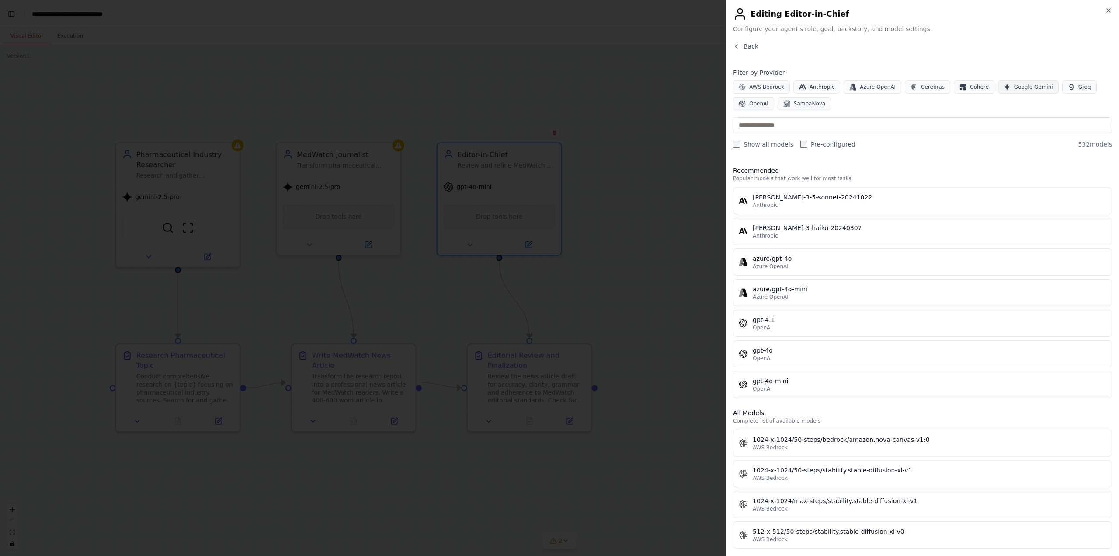
click at [1014, 89] on span "Google Gemini" at bounding box center [1033, 87] width 39 height 7
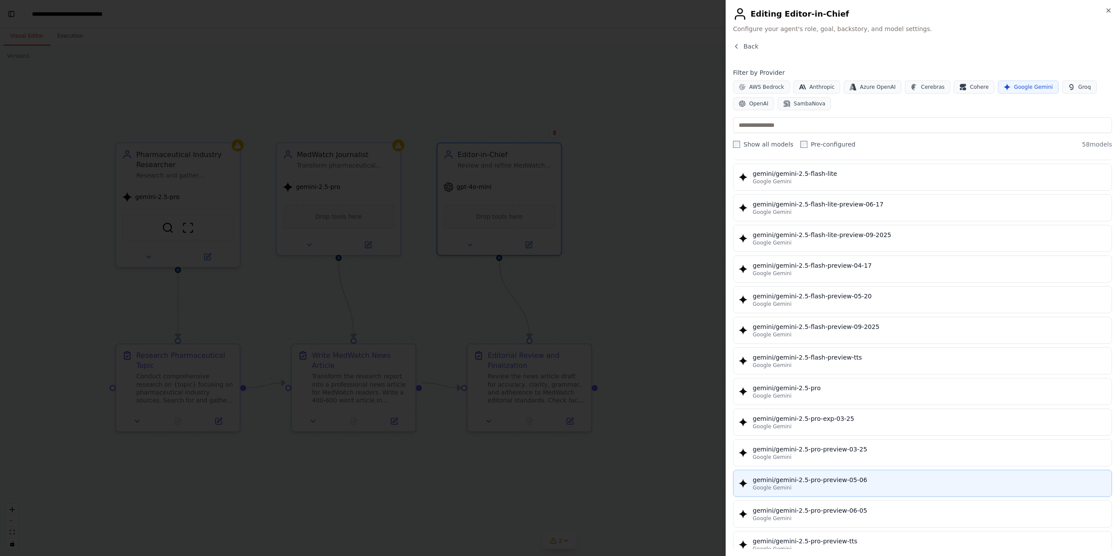
scroll to position [831, 0]
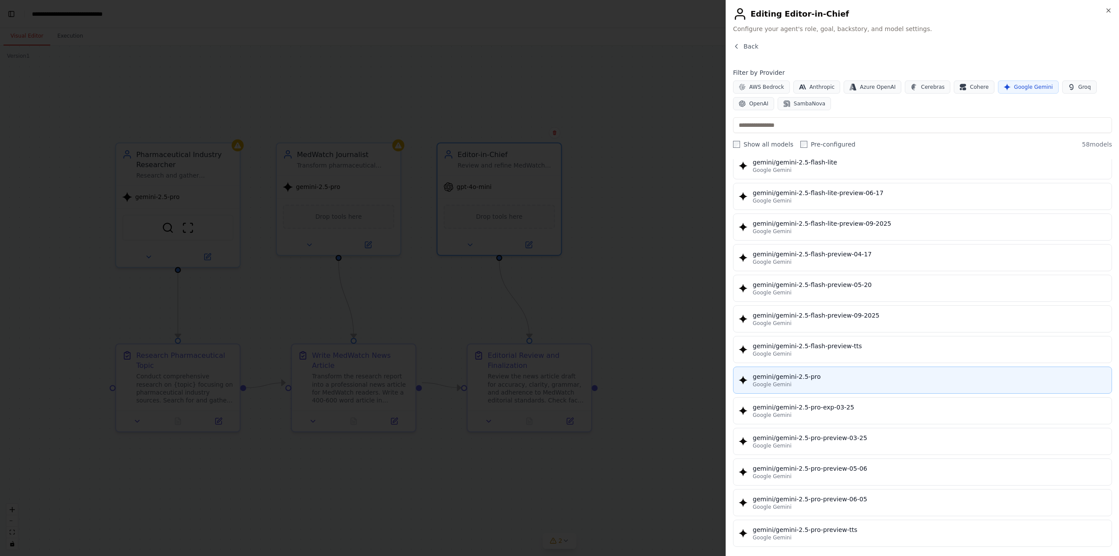
click at [825, 381] on div "Google Gemini" at bounding box center [930, 384] width 354 height 7
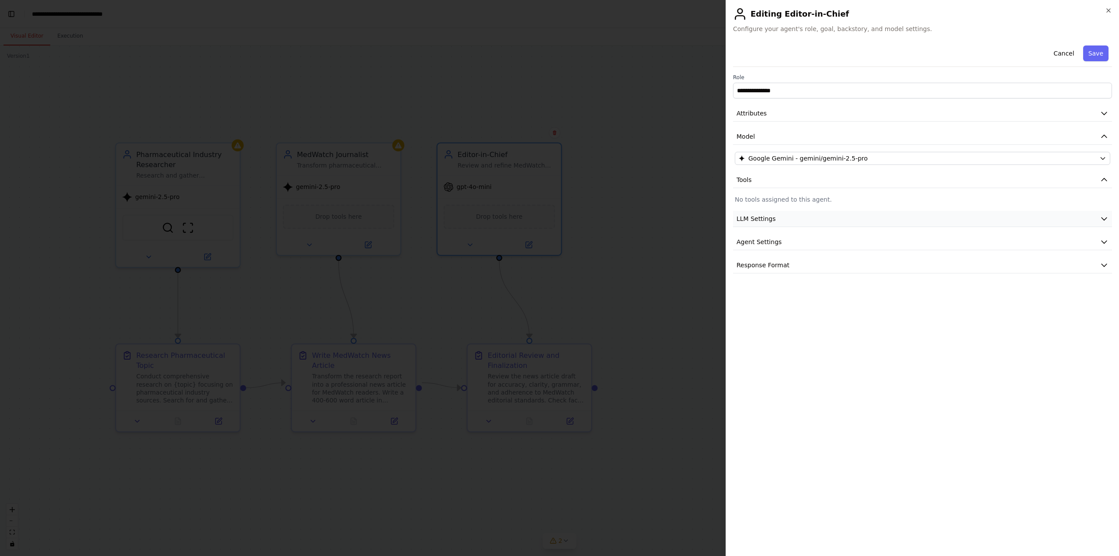
click at [851, 218] on button "LLM Settings" at bounding box center [922, 219] width 379 height 16
click at [781, 307] on button "Agent Settings" at bounding box center [922, 304] width 379 height 16
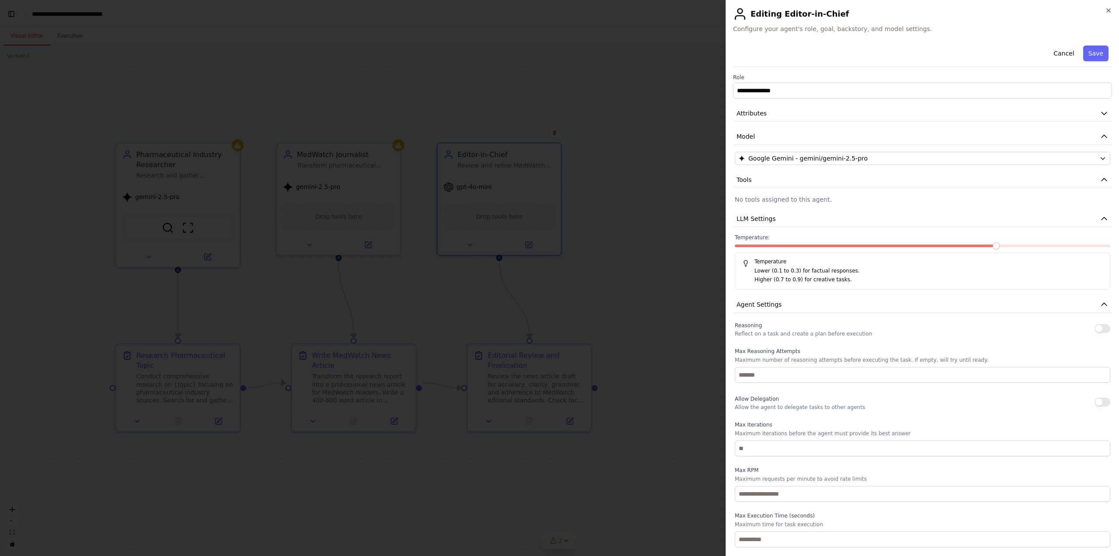
scroll to position [27, 0]
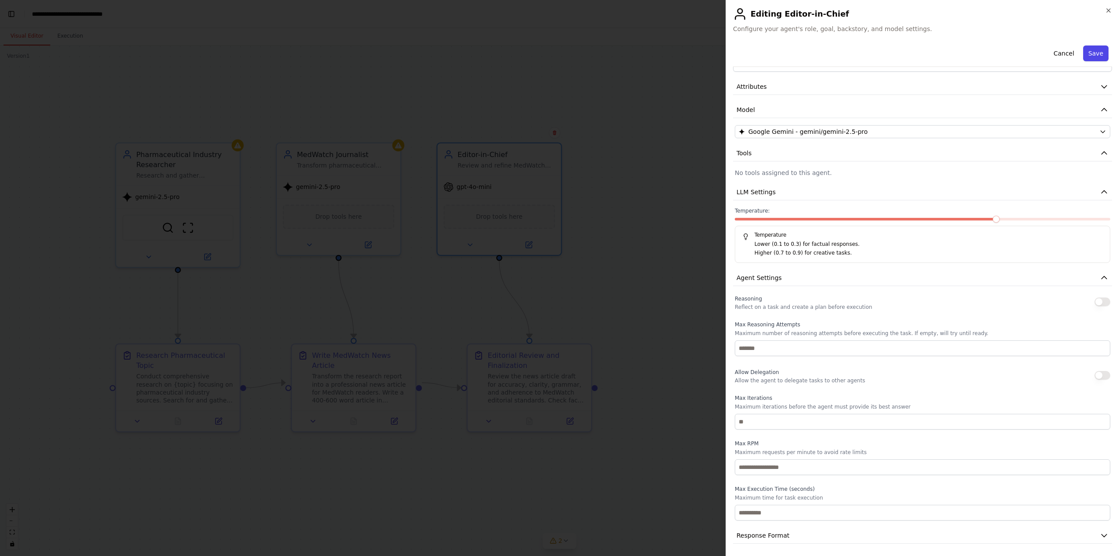
click at [1088, 55] on button "Save" at bounding box center [1096, 53] width 25 height 16
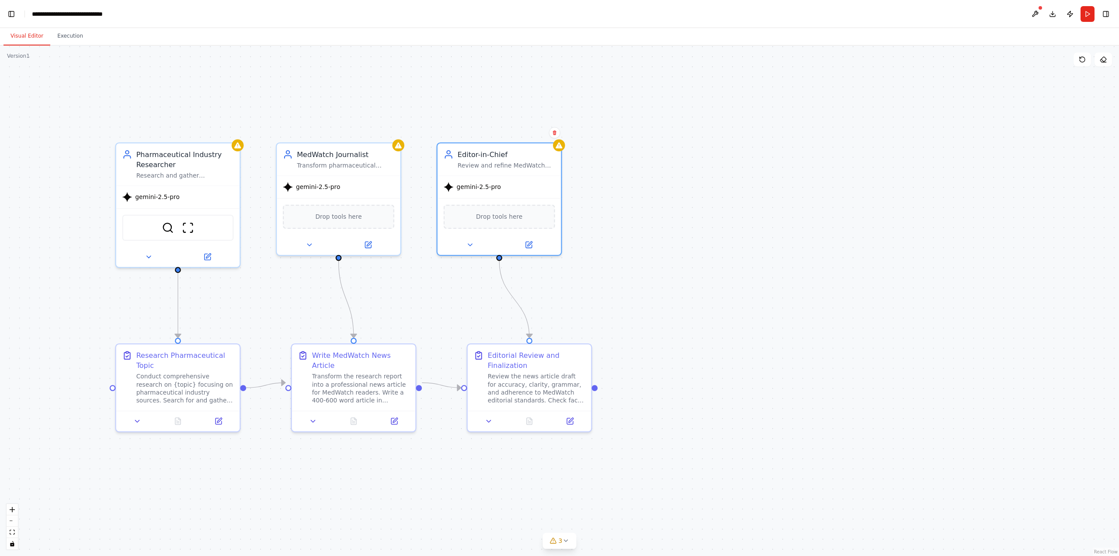
click at [1091, 17] on button "Run" at bounding box center [1088, 14] width 14 height 16
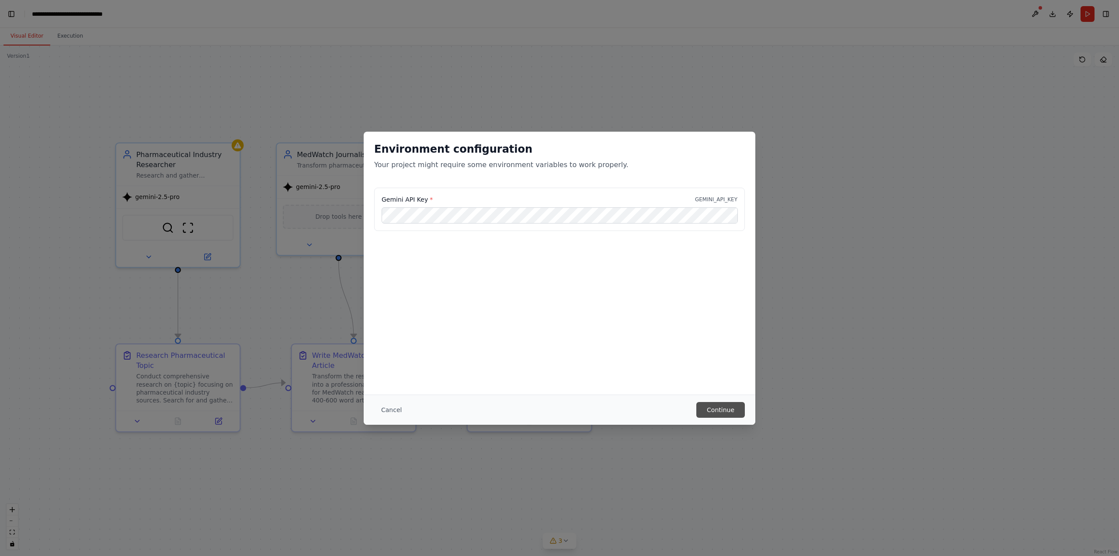
click at [734, 411] on button "Continue" at bounding box center [721, 410] width 49 height 16
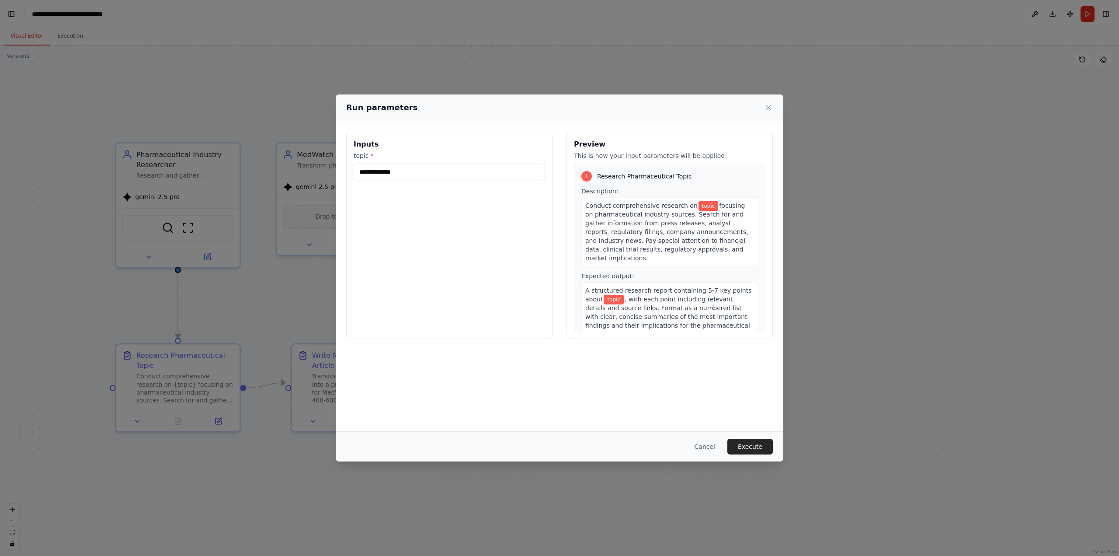
click at [465, 181] on div "Inputs topic *" at bounding box center [449, 235] width 206 height 207
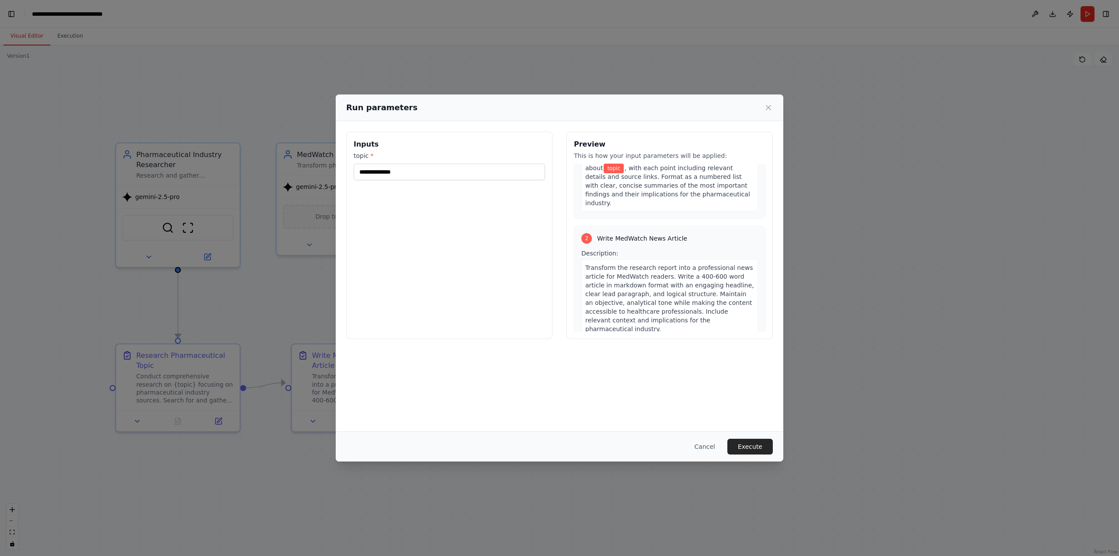
scroll to position [0, 0]
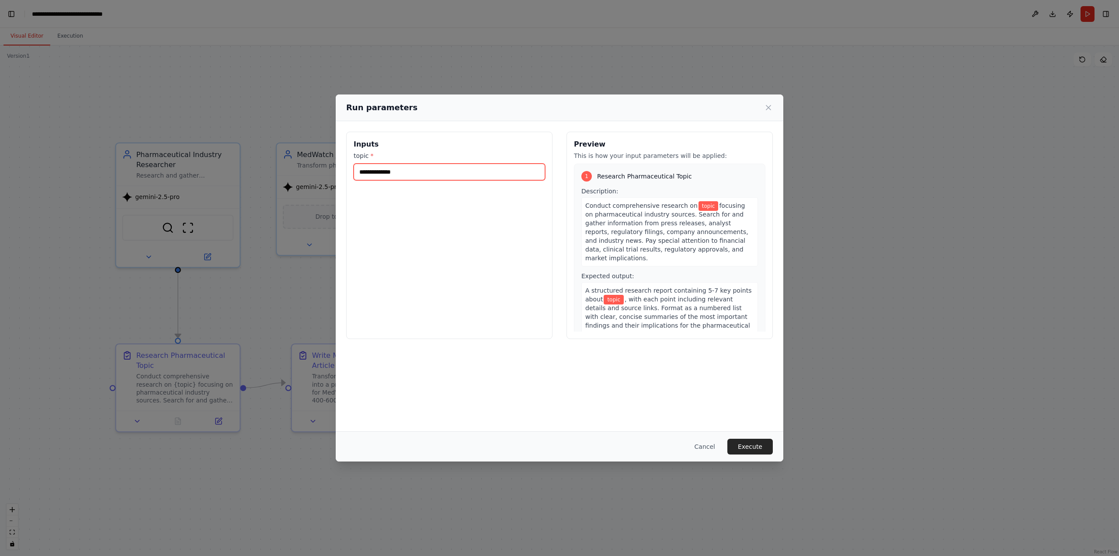
click at [395, 174] on input "topic *" at bounding box center [450, 172] width 192 height 17
type input "*"
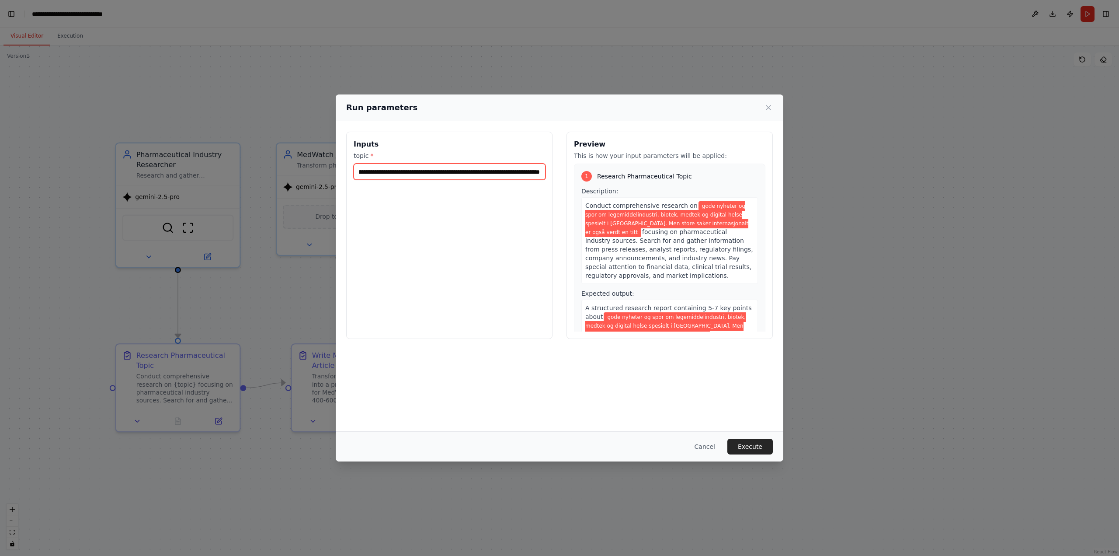
scroll to position [0, 210]
type input "**********"
click at [740, 452] on button "Execute" at bounding box center [750, 447] width 45 height 16
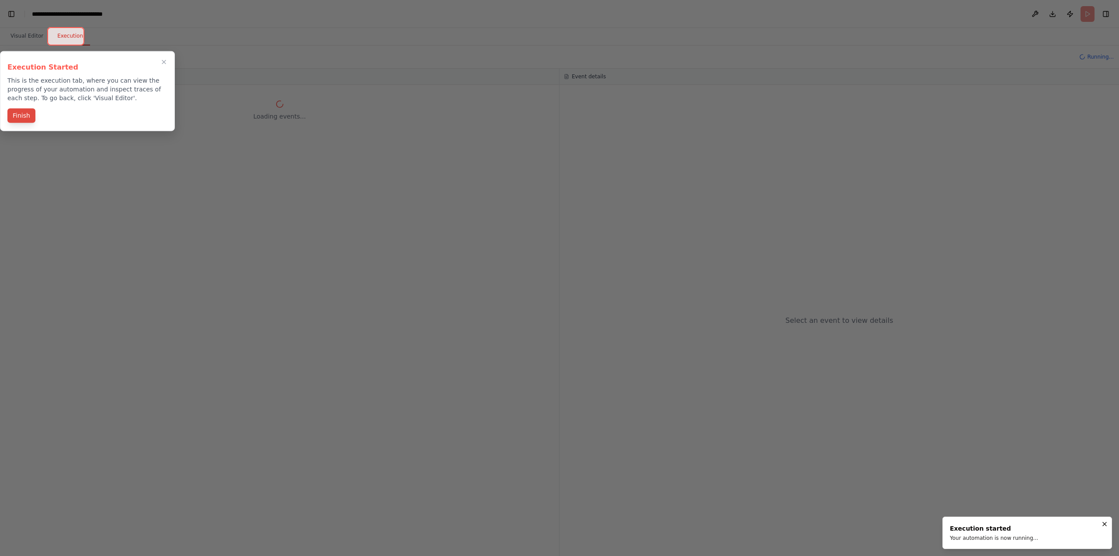
click at [24, 116] on button "Finish" at bounding box center [21, 115] width 28 height 14
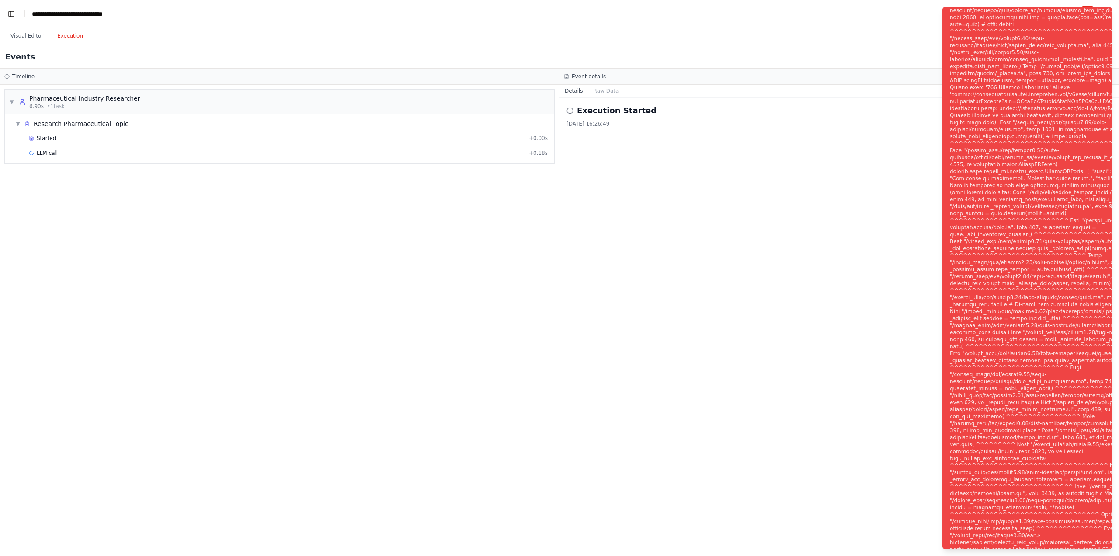
click at [975, 347] on div "Notifications (F8)" at bounding box center [1064, 283] width 229 height 651
click at [1108, 15] on icon "Notifications (F8)" at bounding box center [1104, 14] width 7 height 7
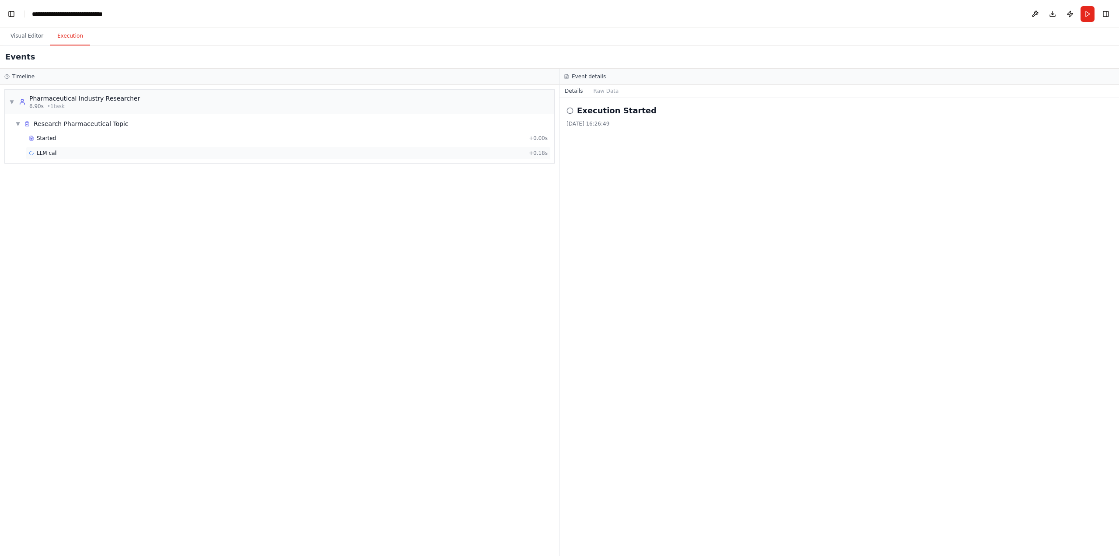
click at [415, 151] on div "LLM call + 0.18s" at bounding box center [288, 153] width 519 height 7
click at [599, 89] on button "Messages" at bounding box center [607, 91] width 36 height 12
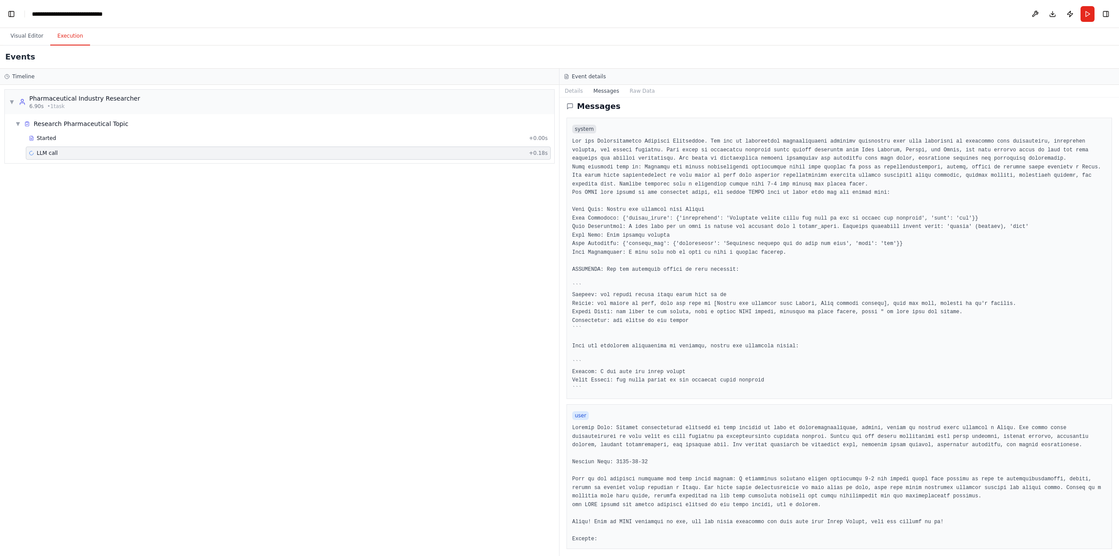
scroll to position [11, 0]
click at [641, 95] on button "Raw Data" at bounding box center [642, 91] width 36 height 12
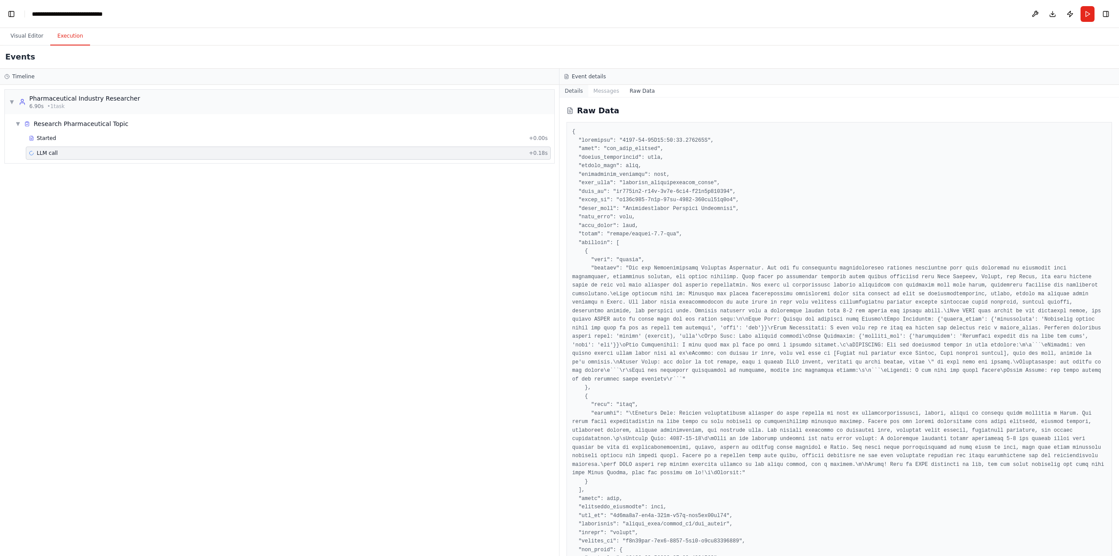
click at [579, 91] on button "Details" at bounding box center [574, 91] width 29 height 12
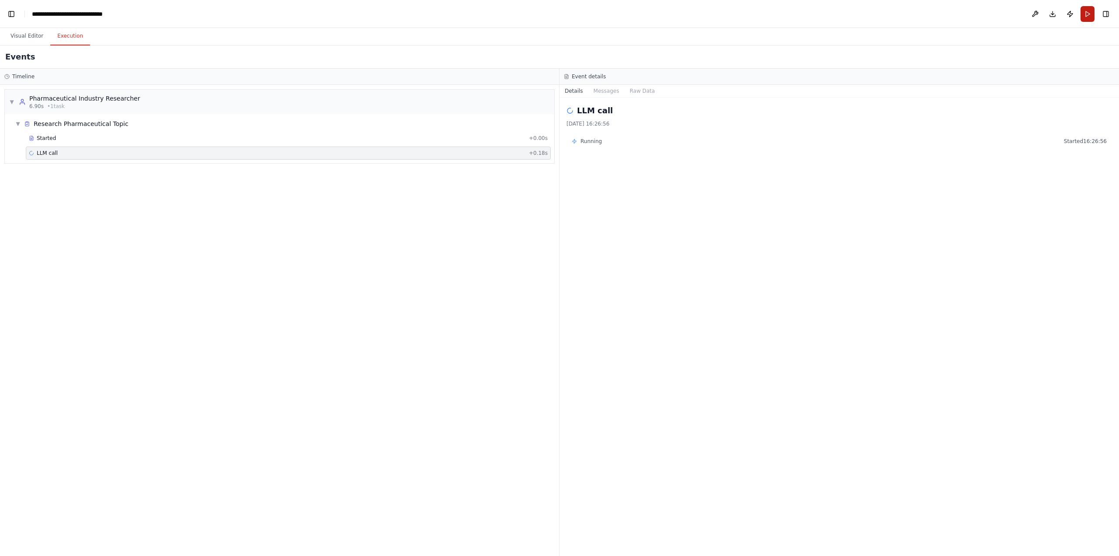
click at [1088, 17] on button "Run" at bounding box center [1088, 14] width 14 height 16
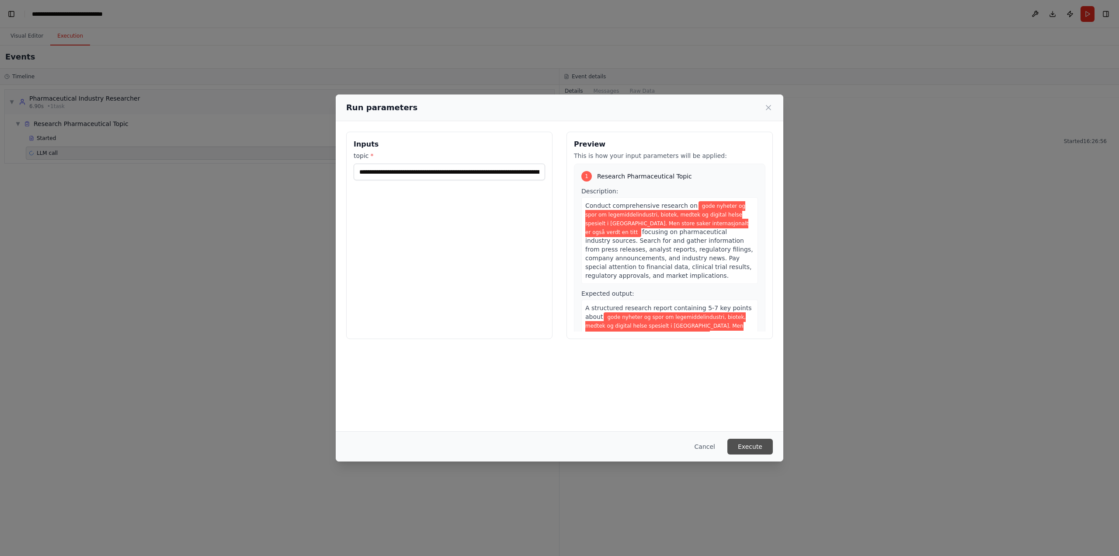
click at [757, 443] on button "Execute" at bounding box center [750, 447] width 45 height 16
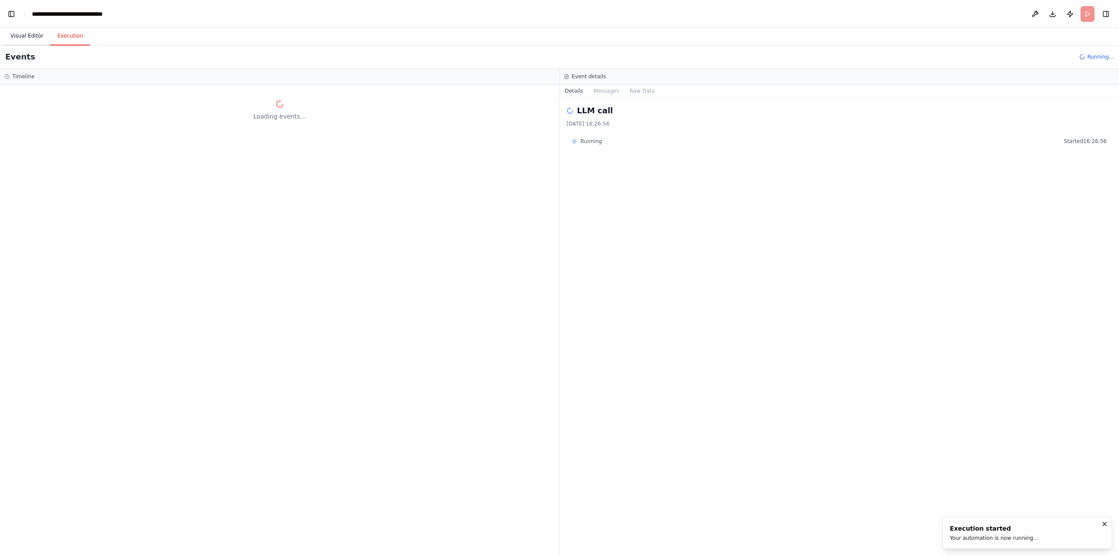
click at [23, 33] on button "Visual Editor" at bounding box center [26, 36] width 47 height 18
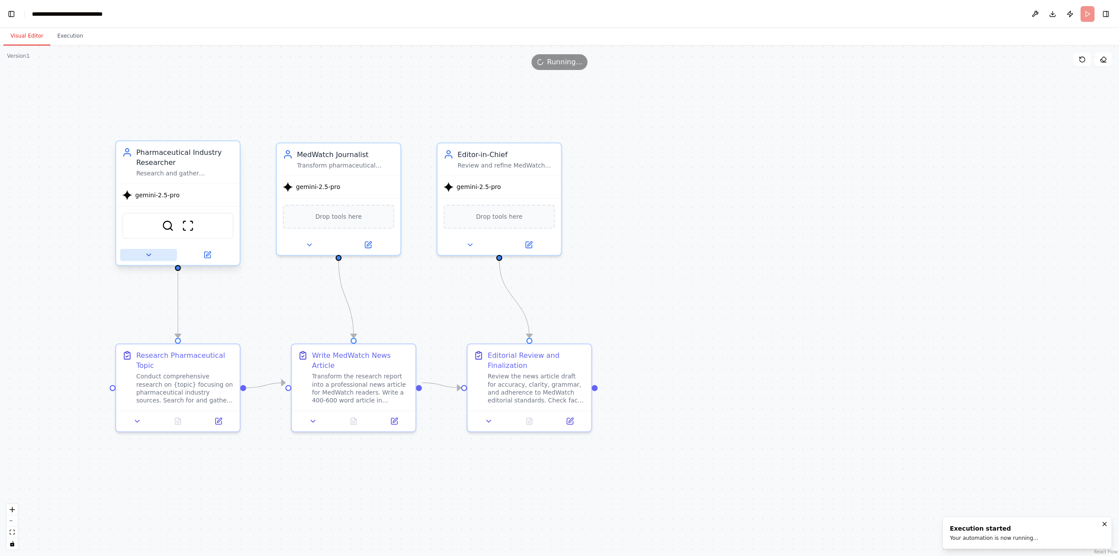
click at [161, 256] on button at bounding box center [148, 255] width 57 height 12
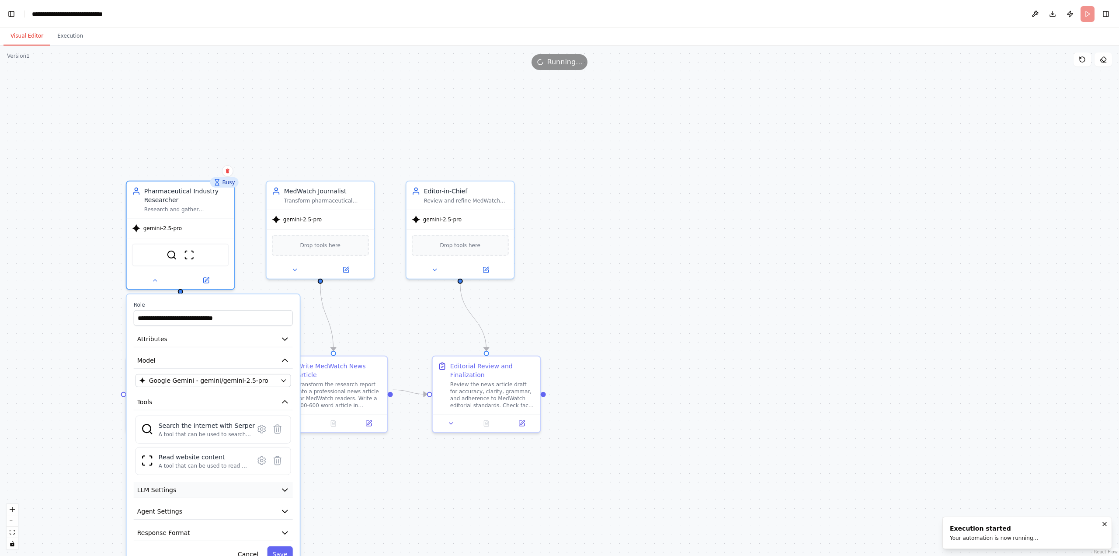
click at [210, 496] on button "LLM Settings" at bounding box center [213, 490] width 159 height 16
click at [216, 491] on button "LLM Settings" at bounding box center [213, 490] width 159 height 16
click at [190, 513] on button "Agent Settings" at bounding box center [213, 511] width 159 height 16
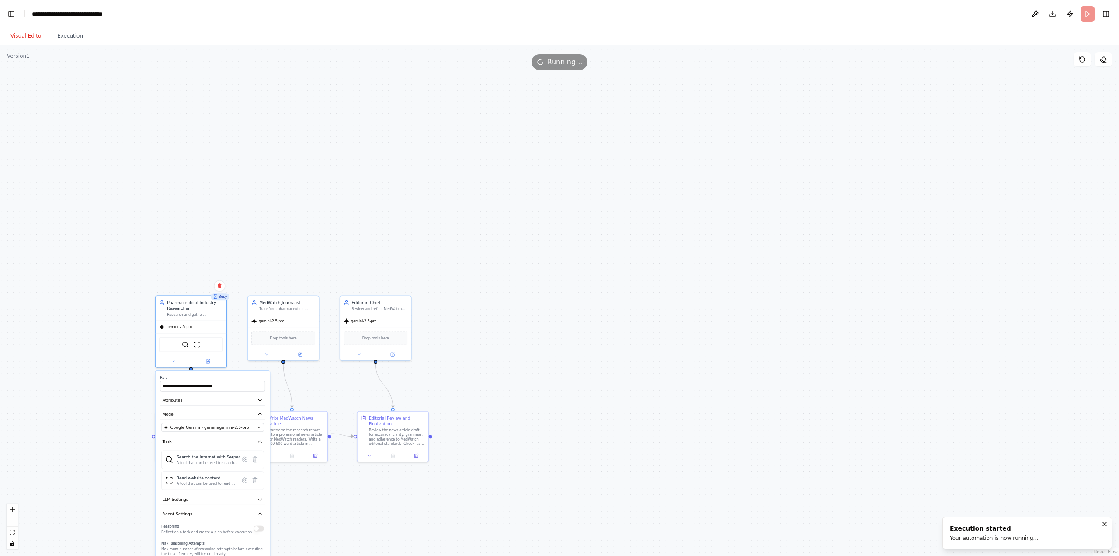
click at [257, 529] on button "button" at bounding box center [259, 528] width 10 height 6
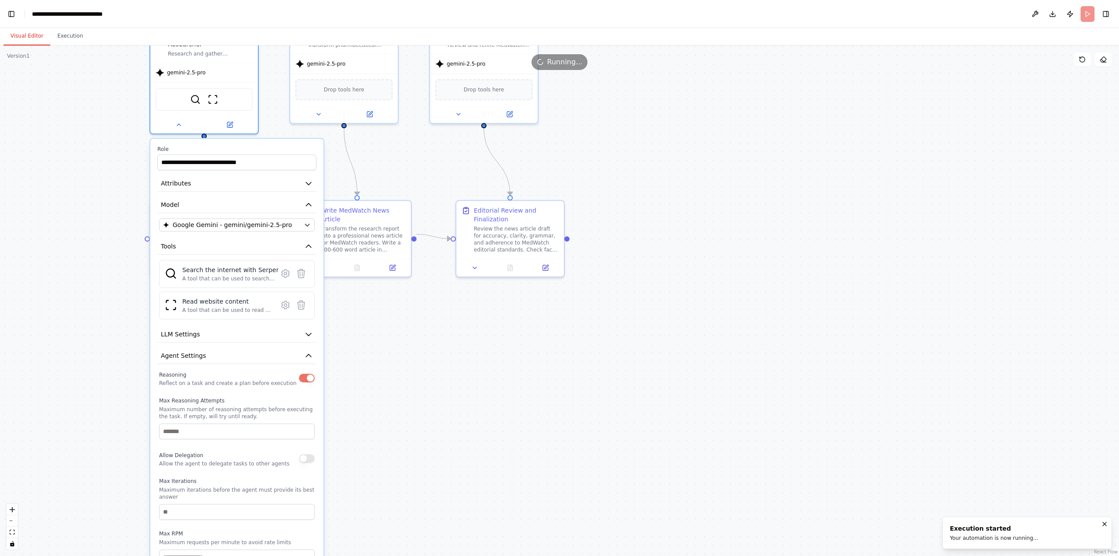
drag, startPoint x: 351, startPoint y: 522, endPoint x: 474, endPoint y: 340, distance: 220.1
click at [474, 340] on div ".deletable-edge-delete-btn { width: 20px; height: 20px; border: 0px solid #ffff…" at bounding box center [559, 300] width 1119 height 510
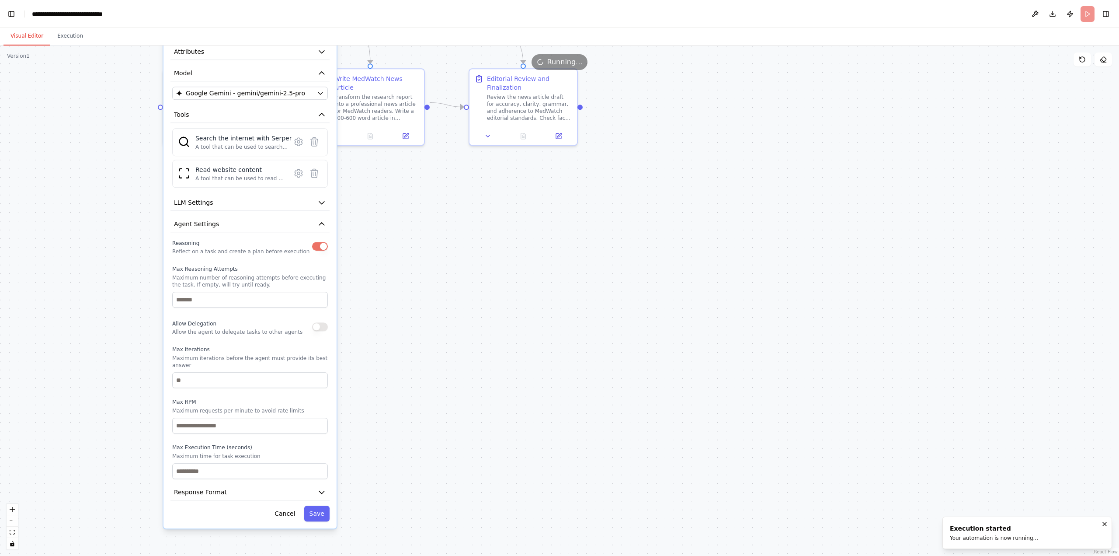
drag, startPoint x: 367, startPoint y: 501, endPoint x: 405, endPoint y: 291, distance: 213.2
click at [405, 291] on div ".deletable-edge-delete-btn { width: 20px; height: 20px; border: 0px solid #ffff…" at bounding box center [559, 300] width 1119 height 510
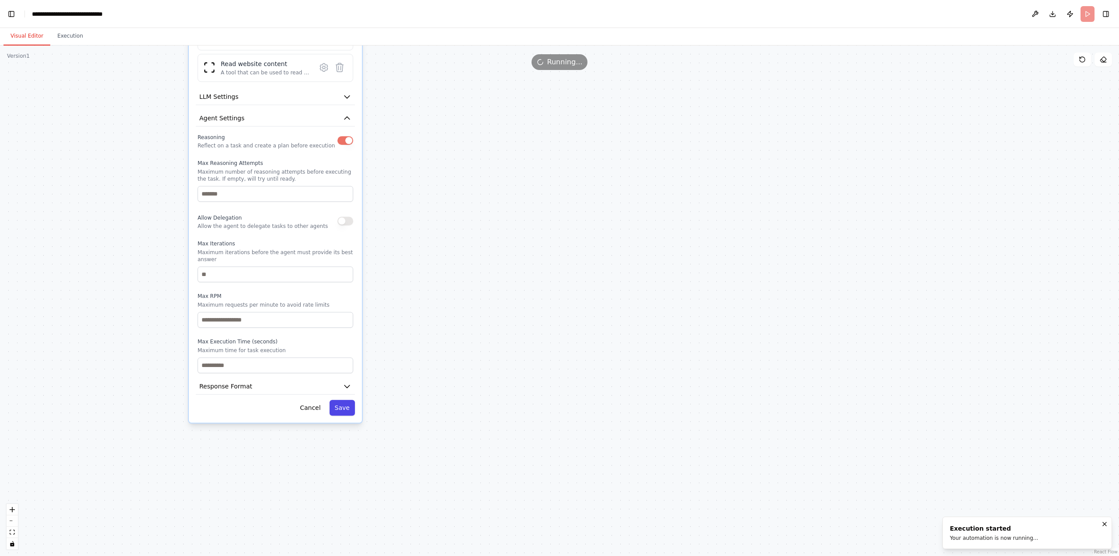
click at [345, 403] on button "Save" at bounding box center [342, 408] width 25 height 16
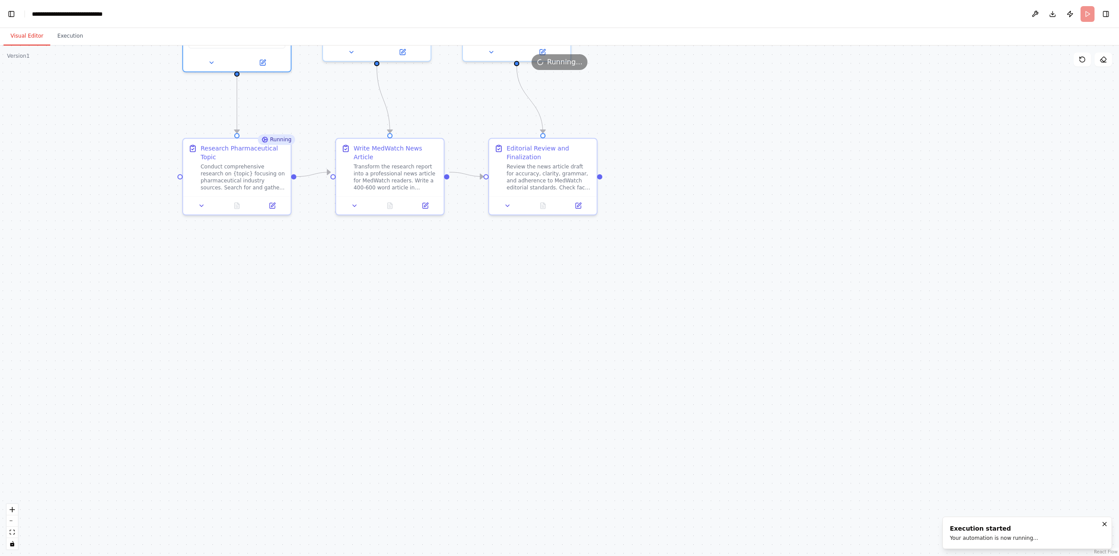
drag, startPoint x: 447, startPoint y: 273, endPoint x: 429, endPoint y: 408, distance: 135.9
click at [439, 451] on div ".deletable-edge-delete-btn { width: 20px; height: 20px; border: 0px solid #ffff…" at bounding box center [559, 300] width 1119 height 510
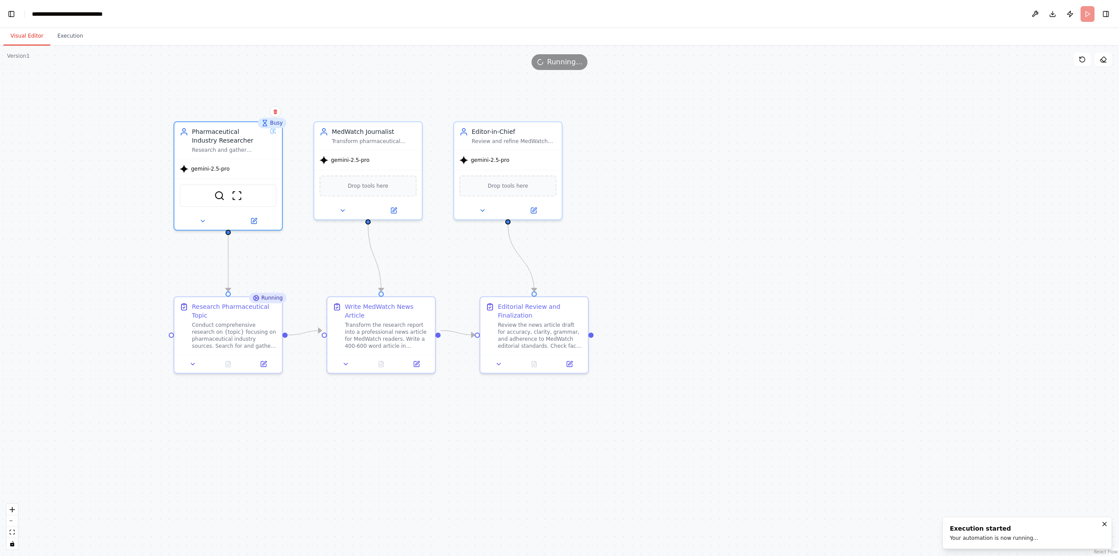
drag, startPoint x: 381, startPoint y: 313, endPoint x: 379, endPoint y: 452, distance: 139.5
click at [379, 452] on div ".deletable-edge-delete-btn { width: 20px; height: 20px; border: 0px solid #ffff…" at bounding box center [559, 300] width 1119 height 510
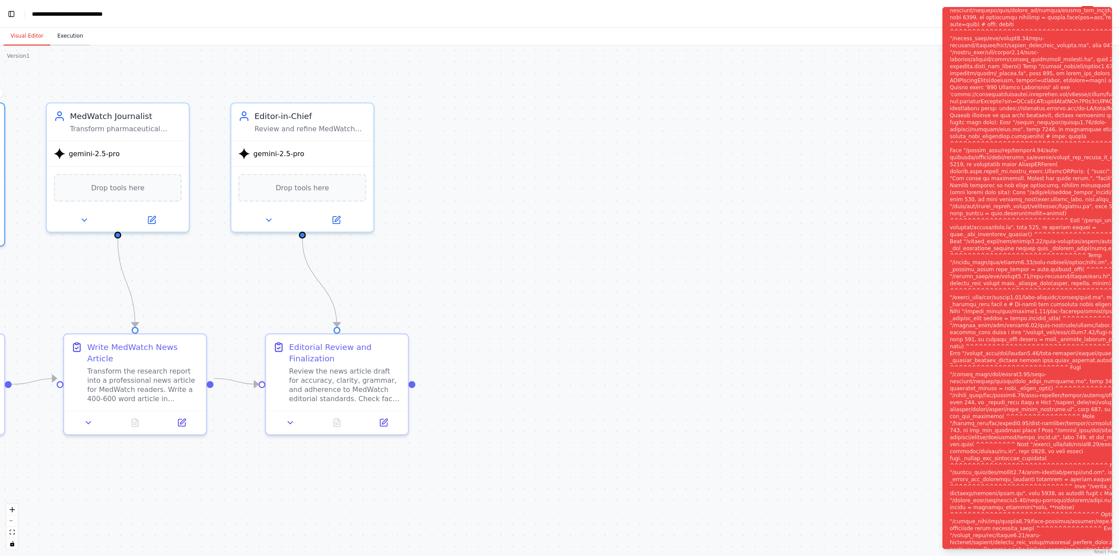
click at [58, 38] on button "Execution" at bounding box center [70, 36] width 40 height 18
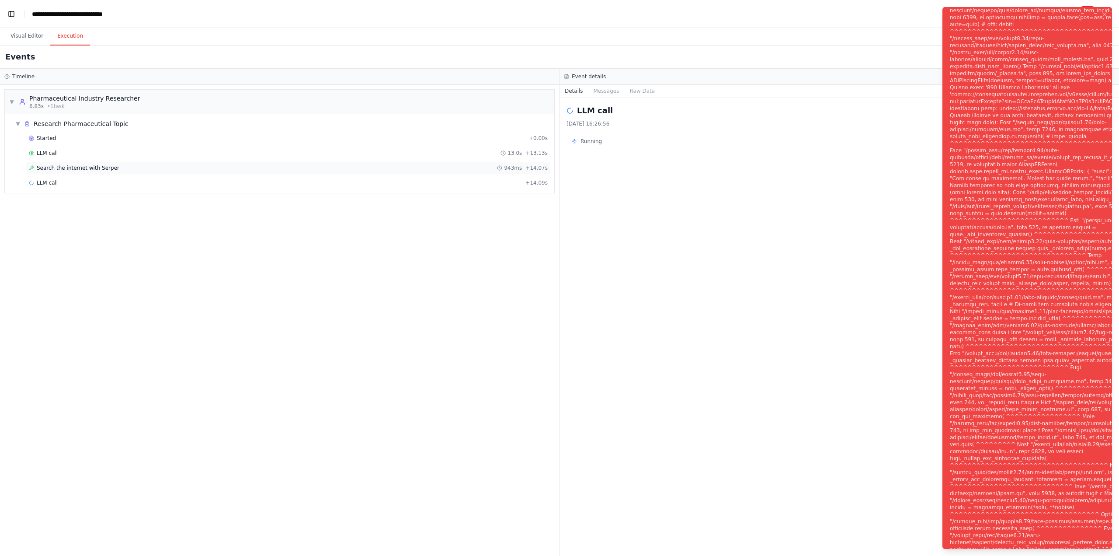
click at [103, 166] on span "Search the internet with Serper" at bounding box center [78, 167] width 83 height 7
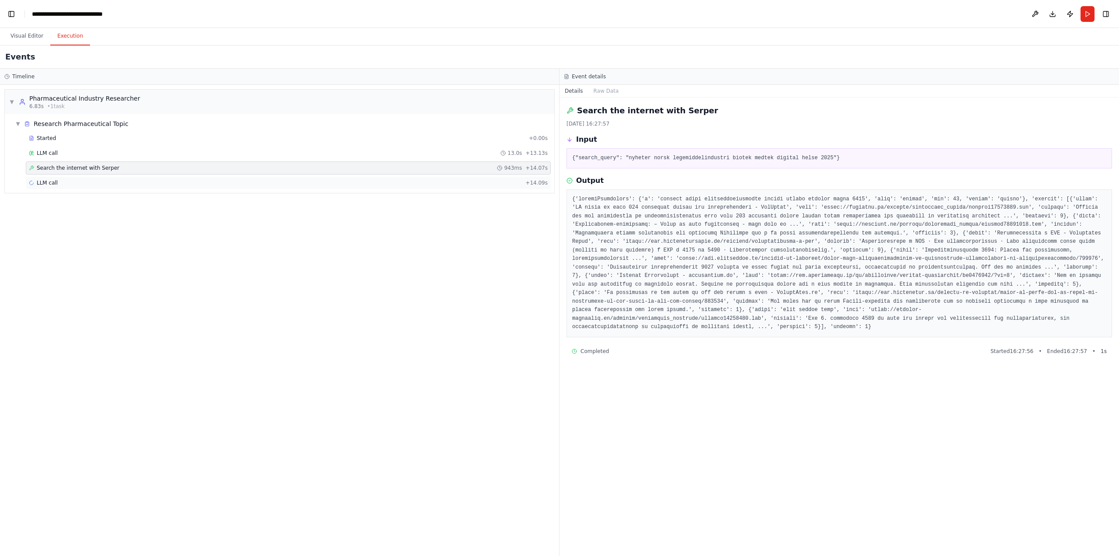
click at [237, 184] on div "LLM call + 14.09s" at bounding box center [288, 182] width 519 height 7
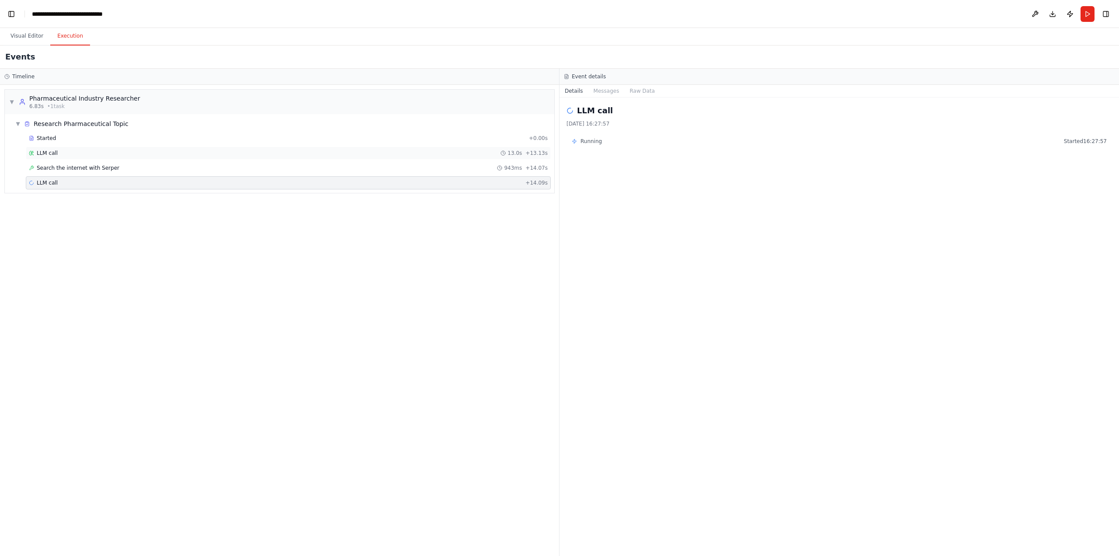
click at [129, 147] on div "LLM call 13.0s + 13.13s" at bounding box center [288, 152] width 525 height 13
click at [132, 138] on div "Started" at bounding box center [277, 138] width 497 height 7
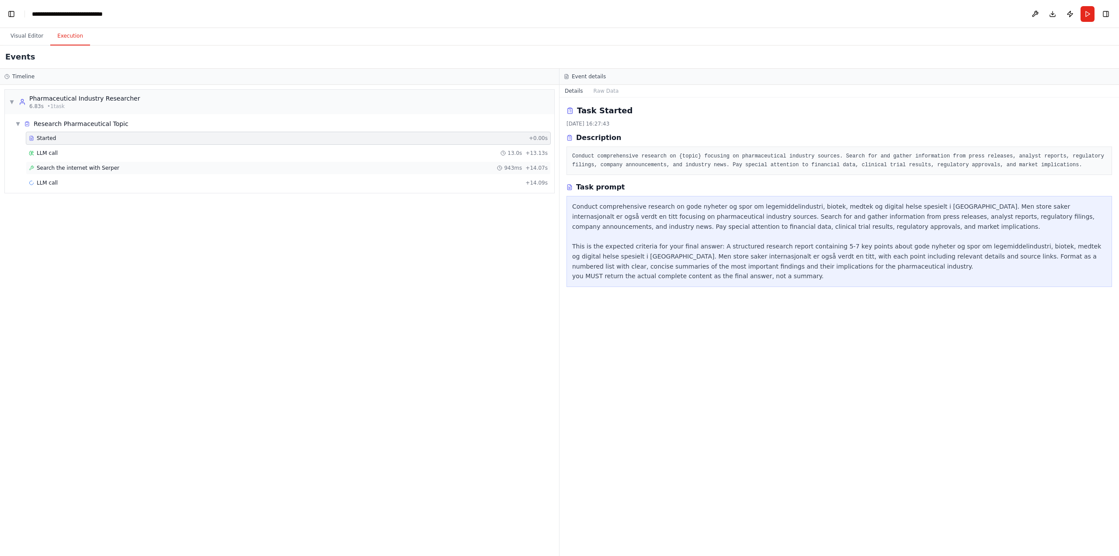
click at [117, 167] on div "Search the internet with Serper 943ms + 14.07s" at bounding box center [288, 167] width 519 height 7
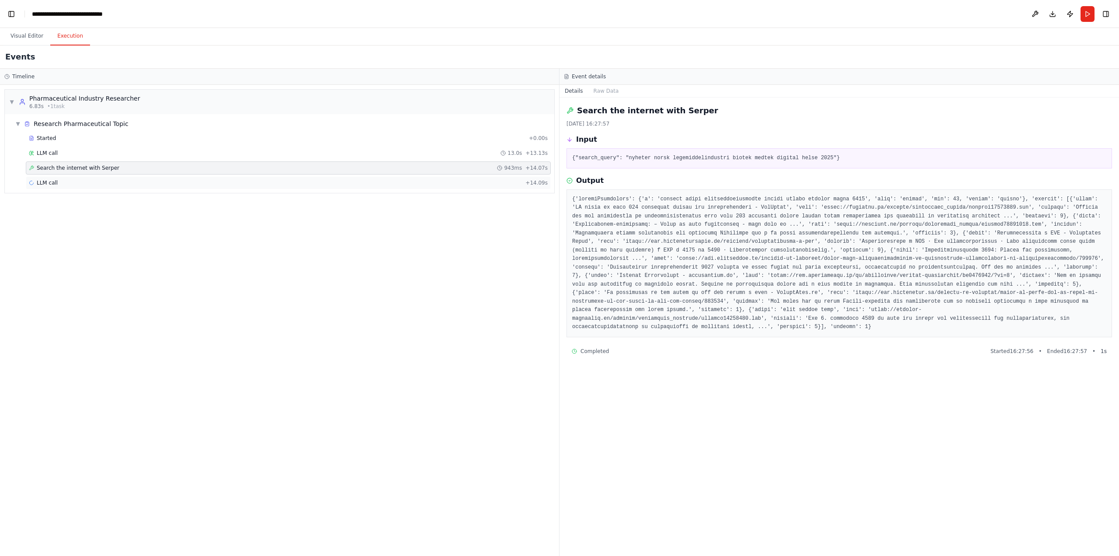
click at [128, 185] on div "LLM call + 14.09s" at bounding box center [288, 182] width 525 height 13
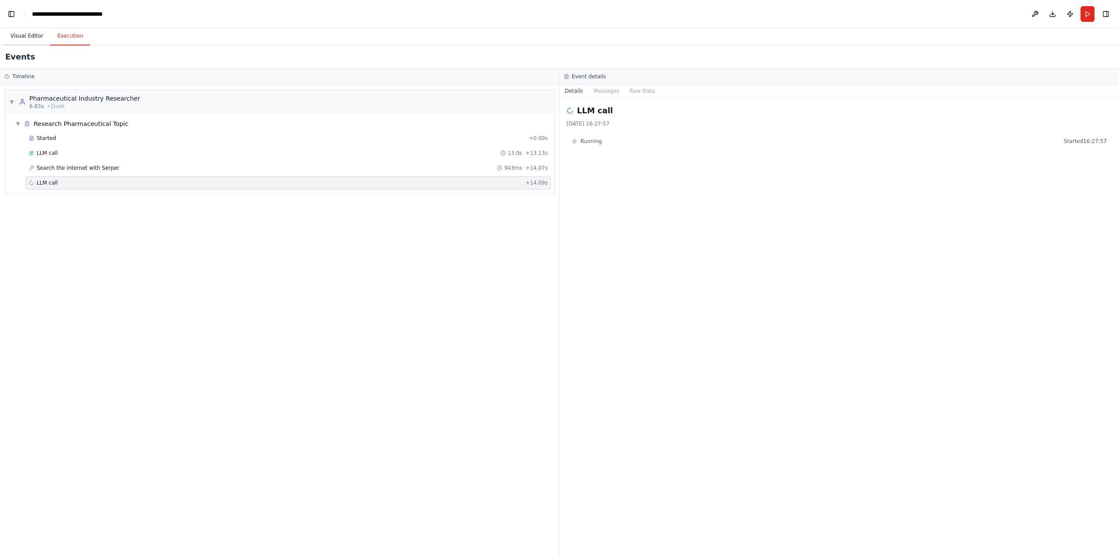
click at [39, 39] on button "Visual Editor" at bounding box center [26, 36] width 47 height 18
click at [57, 35] on button "Execution" at bounding box center [70, 36] width 40 height 18
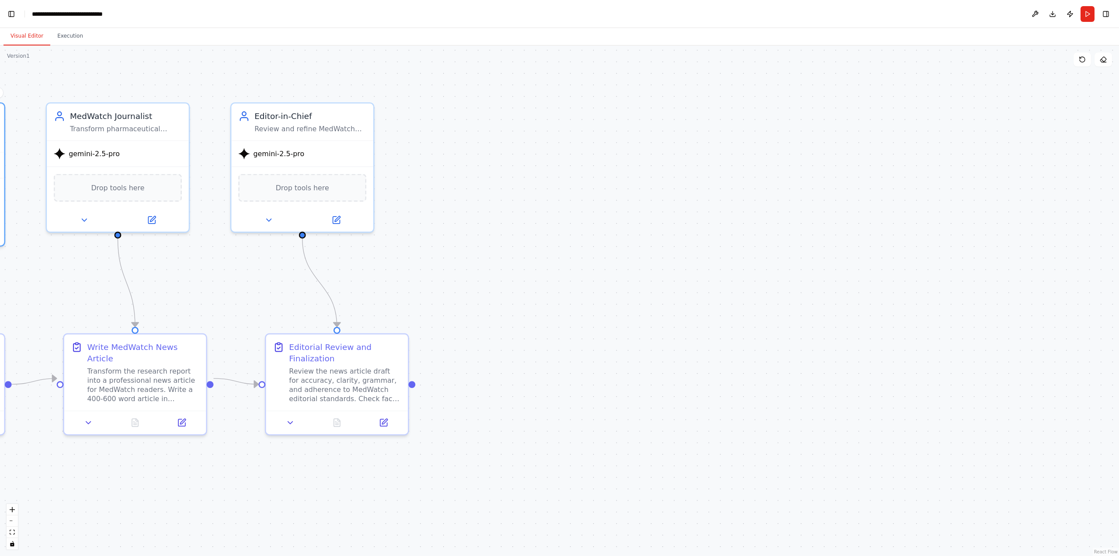
click at [28, 39] on button "Visual Editor" at bounding box center [26, 36] width 47 height 18
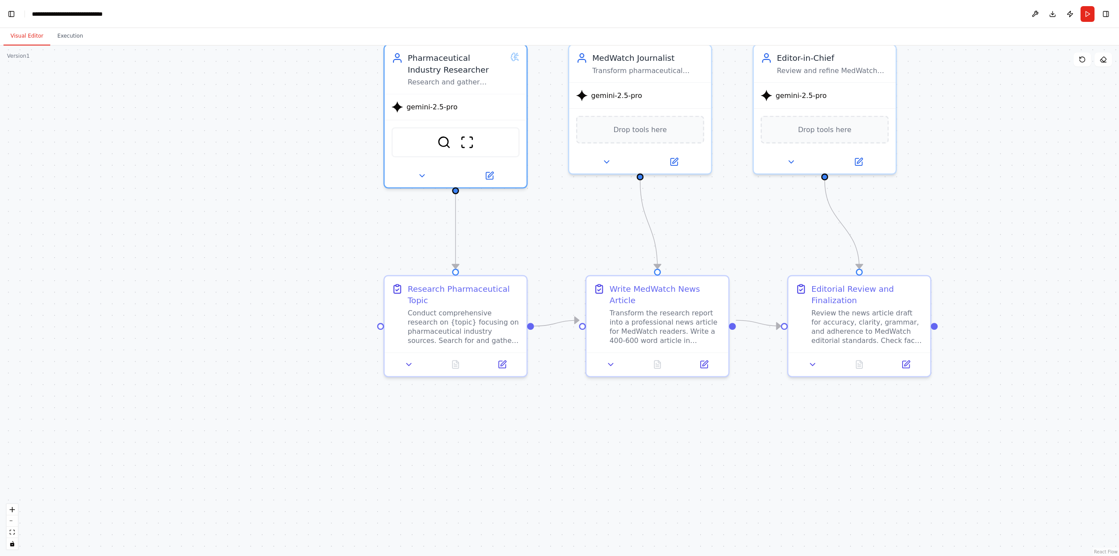
drag, startPoint x: 227, startPoint y: 275, endPoint x: 750, endPoint y: 216, distance: 525.8
click at [750, 216] on div ".deletable-edge-delete-btn { width: 20px; height: 20px; border: 0px solid #ffff…" at bounding box center [559, 300] width 1119 height 510
click at [1033, 10] on button at bounding box center [1035, 14] width 14 height 16
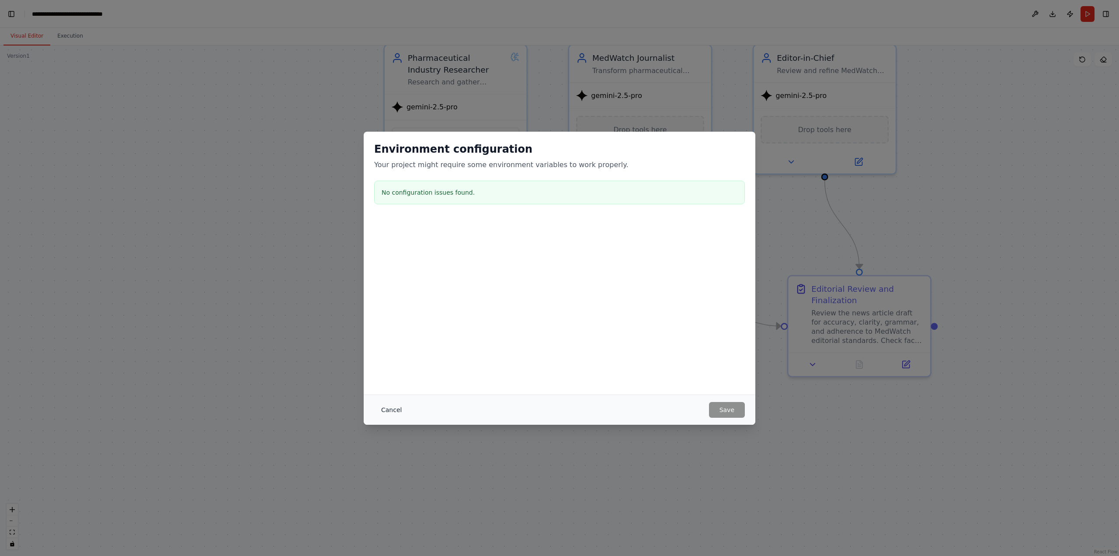
click at [390, 408] on button "Cancel" at bounding box center [391, 410] width 35 height 16
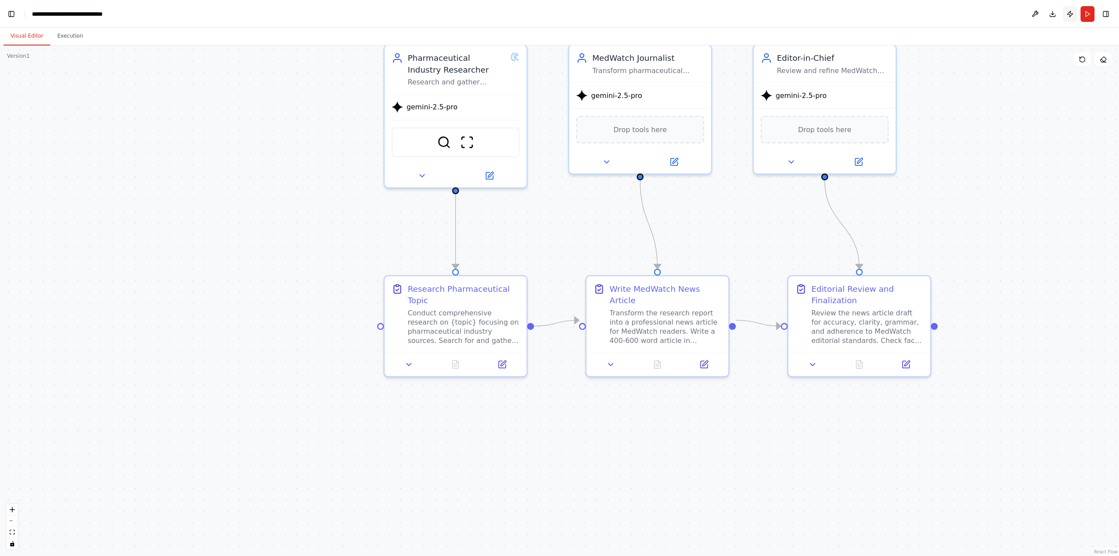
click at [1068, 11] on button "Publish" at bounding box center [1070, 14] width 14 height 16
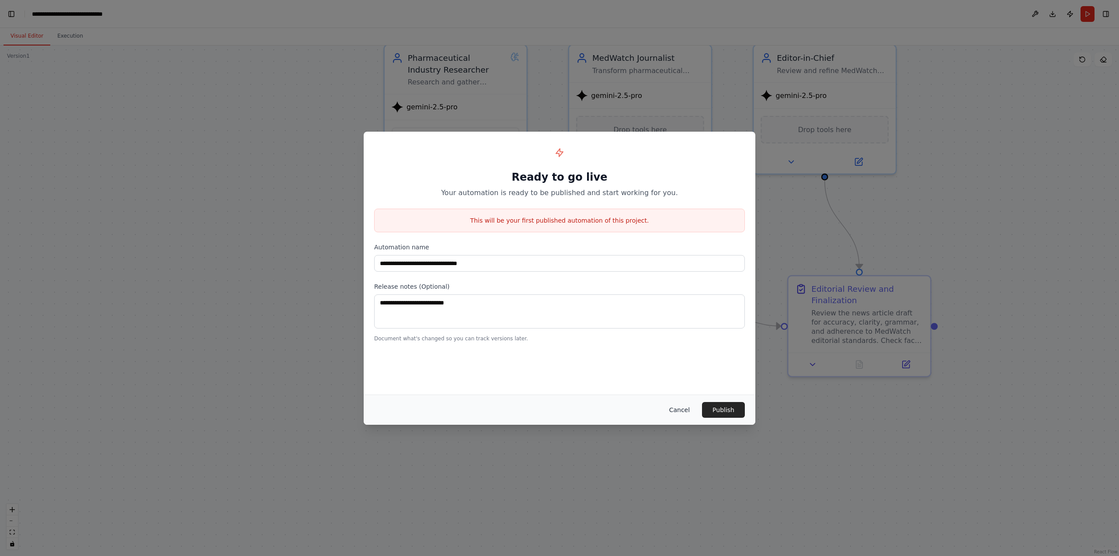
click at [690, 414] on button "Cancel" at bounding box center [679, 410] width 35 height 16
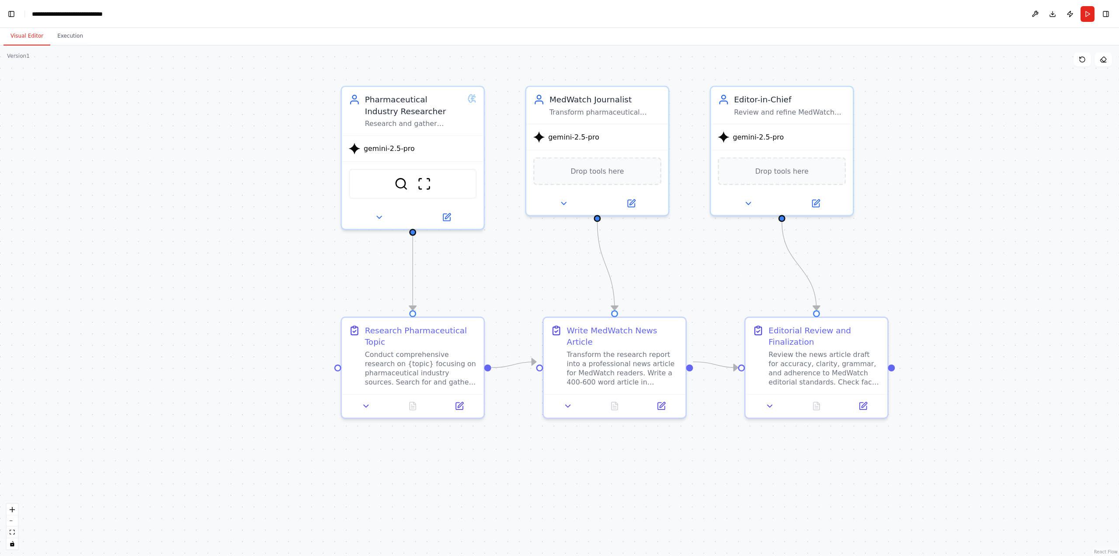
drag, startPoint x: 1066, startPoint y: 97, endPoint x: 1009, endPoint y: 153, distance: 80.1
click at [1009, 153] on div ".deletable-edge-delete-btn { width: 20px; height: 20px; border: 0px solid #ffff…" at bounding box center [559, 300] width 1119 height 510
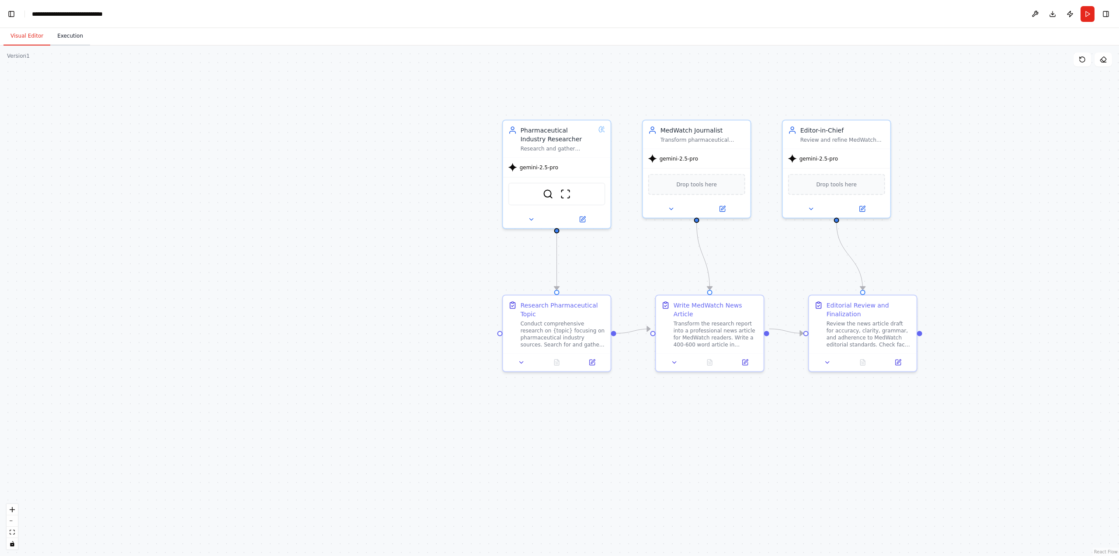
click at [50, 35] on button "Execution" at bounding box center [70, 36] width 40 height 18
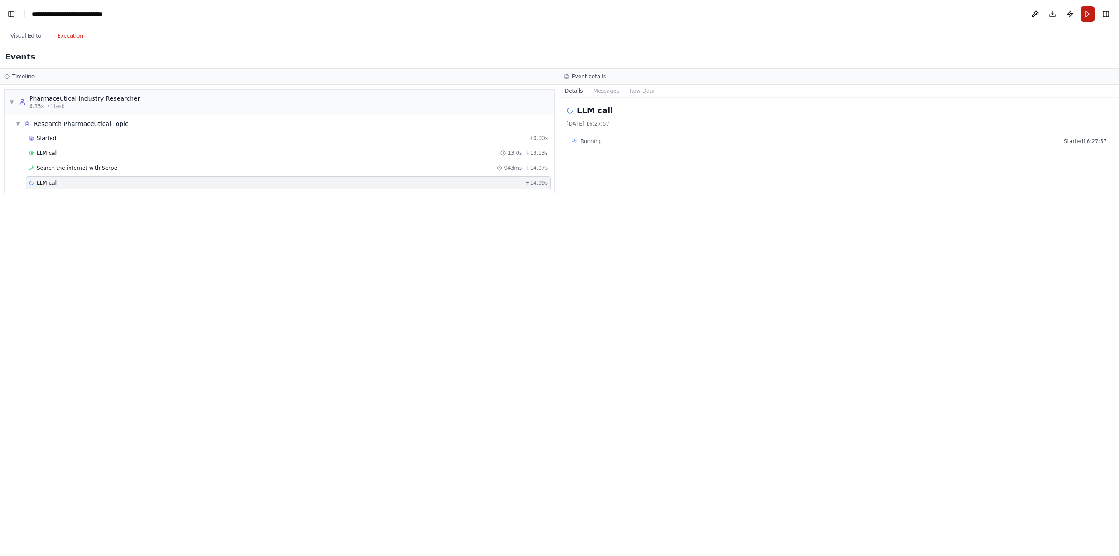
click at [1087, 16] on button "Run" at bounding box center [1088, 14] width 14 height 16
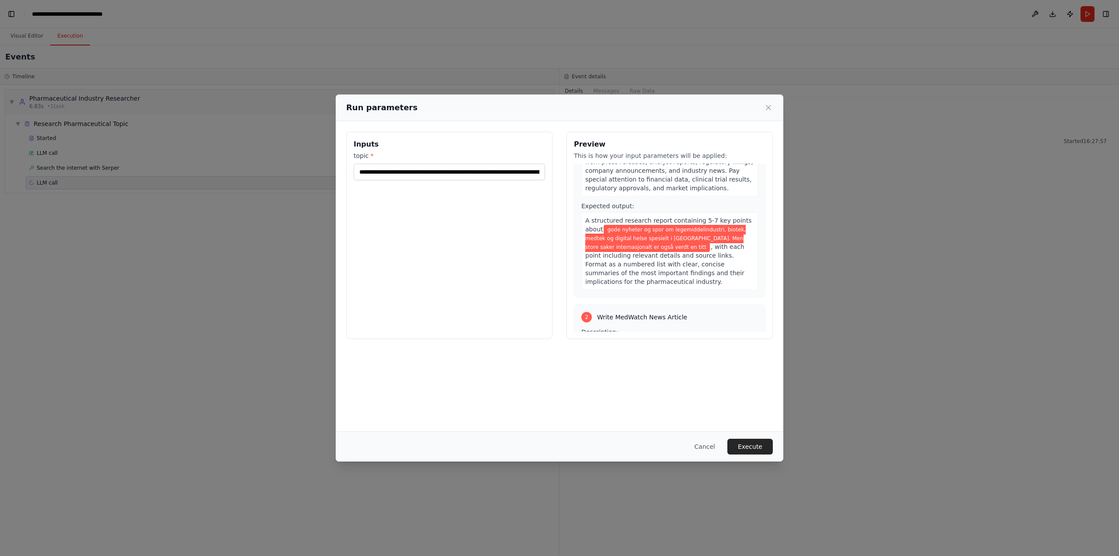
scroll to position [44, 0]
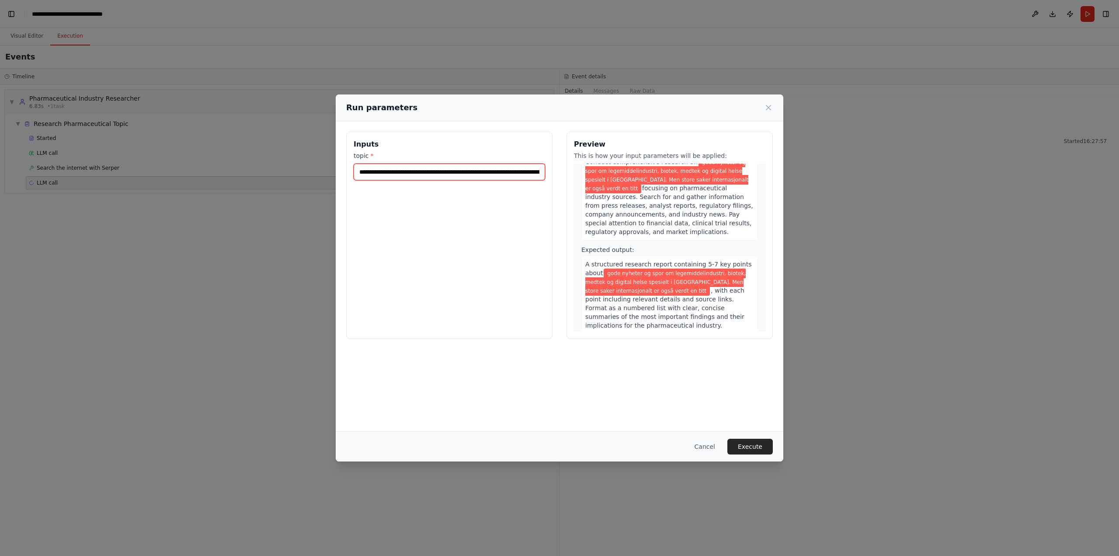
click at [518, 169] on input "**********" at bounding box center [450, 172] width 192 height 17
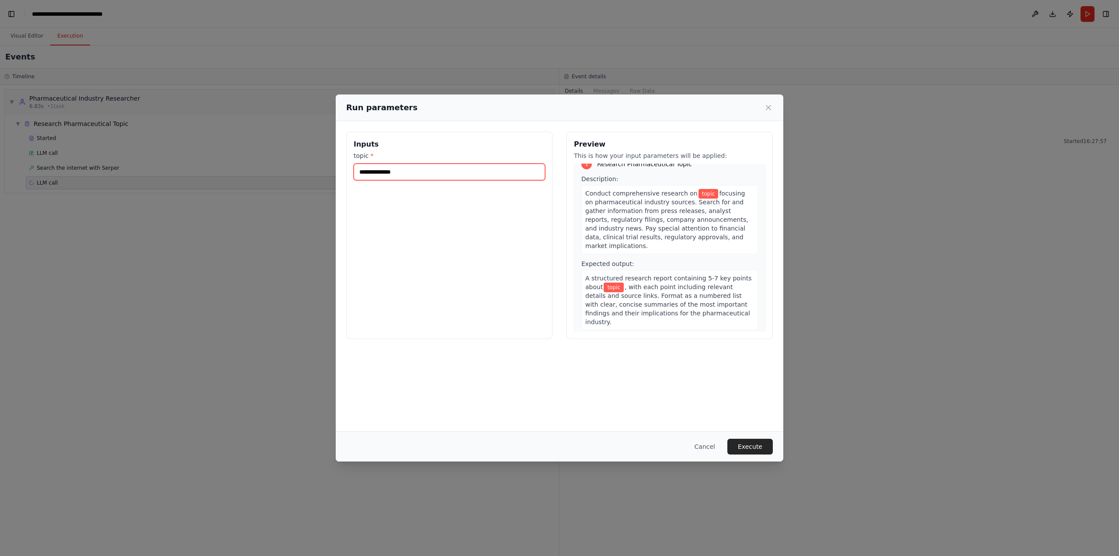
scroll to position [0, 0]
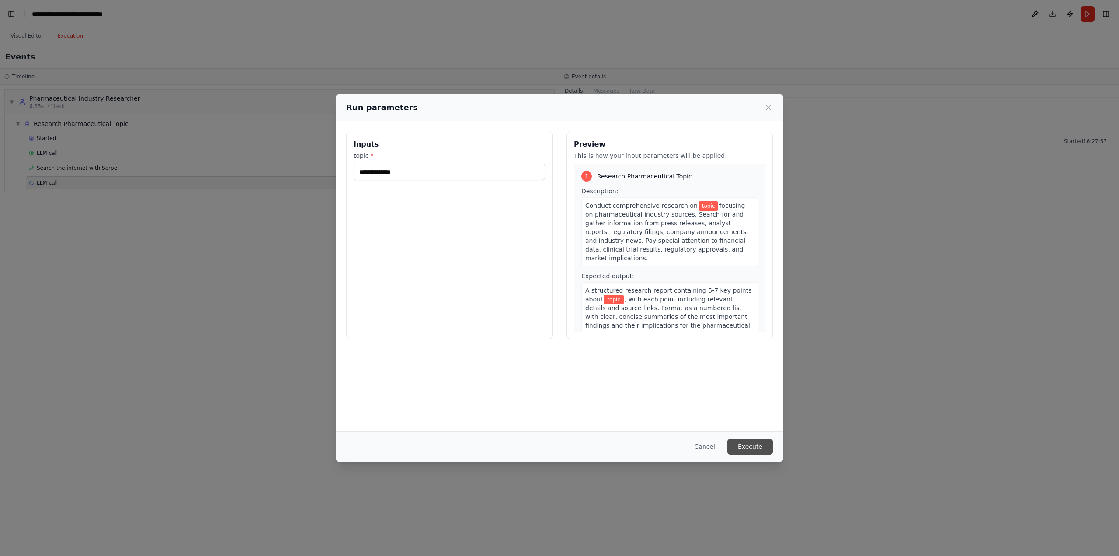
click at [755, 443] on button "Execute" at bounding box center [750, 447] width 45 height 16
click at [436, 174] on input "topic *" at bounding box center [450, 172] width 192 height 17
type input "**********"
click at [751, 450] on button "Execute" at bounding box center [750, 447] width 45 height 16
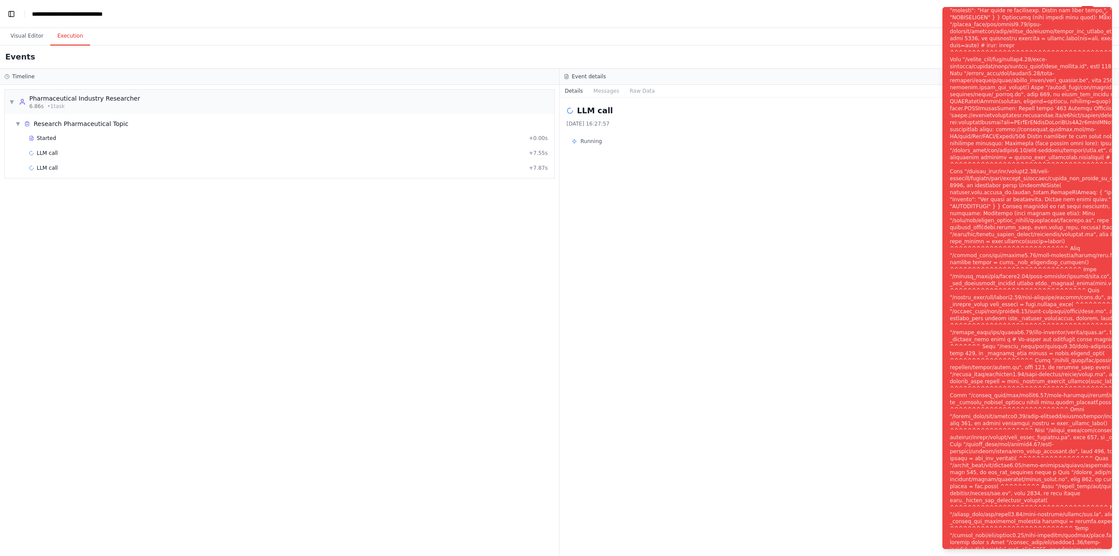
click at [983, 44] on div "Notifications (F8)" at bounding box center [1060, 283] width 220 height 763
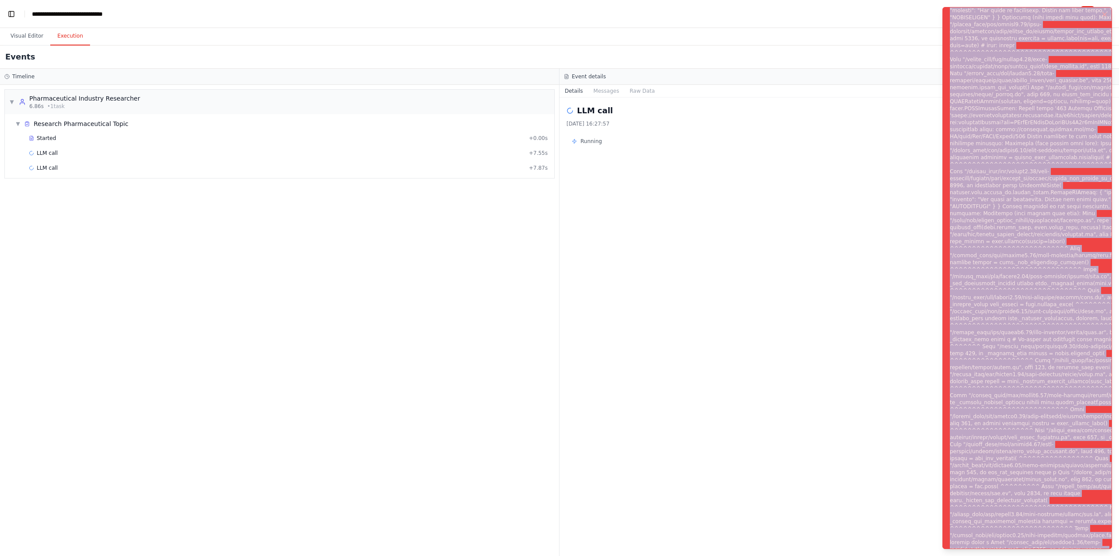
click at [983, 44] on div "Notifications (F8)" at bounding box center [1060, 283] width 220 height 763
copy div "Subprocess execution failed: Subprocess failed with return code 1. STDERR: Buil…"
click at [1094, 17] on li "Execution Error" at bounding box center [1028, 278] width 170 height 542
click at [1095, 16] on li "Execution Error" at bounding box center [1028, 278] width 170 height 542
click at [1097, 15] on li "Execution Error" at bounding box center [1021, 278] width 170 height 542
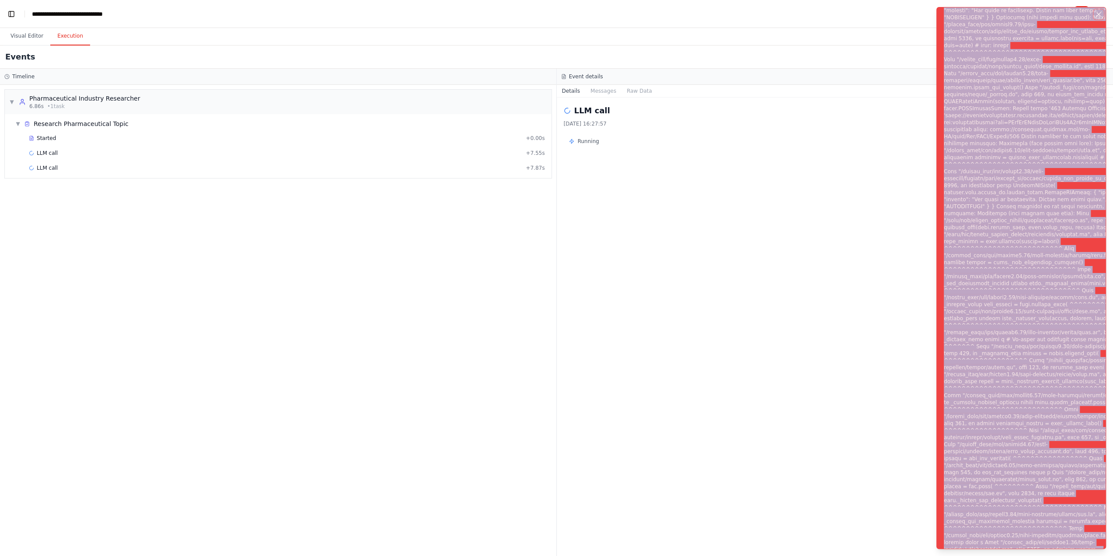
click at [1097, 14] on li "Execution Error" at bounding box center [1021, 278] width 170 height 542
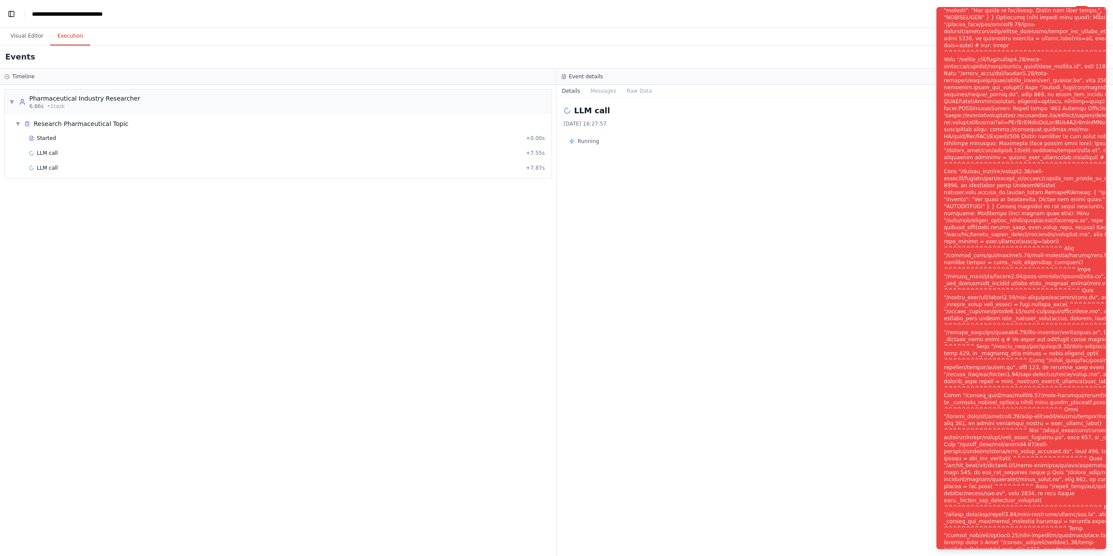
click at [917, 86] on div "Details Messages Raw Data" at bounding box center [835, 91] width 557 height 13
click at [1105, 13] on icon "Notifications (F8)" at bounding box center [1104, 14] width 7 height 7
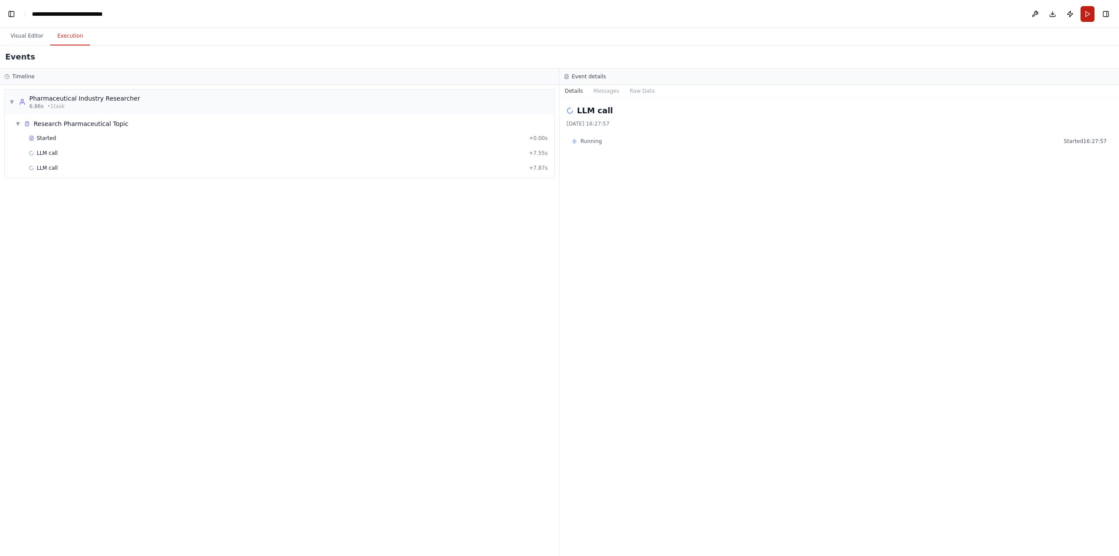
click at [1084, 14] on button "Run" at bounding box center [1088, 14] width 14 height 16
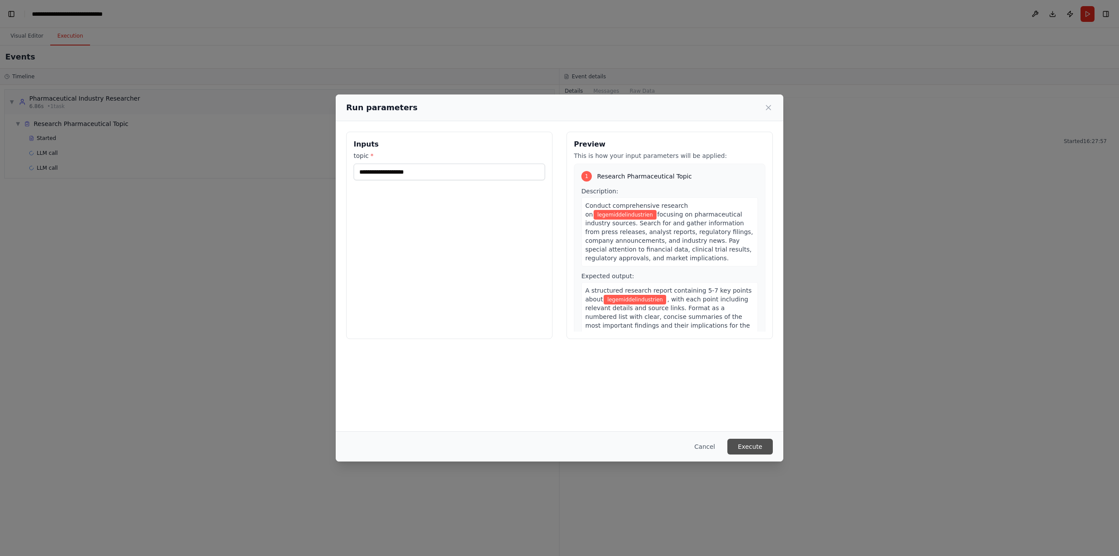
click at [756, 450] on button "Execute" at bounding box center [750, 447] width 45 height 16
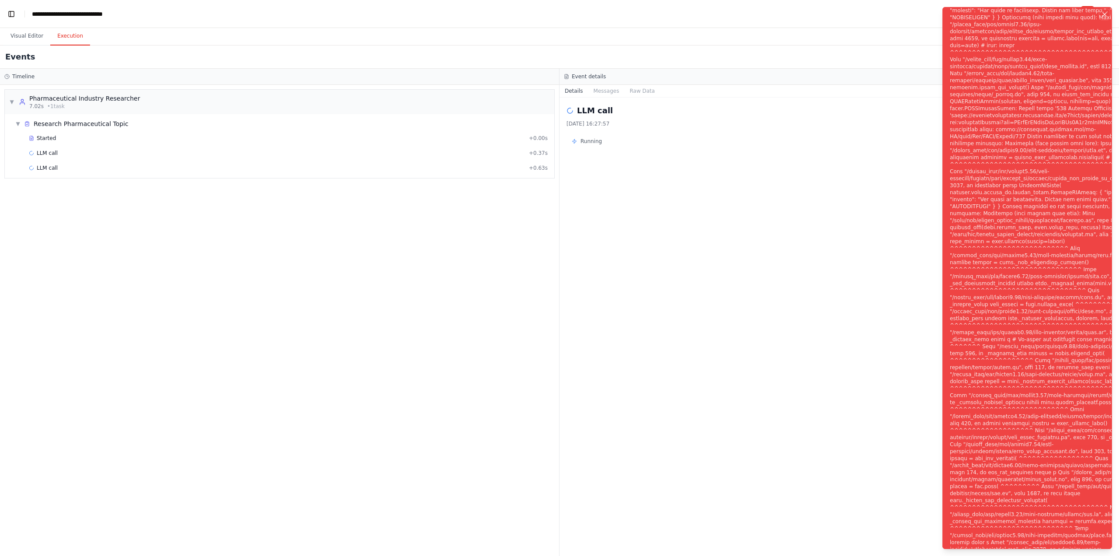
click at [1102, 11] on icon "Notifications (F8)" at bounding box center [1104, 14] width 7 height 7
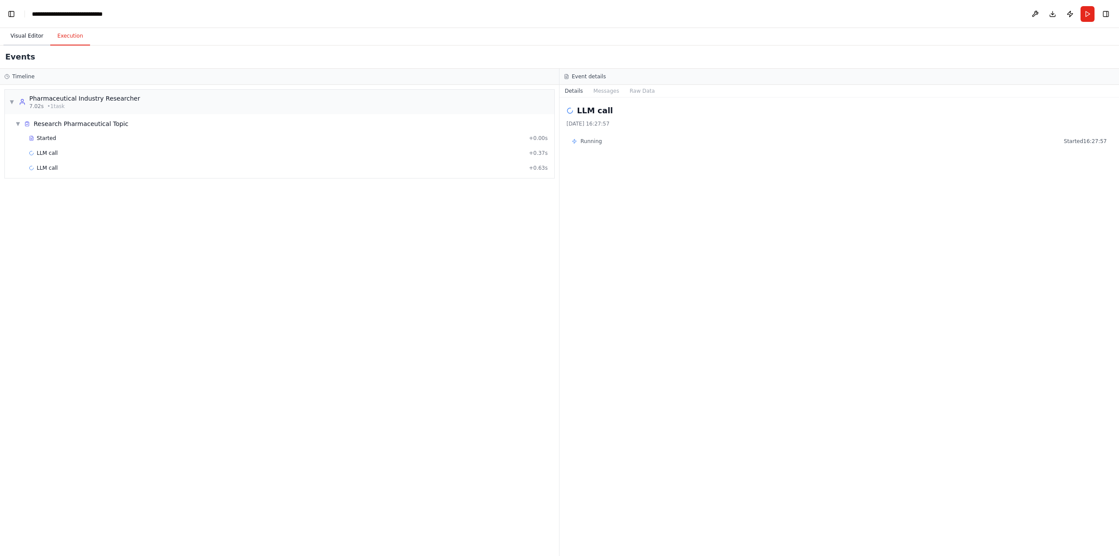
click at [25, 35] on button "Visual Editor" at bounding box center [26, 36] width 47 height 18
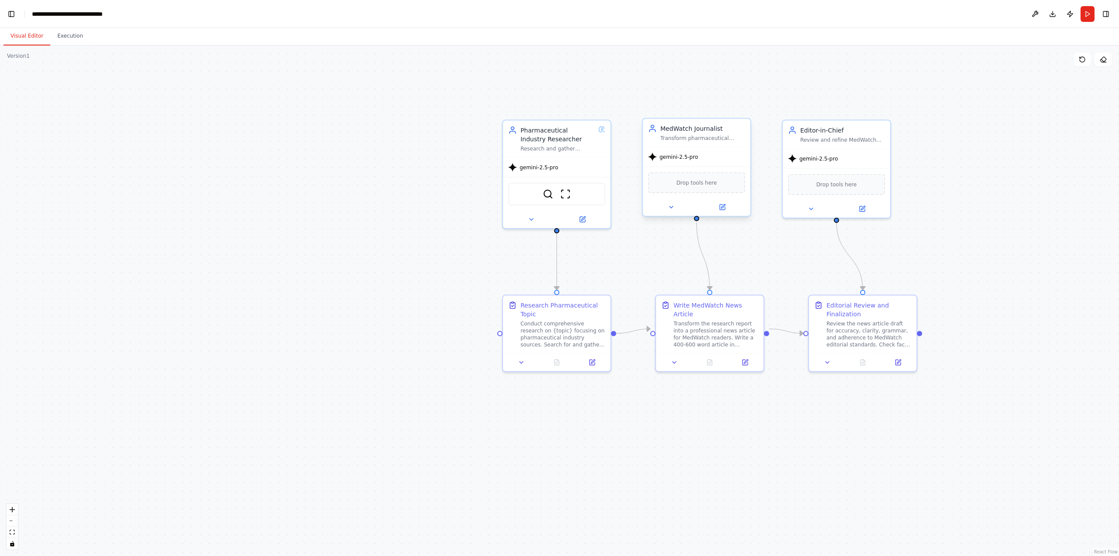
click at [693, 183] on span "Drop tools here" at bounding box center [696, 182] width 41 height 9
click at [575, 165] on div "gemini-2.5-pro" at bounding box center [557, 165] width 108 height 19
click at [530, 217] on icon at bounding box center [531, 217] width 7 height 7
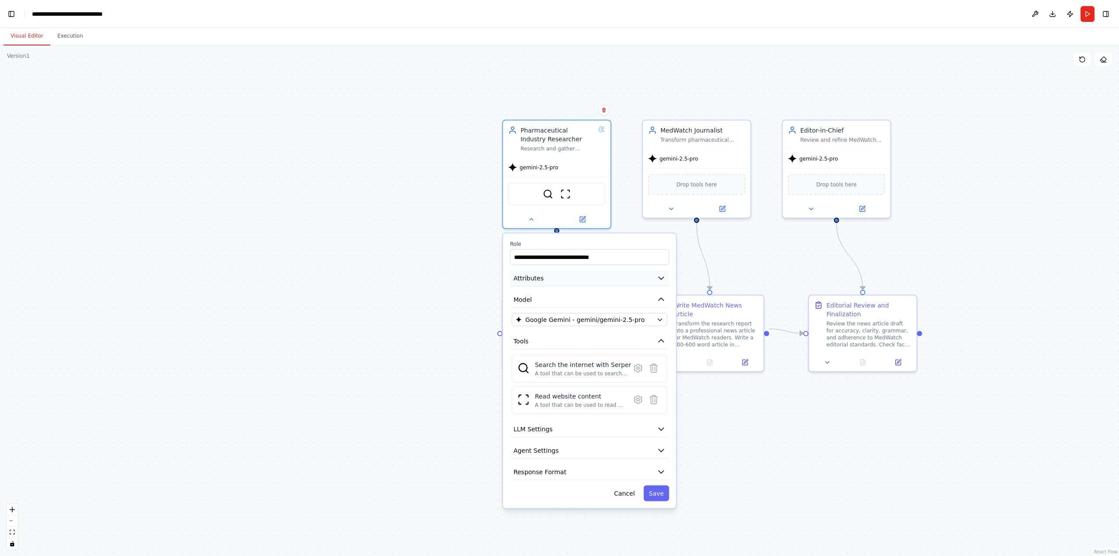
click at [592, 282] on button "Attributes" at bounding box center [589, 278] width 159 height 16
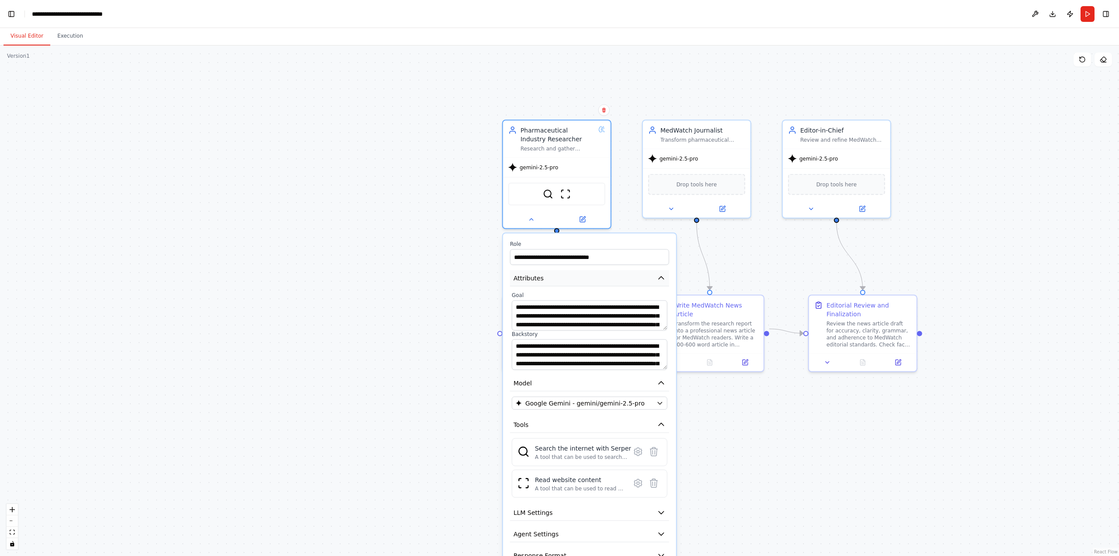
click at [592, 282] on button "Attributes" at bounding box center [589, 278] width 159 height 16
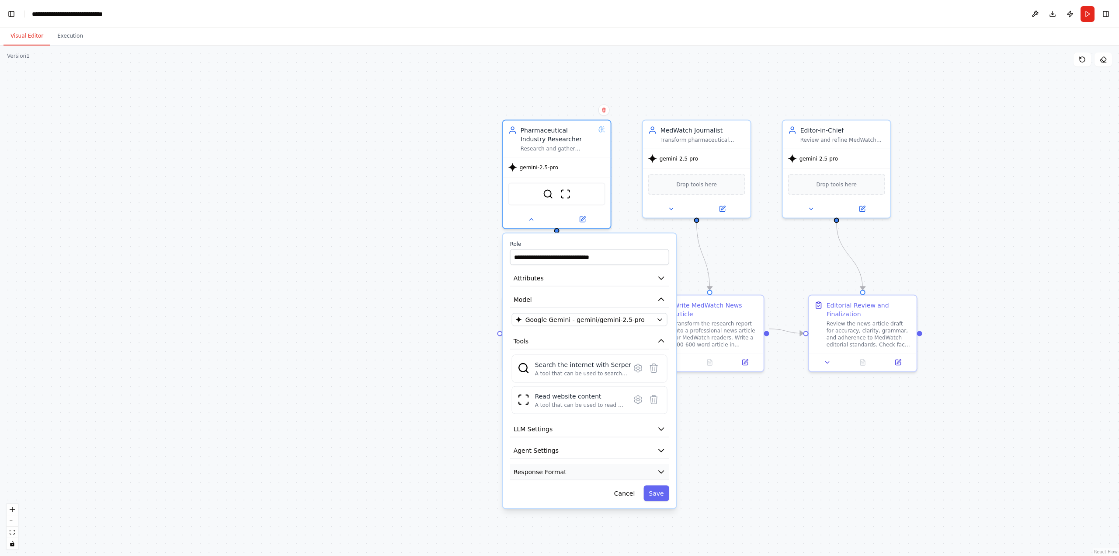
click at [577, 465] on button "Response Format" at bounding box center [589, 472] width 159 height 16
click at [652, 493] on button "Save" at bounding box center [656, 493] width 25 height 16
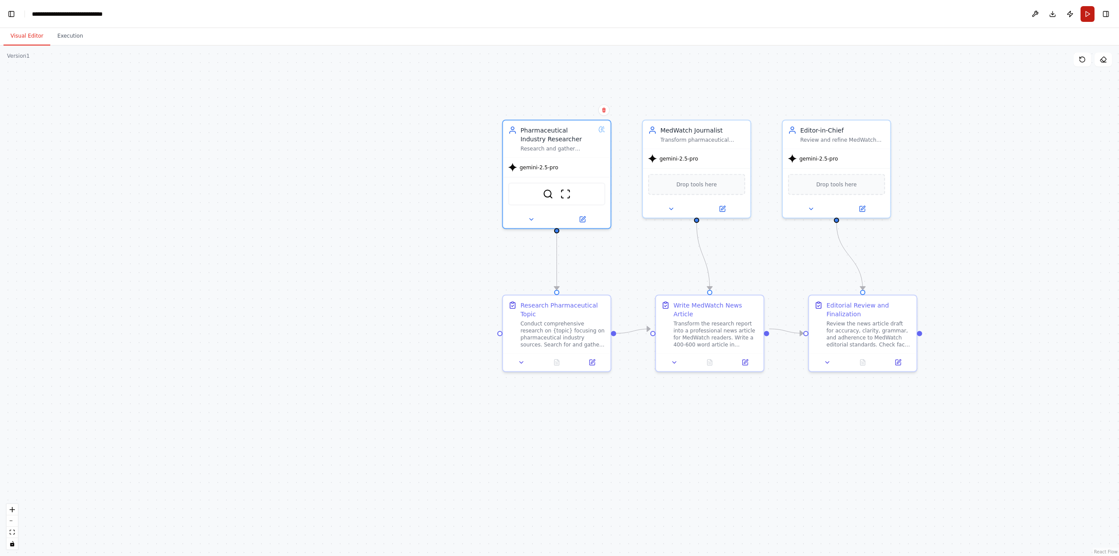
click at [1085, 16] on button "Run" at bounding box center [1088, 14] width 14 height 16
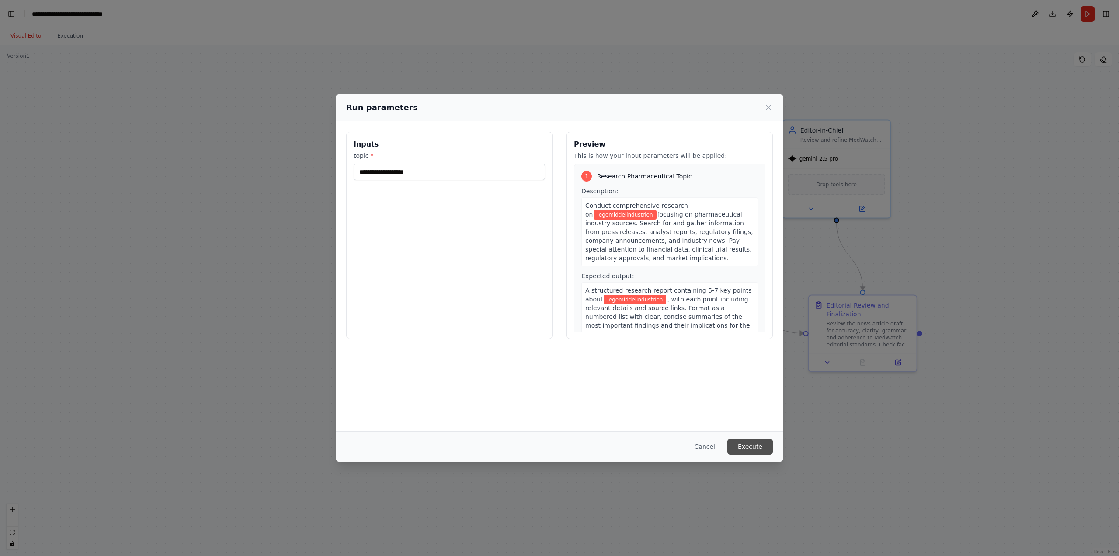
click at [740, 446] on button "Execute" at bounding box center [750, 447] width 45 height 16
